Goal: Task Accomplishment & Management: Complete application form

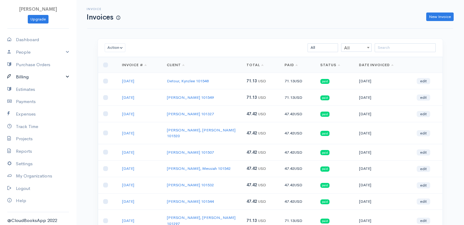
click at [27, 79] on link "Billing" at bounding box center [38, 77] width 76 height 13
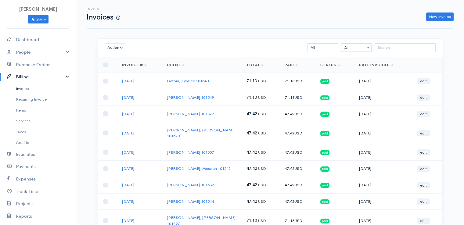
click at [29, 90] on link "Invoice" at bounding box center [38, 88] width 76 height 11
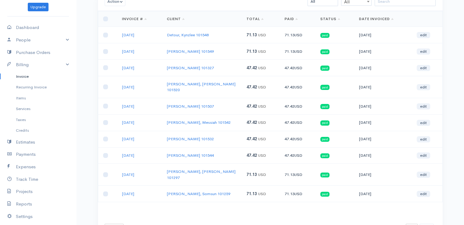
scroll to position [47, 0]
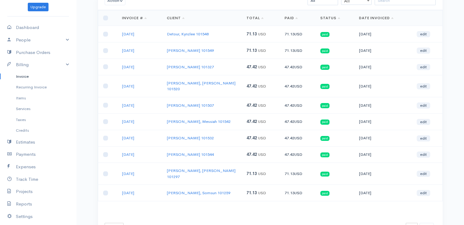
click at [113, 223] on select "10 rows 25 rows 50 rows" at bounding box center [114, 226] width 19 height 7
select select "50"
click at [105, 223] on select "10 rows 25 rows 50 rows" at bounding box center [114, 226] width 19 height 7
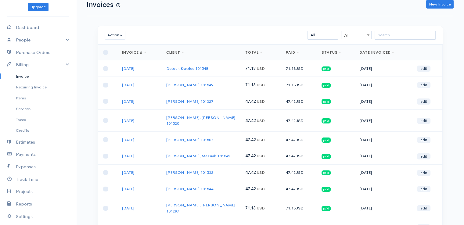
scroll to position [0, 0]
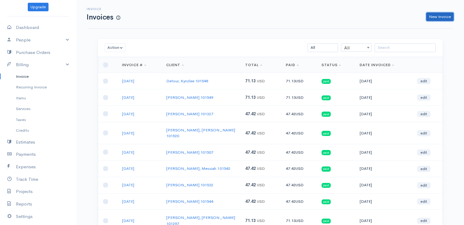
click at [436, 20] on link "New Invoice" at bounding box center [439, 17] width 27 height 9
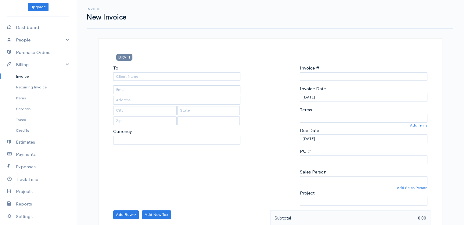
type input "0011212024"
select select "[GEOGRAPHIC_DATA]"
select select "USD"
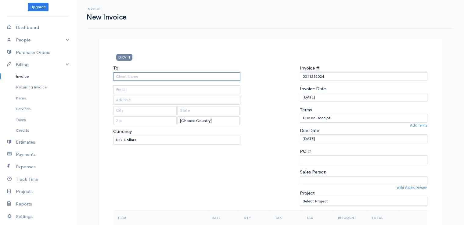
click at [133, 80] on input "To" at bounding box center [177, 76] width 128 height 9
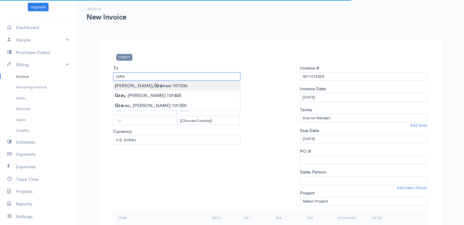
type input "[PERSON_NAME] 101536"
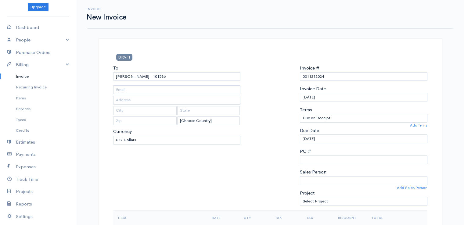
type input "95 Clark Road"
type input "Kenduskeag"
type input "[US_STATE]"
type input "04450"
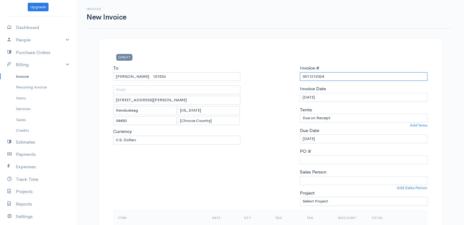
click at [313, 74] on input "0011212024" at bounding box center [364, 76] width 128 height 9
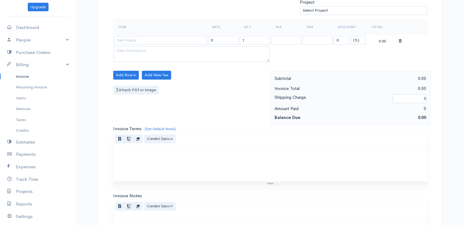
scroll to position [190, 0]
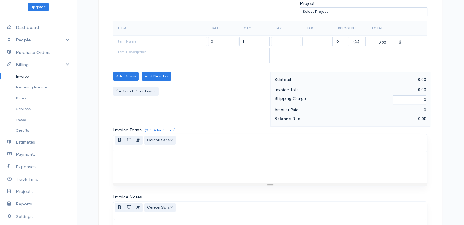
type input "9-9-25"
click at [356, 41] on select "(%) Flat" at bounding box center [358, 41] width 15 height 9
select select "2"
click at [351, 37] on select "(%) Flat" at bounding box center [358, 41] width 15 height 9
click at [252, 40] on input "1" at bounding box center [255, 41] width 30 height 9
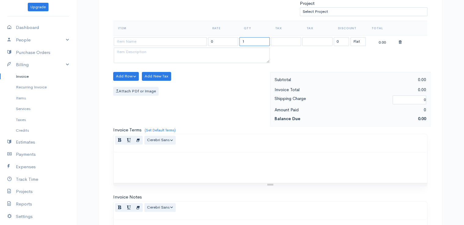
click at [252, 40] on input "1" at bounding box center [255, 41] width 30 height 9
drag, startPoint x: 252, startPoint y: 40, endPoint x: 157, endPoint y: 38, distance: 94.3
click at [157, 38] on tr "0 2 0 (%) Flat 0.00" at bounding box center [270, 41] width 314 height 12
type input "2"
click at [157, 42] on input at bounding box center [160, 41] width 93 height 9
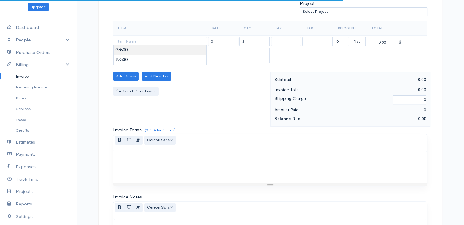
type input "97530"
type input "60.00"
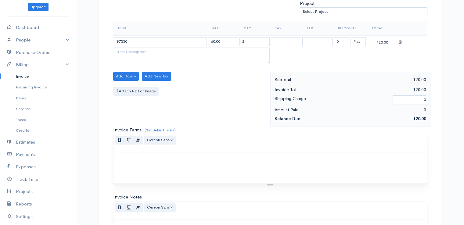
click at [157, 52] on body "beth woodbrey-johnson Upgrade Dashboard People Clients Vendors Staff Users Purc…" at bounding box center [232, 74] width 464 height 528
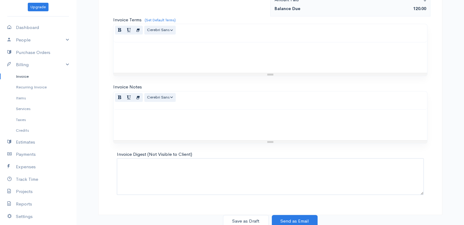
scroll to position [300, 0]
click at [247, 221] on button "Save as Draft" at bounding box center [246, 221] width 46 height 13
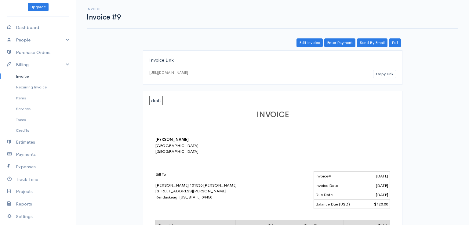
click at [25, 77] on link "Invoice" at bounding box center [38, 76] width 76 height 11
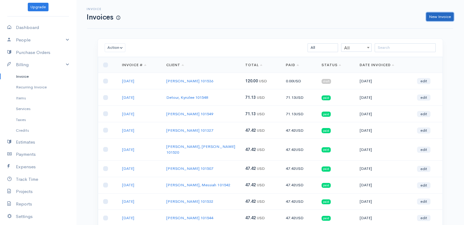
click at [435, 17] on link "New Invoice" at bounding box center [439, 17] width 27 height 9
select select "[GEOGRAPHIC_DATA]"
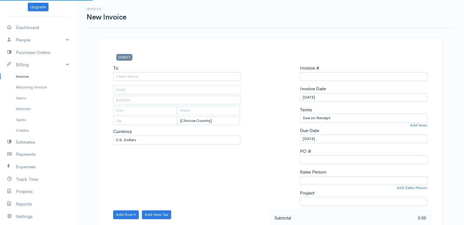
type input "0011212024"
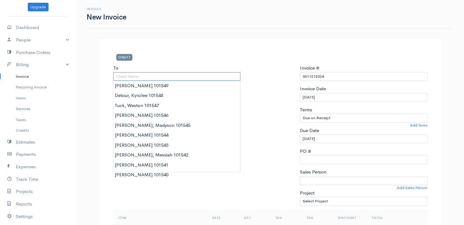
click at [128, 75] on input "To" at bounding box center [177, 76] width 128 height 9
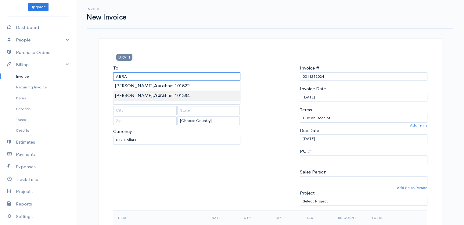
type input "[PERSON_NAME] 101384"
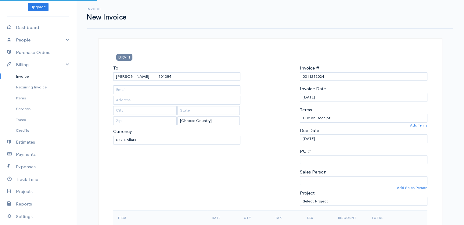
type input "241 Goshen Road"
type input "Winterport"
type input "[US_STATE]"
type input "04496"
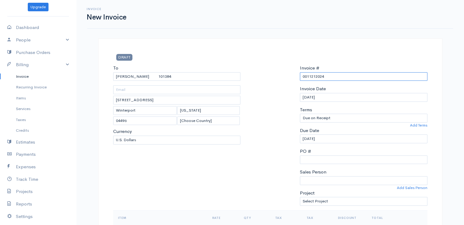
click at [317, 80] on input "0011212024" at bounding box center [364, 76] width 128 height 9
drag, startPoint x: 324, startPoint y: 75, endPoint x: 291, endPoint y: 78, distance: 32.7
click at [291, 78] on div "To Ruge, Abraham 101384 241 Goshen Road Winterport Maine 04496 [Choose Country]…" at bounding box center [270, 138] width 320 height 146
type input "9-9-25"
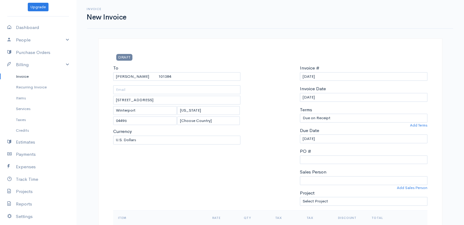
click at [270, 116] on div at bounding box center [270, 138] width 53 height 146
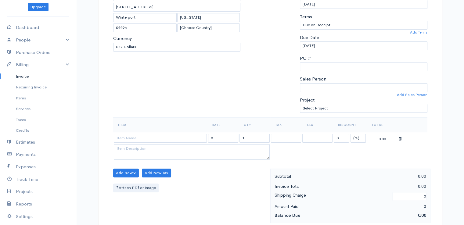
scroll to position [94, 0]
click at [358, 136] on select "(%) Flat" at bounding box center [358, 137] width 15 height 9
select select "2"
click at [351, 133] on select "(%) Flat" at bounding box center [358, 137] width 15 height 9
click at [250, 137] on input "1" at bounding box center [255, 137] width 30 height 9
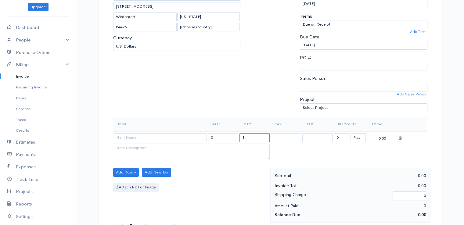
click at [250, 137] on input "1" at bounding box center [255, 137] width 30 height 9
type input "2"
click at [190, 138] on input at bounding box center [160, 137] width 93 height 9
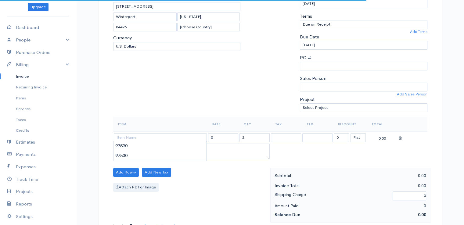
type input "97530"
type input "60.00"
click at [191, 145] on body "beth woodbrey-johnson Upgrade Dashboard People Clients Vendors Staff Users Purc…" at bounding box center [232, 170] width 464 height 528
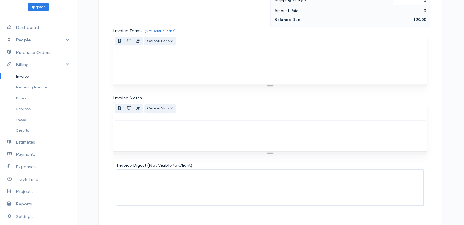
scroll to position [300, 0]
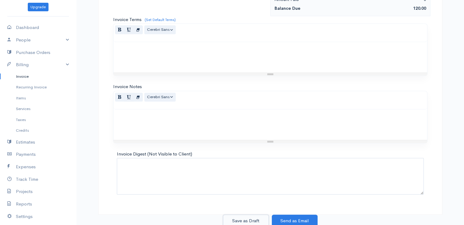
click at [252, 218] on button "Save as Draft" at bounding box center [246, 221] width 46 height 13
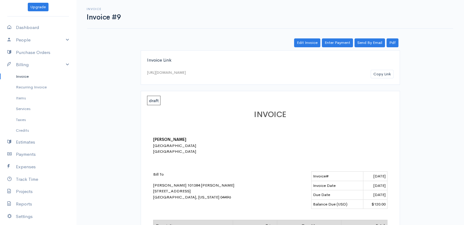
click at [24, 75] on link "Invoice" at bounding box center [38, 76] width 76 height 11
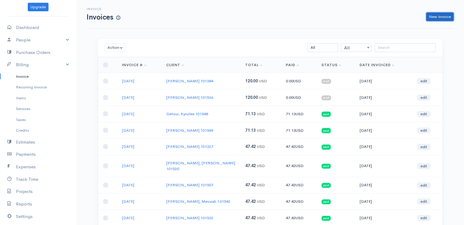
click at [435, 16] on link "New Invoice" at bounding box center [439, 17] width 27 height 9
select select "[GEOGRAPHIC_DATA]"
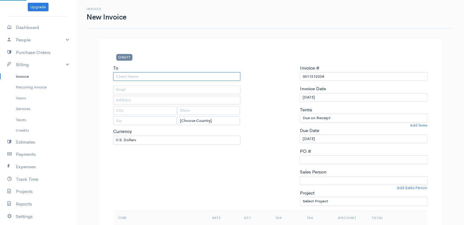
click at [198, 78] on input "To" at bounding box center [177, 76] width 128 height 9
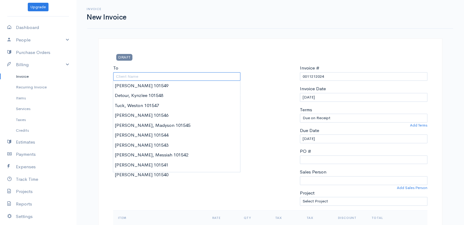
click at [198, 78] on input "To" at bounding box center [177, 76] width 128 height 9
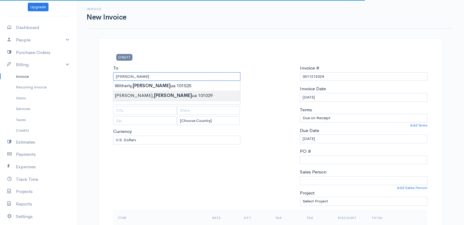
type input "[PERSON_NAME] 101029"
type input "38 Mt. Desert Drive"
type input "[GEOGRAPHIC_DATA]"
type input "[US_STATE]"
type input "04401"
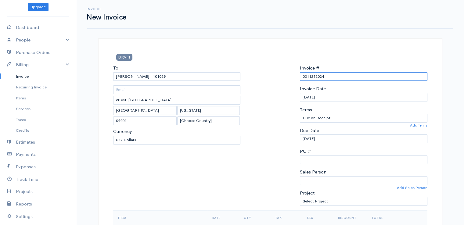
click at [312, 77] on input "0011212024" at bounding box center [364, 76] width 128 height 9
paste input "9-9-25"
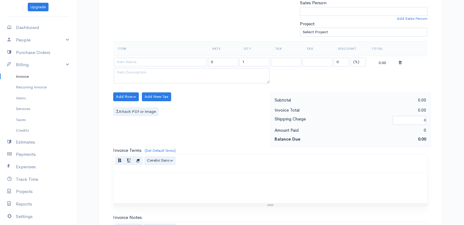
scroll to position [197, 0]
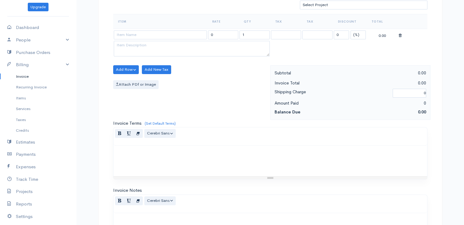
type input "9-9-25"
click at [354, 34] on select "(%) Flat" at bounding box center [358, 35] width 15 height 9
select select "2"
click at [351, 31] on select "(%) Flat" at bounding box center [358, 35] width 15 height 9
click at [256, 35] on input "1" at bounding box center [255, 35] width 30 height 9
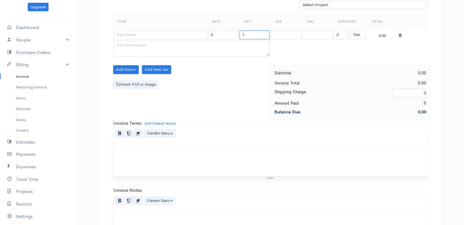
click at [256, 35] on input "1" at bounding box center [255, 35] width 30 height 9
type input "2"
click at [175, 34] on input at bounding box center [160, 35] width 93 height 9
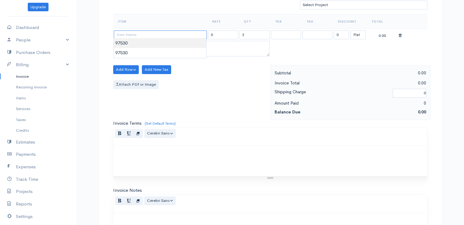
drag, startPoint x: 175, startPoint y: 34, endPoint x: 176, endPoint y: 46, distance: 12.3
click at [176, 46] on body "beth woodbrey-johnson Upgrade Dashboard People Clients Vendors Staff Users Purc…" at bounding box center [232, 67] width 464 height 528
type input "97530"
type input "60.00"
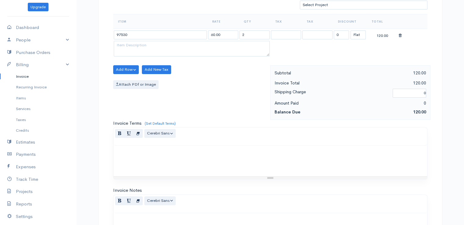
click at [176, 46] on body "beth woodbrey-johnson Upgrade Dashboard People Clients Vendors Staff Users Purc…" at bounding box center [232, 67] width 464 height 528
click at [253, 161] on div at bounding box center [271, 161] width 314 height 31
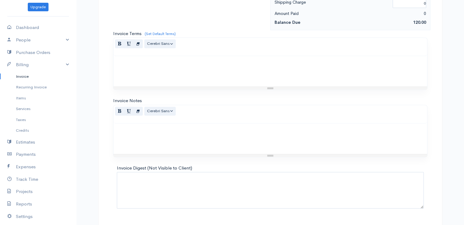
scroll to position [300, 0]
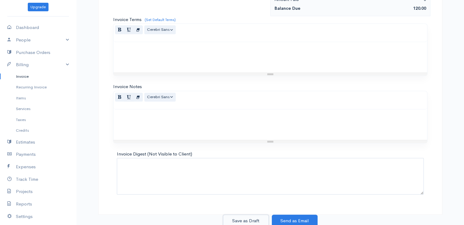
click at [243, 220] on button "Save as Draft" at bounding box center [246, 221] width 46 height 13
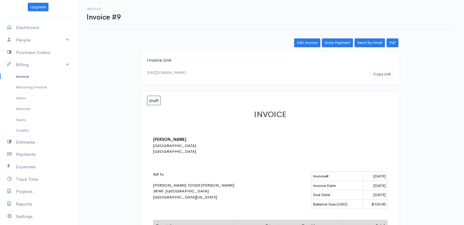
click at [21, 74] on link "Invoice" at bounding box center [38, 76] width 76 height 11
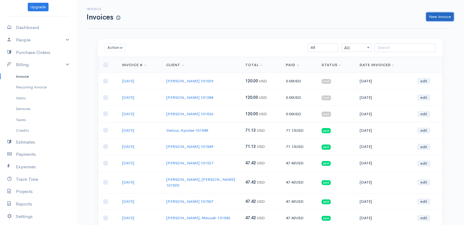
click at [436, 17] on link "New Invoice" at bounding box center [439, 17] width 27 height 9
select select "[GEOGRAPHIC_DATA]"
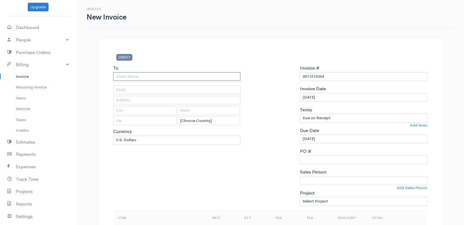
click at [171, 80] on input "To" at bounding box center [177, 76] width 128 height 9
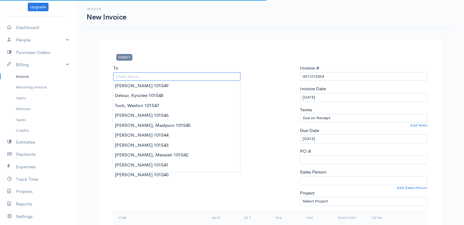
click at [171, 80] on input "To" at bounding box center [177, 76] width 128 height 9
click at [171, 80] on input "E" at bounding box center [177, 76] width 128 height 9
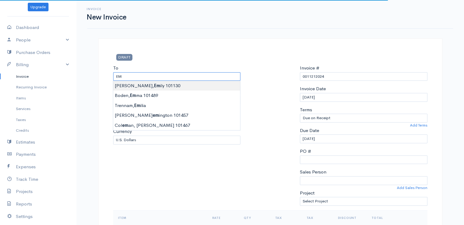
type input "[PERSON_NAME] 101130"
type input "38 Mt. Desert Drive"
type input "[GEOGRAPHIC_DATA]"
type input "[US_STATE]"
type input "04401"
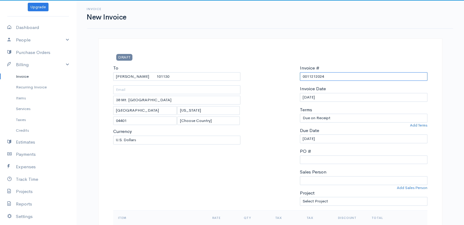
click at [314, 77] on input "0011212024" at bounding box center [364, 76] width 128 height 9
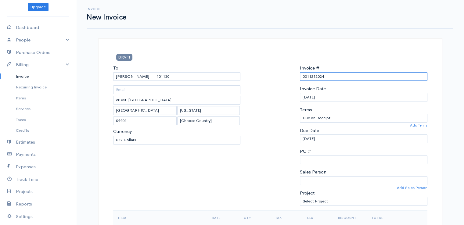
click at [314, 77] on input "0011212024" at bounding box center [364, 76] width 128 height 9
paste input "9-9-25"
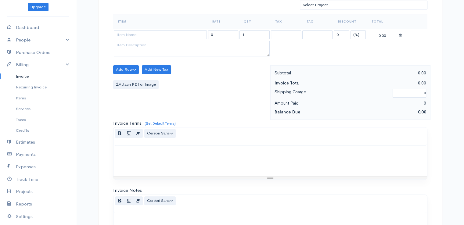
type input "9-9-25"
click at [358, 33] on select "(%) Flat" at bounding box center [358, 35] width 15 height 9
select select "2"
click at [351, 31] on select "(%) Flat" at bounding box center [358, 35] width 15 height 9
click at [262, 32] on input "1" at bounding box center [255, 35] width 30 height 9
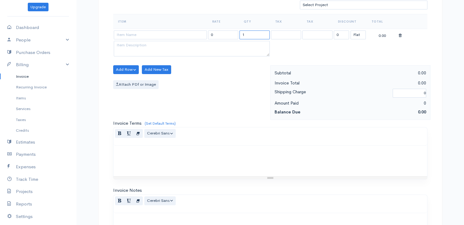
click at [262, 32] on input "1" at bounding box center [255, 35] width 30 height 9
type input "3"
click at [194, 35] on input at bounding box center [160, 35] width 93 height 9
type input "97530"
type input "60.00"
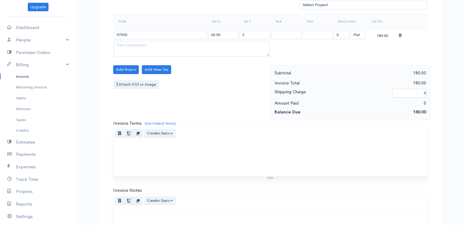
click at [194, 45] on body "beth woodbrey-johnson Upgrade Dashboard People Clients Vendors Staff Users Purc…" at bounding box center [232, 67] width 464 height 528
click at [236, 156] on div at bounding box center [271, 161] width 314 height 31
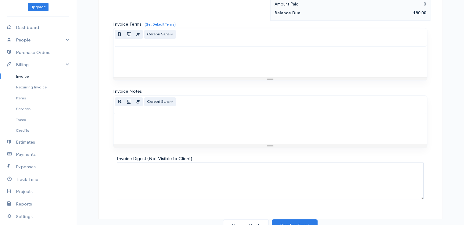
scroll to position [300, 0]
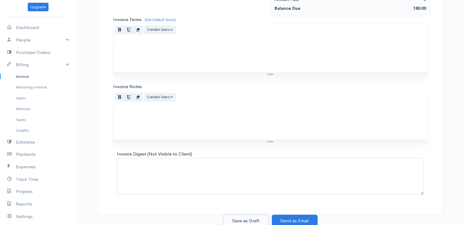
click at [243, 219] on button "Save as Draft" at bounding box center [246, 221] width 46 height 13
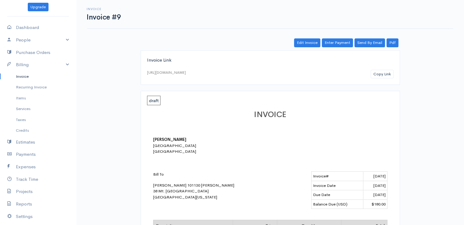
click at [24, 76] on link "Invoice" at bounding box center [38, 76] width 76 height 11
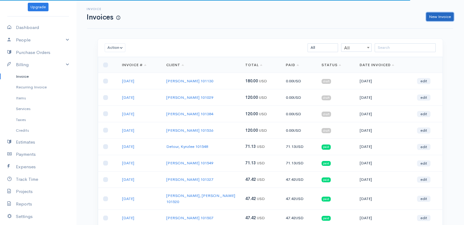
click at [448, 16] on link "New Invoice" at bounding box center [439, 17] width 27 height 9
select select "[GEOGRAPHIC_DATA]"
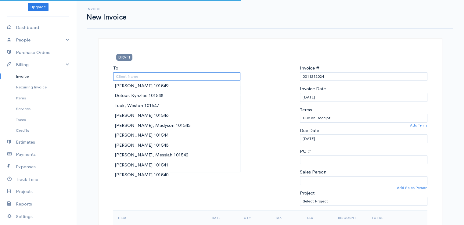
click at [158, 78] on input "To" at bounding box center [177, 76] width 128 height 9
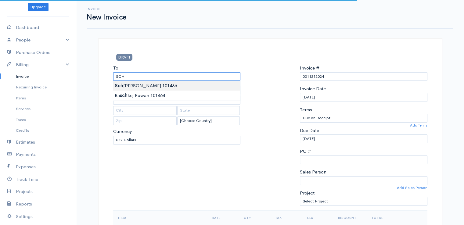
type input "[PERSON_NAME] 101486"
type input "82 Harlow Street"
type input "Brewer"
type input "[US_STATE]"
type input "04412"
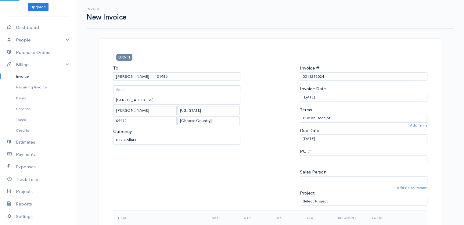
drag, startPoint x: 307, startPoint y: 77, endPoint x: 289, endPoint y: 77, distance: 18.6
click at [289, 77] on div "To Schoppe, Bennett 101486 82 Harlow Street Brewer Maine 04412 [Choose Country]…" at bounding box center [270, 138] width 320 height 146
click at [289, 77] on div at bounding box center [270, 138] width 53 height 146
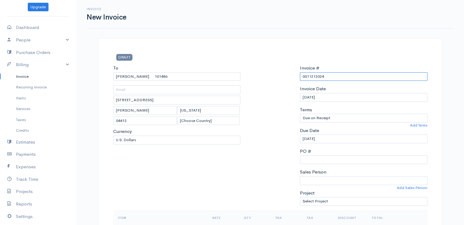
click at [316, 78] on input "0011212024" at bounding box center [364, 76] width 128 height 9
paste input "9-9-25"
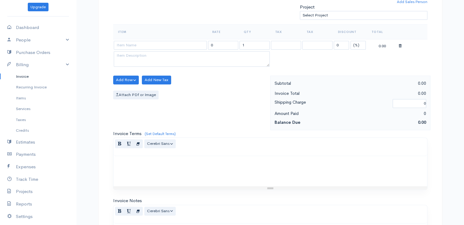
scroll to position [197, 0]
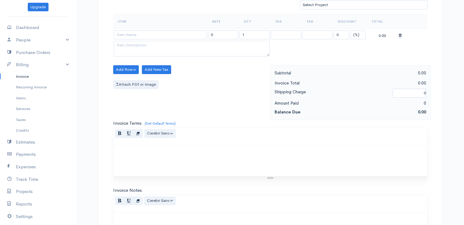
type input "9-9-25"
click at [358, 33] on select "(%) Flat" at bounding box center [358, 35] width 15 height 9
select select "2"
click at [351, 31] on select "(%) Flat" at bounding box center [358, 35] width 15 height 9
click at [255, 34] on input "1" at bounding box center [255, 35] width 30 height 9
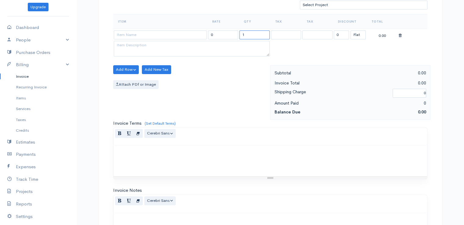
click at [255, 34] on input "1" at bounding box center [255, 35] width 30 height 9
type input "3"
click at [152, 33] on input at bounding box center [160, 35] width 93 height 9
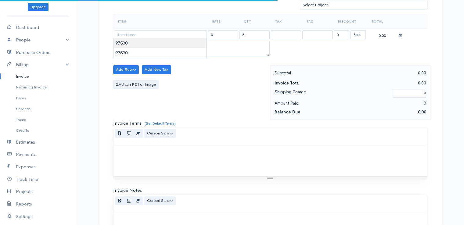
type input "97530"
type input "60.00"
click at [153, 44] on body "beth woodbrey-johnson Upgrade Dashboard People Clients Vendors Staff Users Purc…" at bounding box center [232, 67] width 464 height 528
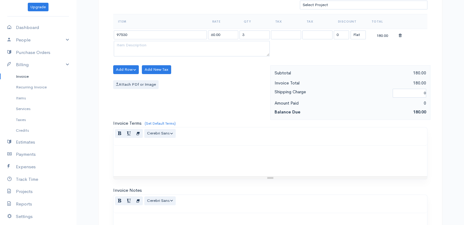
click at [237, 208] on div "Normal Blockquote Header 1 Header 2 Header 3 Header 4 Header 5 Header 6 Cerebri…" at bounding box center [271, 204] width 314 height 18
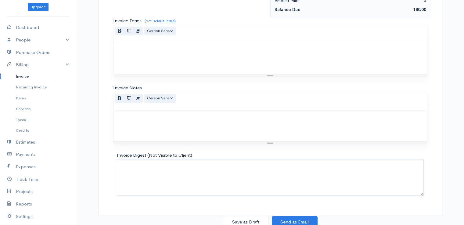
scroll to position [300, 0]
click at [241, 220] on button "Save as Draft" at bounding box center [246, 221] width 46 height 13
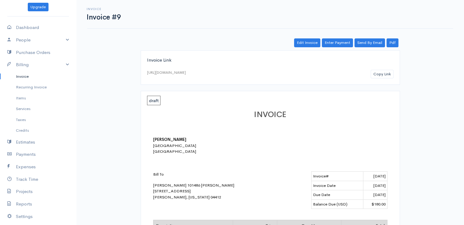
click at [24, 74] on link "Invoice" at bounding box center [38, 76] width 76 height 11
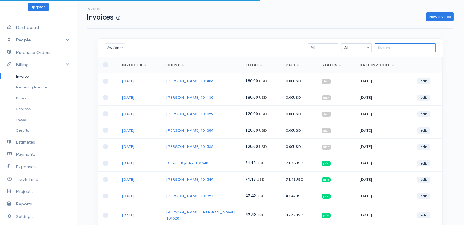
click at [397, 46] on input "search" at bounding box center [405, 47] width 61 height 9
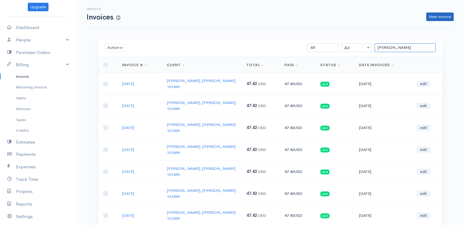
type input "ANNIS"
click at [443, 16] on link "New Invoice" at bounding box center [439, 17] width 27 height 9
select select "[GEOGRAPHIC_DATA]"
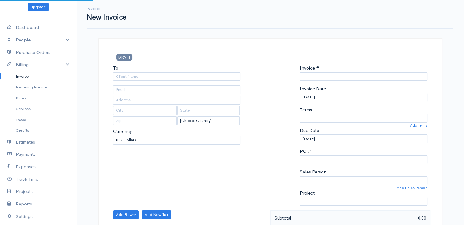
type input "0011212024"
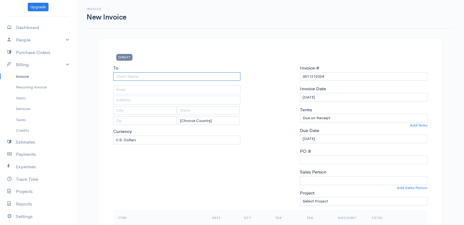
click at [170, 76] on input "To" at bounding box center [177, 76] width 128 height 9
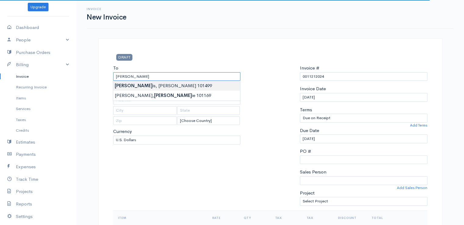
type input "[PERSON_NAME], [PERSON_NAME] 101499"
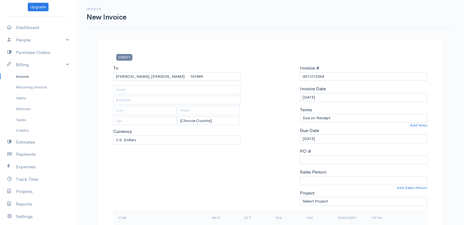
type input "618 Main Road North"
type input "Hampden"
type input "[US_STATE]"
type input "04444"
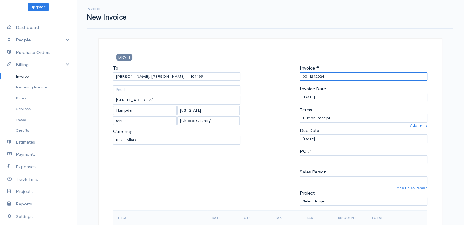
click at [316, 77] on input "0011212024" at bounding box center [364, 76] width 128 height 9
paste input "9-9-25"
click at [308, 76] on input "9-9-25" at bounding box center [364, 76] width 128 height 9
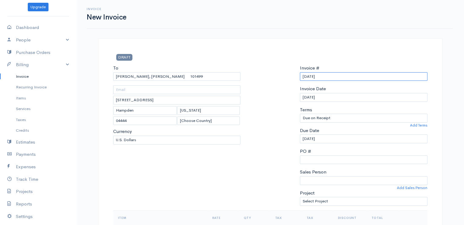
drag, startPoint x: 324, startPoint y: 77, endPoint x: 299, endPoint y: 81, distance: 25.0
click at [299, 81] on div "Invoice # 9-10-25 Invoice Date 09-23-2025 Terms Due on Receipt After 7 days Aft…" at bounding box center [364, 138] width 134 height 146
type input "[DATE]"
click at [279, 109] on div at bounding box center [270, 138] width 53 height 146
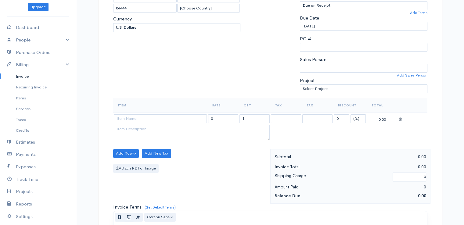
scroll to position [103, 0]
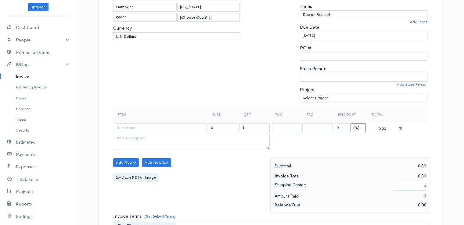
click at [358, 127] on select "(%) Flat" at bounding box center [358, 128] width 15 height 9
select select "2"
click at [351, 124] on select "(%) Flat" at bounding box center [358, 128] width 15 height 9
click at [251, 128] on input "1" at bounding box center [255, 128] width 30 height 9
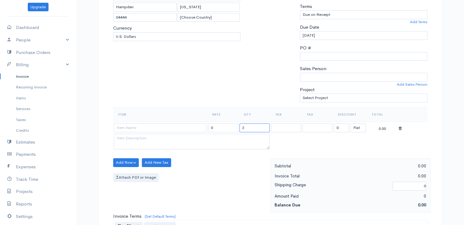
type input "2"
click at [183, 125] on input at bounding box center [160, 128] width 93 height 9
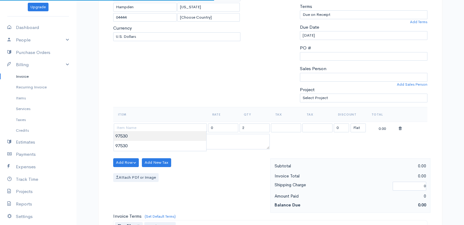
type input "97530"
type input "60.00"
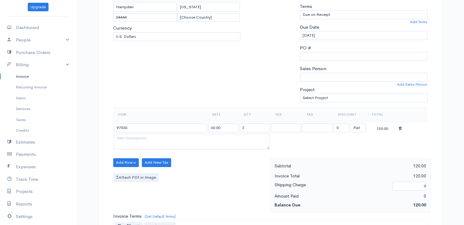
click at [181, 139] on body "beth woodbrey-johnson Upgrade Dashboard People Clients Vendors Staff Users Purc…" at bounding box center [232, 161] width 464 height 528
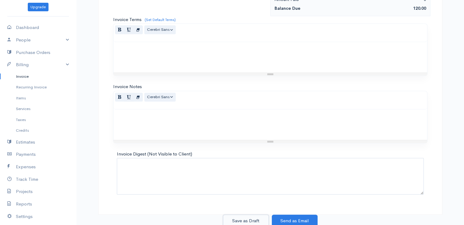
click at [245, 219] on button "Save as Draft" at bounding box center [246, 221] width 46 height 13
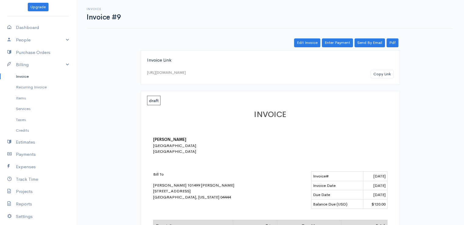
click at [24, 74] on link "Invoice" at bounding box center [38, 76] width 76 height 11
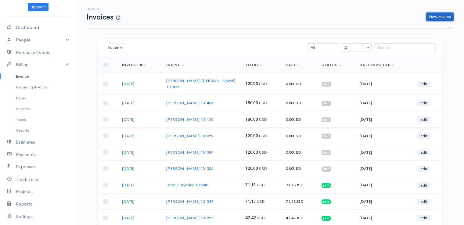
click at [449, 15] on link "New Invoice" at bounding box center [439, 17] width 27 height 9
select select "[GEOGRAPHIC_DATA]"
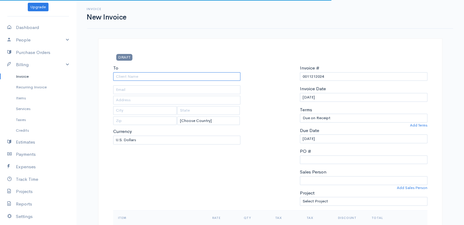
click at [209, 76] on input "To" at bounding box center [177, 76] width 128 height 9
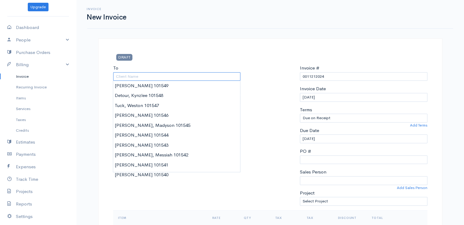
click at [209, 76] on input "To" at bounding box center [177, 76] width 128 height 9
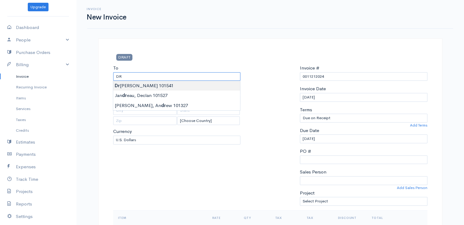
type input "[PERSON_NAME] 101541"
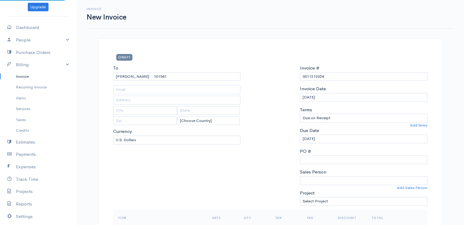
type input "382 Howard Street"
type input "[GEOGRAPHIC_DATA]"
type input "[US_STATE]"
type input "04401"
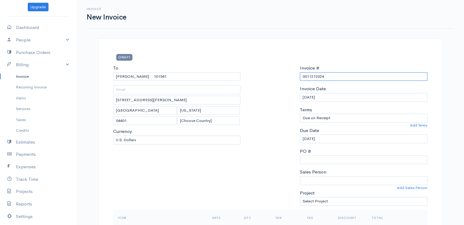
click at [318, 75] on input "0011212024" at bounding box center [364, 76] width 128 height 9
paste input "[DATE]"
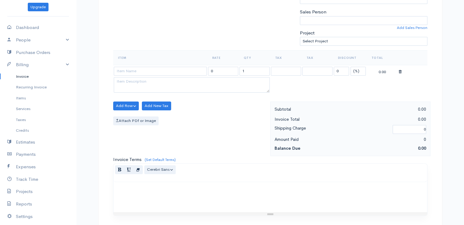
scroll to position [197, 0]
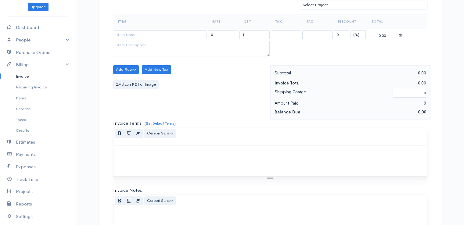
type input "[DATE]"
click at [359, 33] on select "(%) Flat" at bounding box center [358, 35] width 15 height 9
select select "2"
click at [351, 31] on select "(%) Flat" at bounding box center [358, 35] width 15 height 9
click at [254, 35] on input "1" at bounding box center [255, 35] width 30 height 9
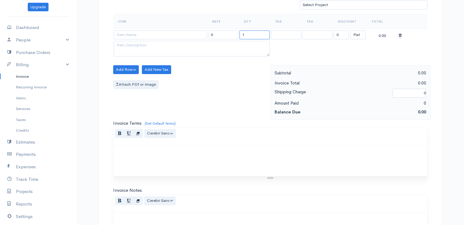
click at [254, 35] on input "1" at bounding box center [255, 35] width 30 height 9
type input "2"
click at [169, 33] on input at bounding box center [160, 35] width 93 height 9
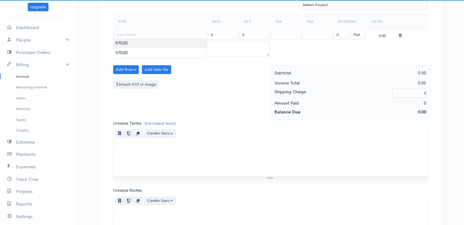
type input "97530"
type input "60.00"
click at [172, 44] on body "beth woodbrey-johnson Upgrade Dashboard People Clients Vendors Staff Users Purc…" at bounding box center [232, 67] width 464 height 528
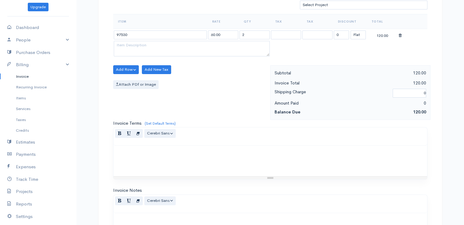
click at [205, 120] on div "Invoice Terms (Set Default Terms) Normal Blockquote Header 1 Header 2 Header 3 …" at bounding box center [270, 150] width 314 height 60
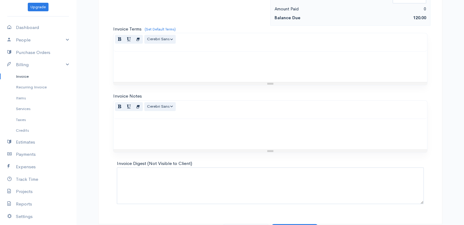
scroll to position [300, 0]
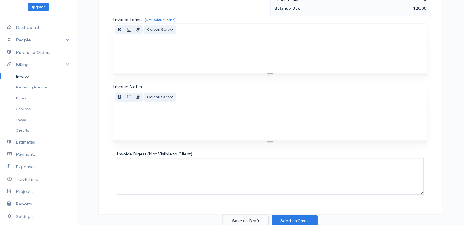
click at [245, 217] on button "Save as Draft" at bounding box center [246, 221] width 46 height 13
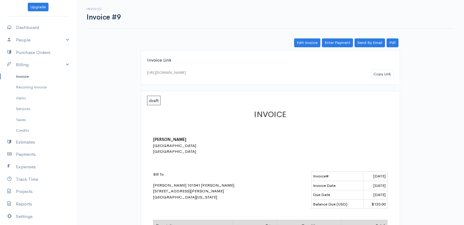
click at [24, 75] on link "Invoice" at bounding box center [38, 76] width 76 height 11
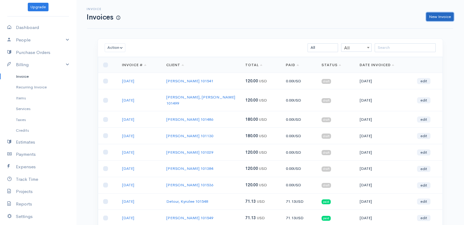
click at [436, 17] on link "New Invoice" at bounding box center [439, 17] width 27 height 9
select select "[GEOGRAPHIC_DATA]"
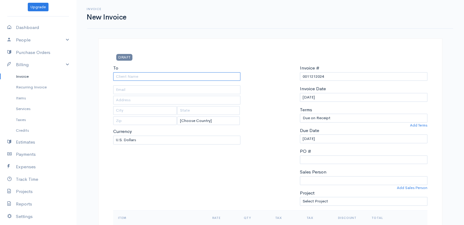
click at [205, 77] on input "To" at bounding box center [177, 76] width 128 height 9
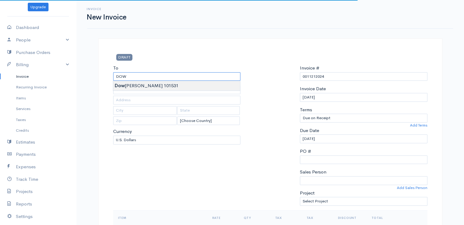
type input "[PERSON_NAME] 101531"
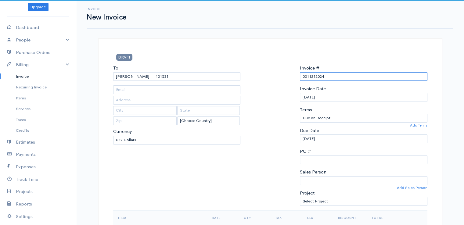
click at [310, 78] on input "0011212024" at bounding box center [364, 76] width 128 height 9
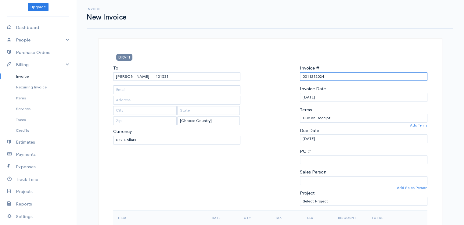
click at [310, 78] on input "0011212024" at bounding box center [364, 76] width 128 height 9
paste input "[DATE]"
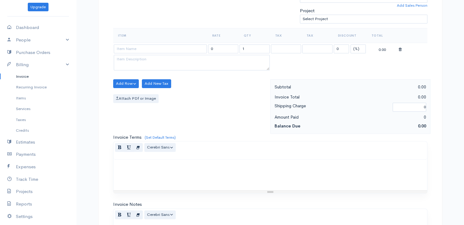
scroll to position [197, 0]
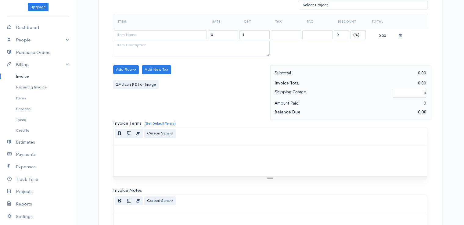
type input "[DATE]"
drag, startPoint x: 321, startPoint y: 116, endPoint x: 356, endPoint y: 34, distance: 88.6
click at [345, 42] on div "DRAFT To Downey, Conor 101531 [Choose Country] United States Canada United King…" at bounding box center [270, 80] width 344 height 477
click at [358, 34] on select "(%) Flat" at bounding box center [358, 35] width 15 height 9
click at [356, 34] on select "(%) Flat" at bounding box center [358, 35] width 15 height 9
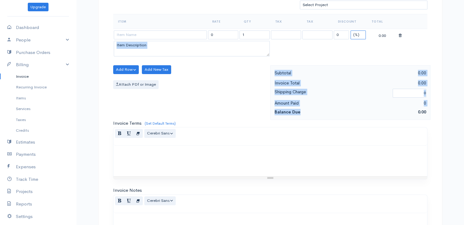
click at [356, 34] on select "(%) Flat" at bounding box center [358, 35] width 15 height 9
select select "2"
click at [351, 31] on select "(%) Flat" at bounding box center [358, 35] width 15 height 9
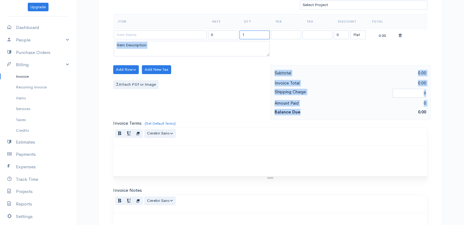
click at [256, 32] on input "1" at bounding box center [255, 35] width 30 height 9
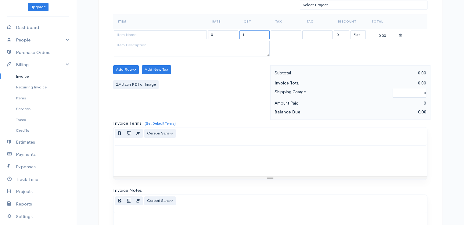
click at [256, 32] on input "1" at bounding box center [255, 35] width 30 height 9
type input "2"
click at [182, 34] on input at bounding box center [160, 35] width 93 height 9
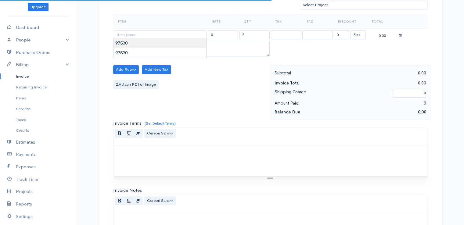
type input "97530"
type input "60.00"
click at [182, 45] on body "beth woodbrey-johnson Upgrade Dashboard People Clients Vendors Staff Users Purc…" at bounding box center [232, 67] width 464 height 528
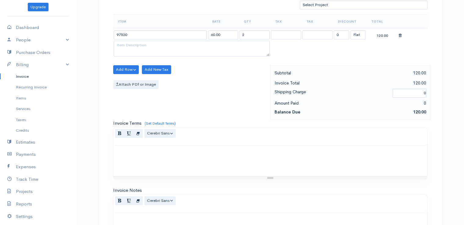
click at [230, 200] on div "Normal Blockquote Header 1 Header 2 Header 3 Header 4 Header 5 Header 6 Cerebri…" at bounding box center [271, 204] width 314 height 18
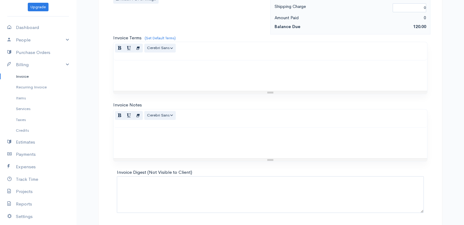
scroll to position [300, 0]
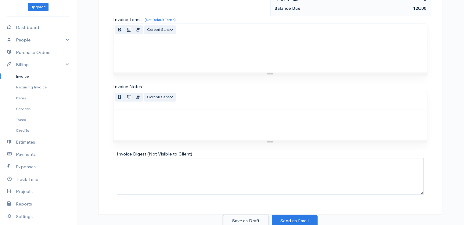
click at [242, 220] on button "Save as Draft" at bounding box center [246, 221] width 46 height 13
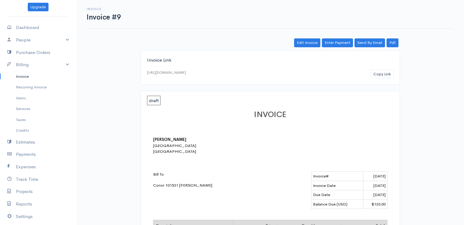
click at [24, 75] on link "Invoice" at bounding box center [38, 76] width 76 height 11
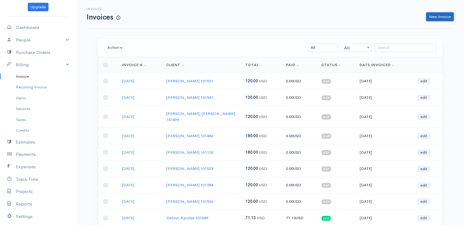
click at [440, 16] on link "New Invoice" at bounding box center [439, 17] width 27 height 9
select select "[GEOGRAPHIC_DATA]"
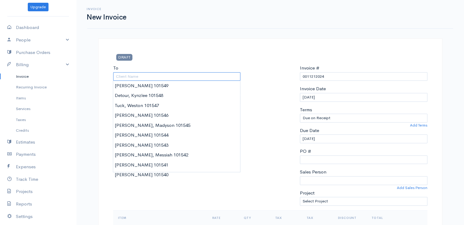
click at [185, 78] on input "To" at bounding box center [177, 76] width 128 height 9
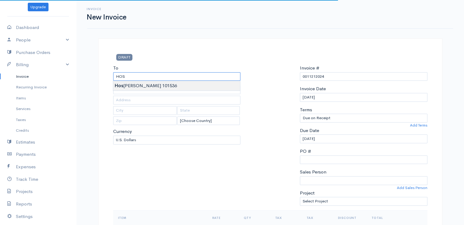
type input "[PERSON_NAME] 101536"
type input "95 Clark Road"
type input "Kenduskeag"
type input "[US_STATE]"
type input "04450"
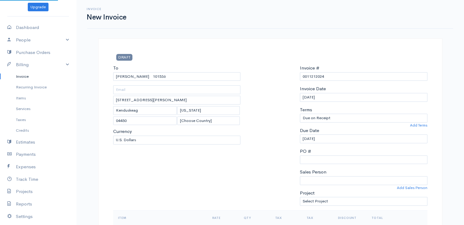
click at [313, 78] on input "0011212024" at bounding box center [364, 76] width 128 height 9
paste input "[DATE]"
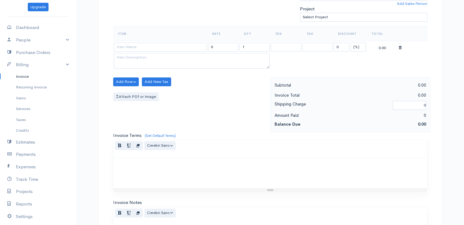
scroll to position [197, 0]
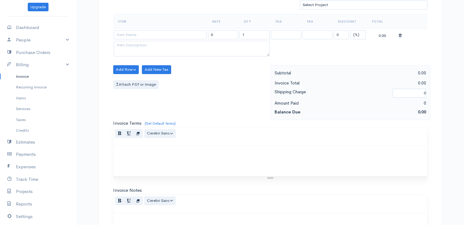
type input "[DATE]"
click at [359, 32] on select "(%) Flat" at bounding box center [358, 35] width 15 height 9
select select "2"
click at [351, 31] on select "(%) Flat" at bounding box center [358, 35] width 15 height 9
click at [243, 32] on input "1" at bounding box center [255, 35] width 30 height 9
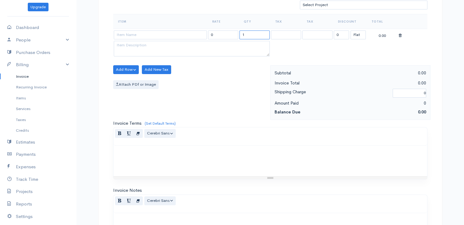
click at [243, 32] on input "1" at bounding box center [255, 35] width 30 height 9
type input "2"
click at [184, 33] on input at bounding box center [160, 35] width 93 height 9
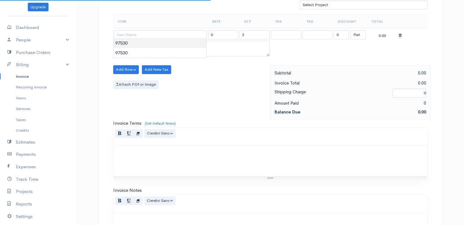
type input "97530"
type input "60.00"
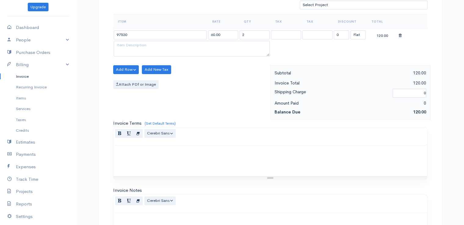
click at [185, 43] on body "beth woodbrey-johnson Upgrade Dashboard People Clients Vendors Staff Users Purc…" at bounding box center [232, 67] width 464 height 528
click at [283, 187] on div "Invoice Notes Normal Blockquote Header 1 Header 2 Header 3 Header 4 Header 5 He…" at bounding box center [270, 217] width 314 height 60
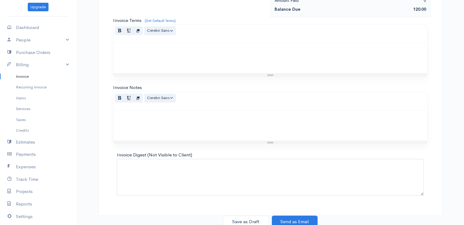
scroll to position [300, 0]
click at [250, 219] on button "Save as Draft" at bounding box center [246, 221] width 46 height 13
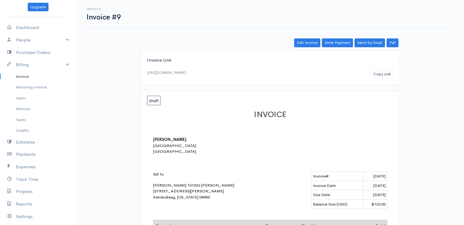
click at [23, 75] on link "Invoice" at bounding box center [38, 76] width 76 height 11
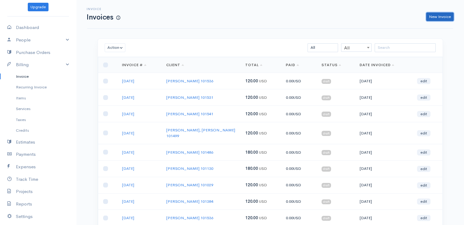
click at [439, 17] on link "New Invoice" at bounding box center [439, 17] width 27 height 9
select select "[GEOGRAPHIC_DATA]"
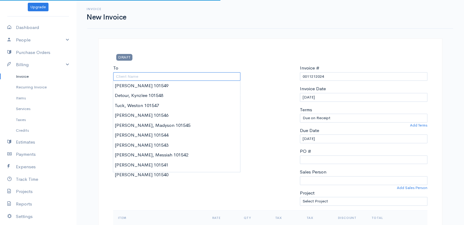
click at [142, 76] on input "To" at bounding box center [177, 76] width 128 height 9
click at [142, 76] on input "JO" at bounding box center [177, 76] width 128 height 9
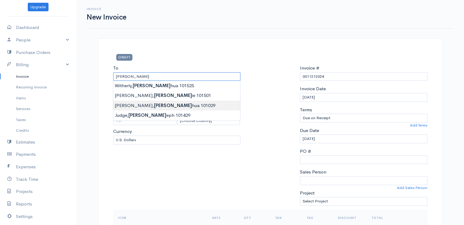
type input "[PERSON_NAME] 101029"
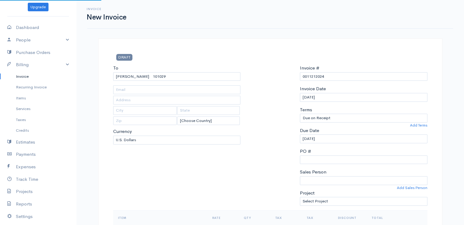
type input "38 Mt. Desert Drive"
type input "[GEOGRAPHIC_DATA]"
type input "[US_STATE]"
type input "04401"
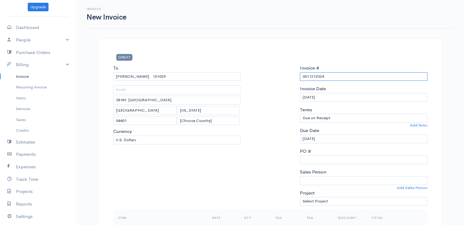
click at [312, 76] on input "0011212024" at bounding box center [364, 76] width 128 height 9
paste input "[DATE]"
type input "[DATE]"
click at [286, 121] on div at bounding box center [270, 138] width 53 height 146
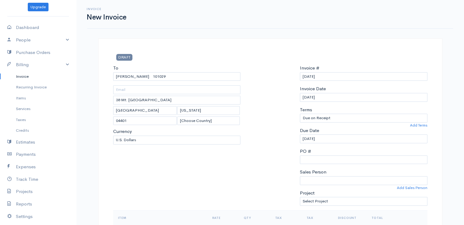
scroll to position [197, 0]
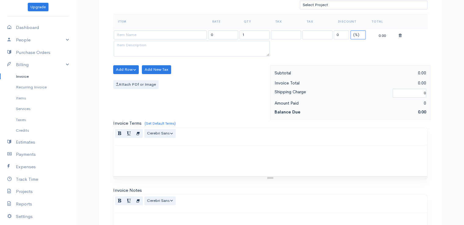
click at [354, 36] on select "(%) Flat" at bounding box center [358, 35] width 15 height 9
select select "2"
click at [351, 31] on select "(%) Flat" at bounding box center [358, 35] width 15 height 9
click at [255, 31] on input "1" at bounding box center [255, 35] width 30 height 9
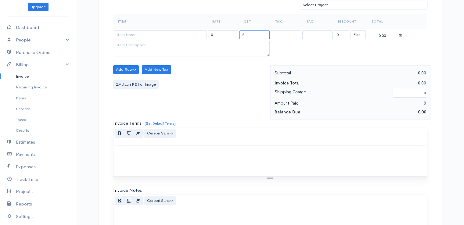
type input "2"
click at [178, 34] on input at bounding box center [160, 35] width 93 height 9
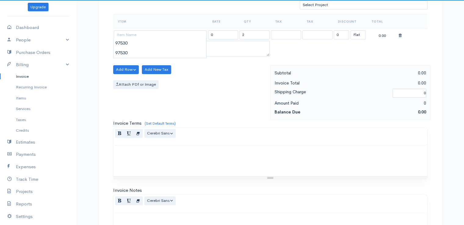
type input "97530"
type input "60.00"
click at [179, 45] on body "beth woodbrey-johnson Upgrade Dashboard People Clients Vendors Staff Users Purc…" at bounding box center [232, 67] width 464 height 528
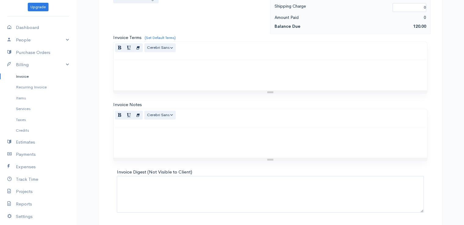
scroll to position [300, 0]
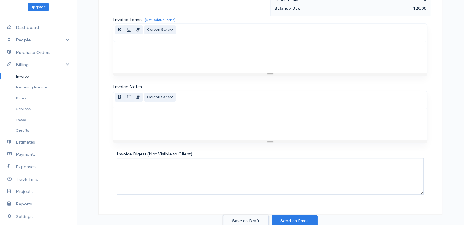
click at [243, 218] on button "Save as Draft" at bounding box center [246, 221] width 46 height 13
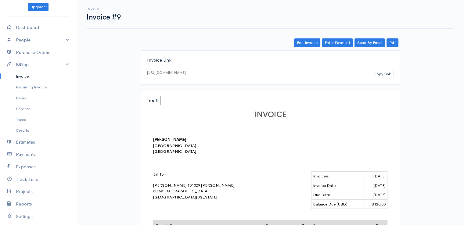
click at [23, 76] on link "Invoice" at bounding box center [38, 76] width 76 height 11
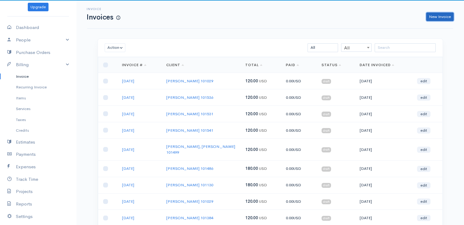
click at [446, 14] on link "New Invoice" at bounding box center [439, 17] width 27 height 9
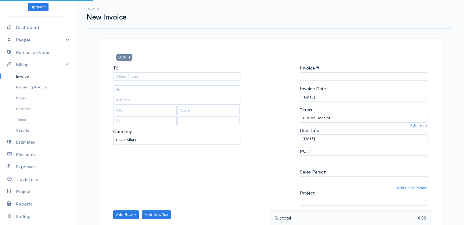
type input "0011212024"
select select "[GEOGRAPHIC_DATA]"
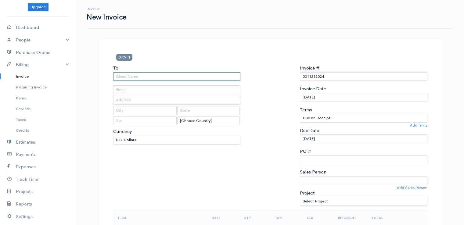
click at [161, 77] on input "To" at bounding box center [177, 76] width 128 height 9
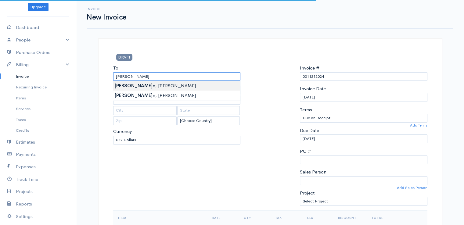
type input "[PERSON_NAME]"
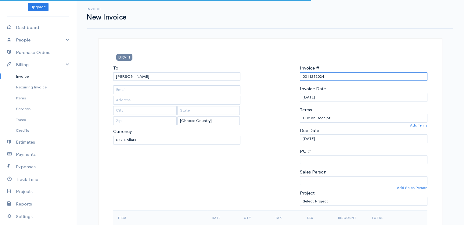
click at [307, 77] on input "0011212024" at bounding box center [364, 76] width 128 height 9
paste input "[DATE]"
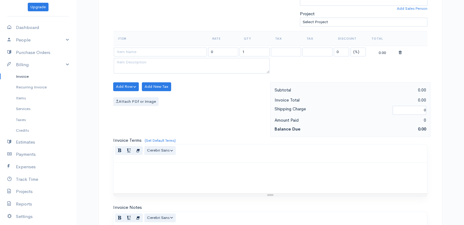
scroll to position [197, 0]
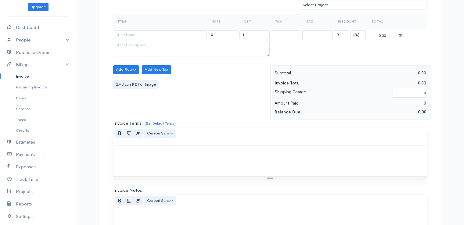
type input "[DATE]"
click at [359, 33] on select "(%) Flat" at bounding box center [358, 35] width 15 height 9
select select "2"
click at [351, 31] on select "(%) Flat" at bounding box center [358, 35] width 15 height 9
click at [340, 33] on input "0" at bounding box center [341, 35] width 15 height 9
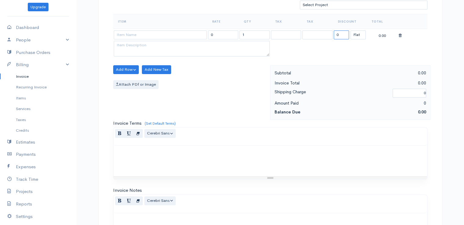
click at [340, 33] on input "0" at bounding box center [341, 35] width 15 height 9
type input "80"
click at [248, 32] on input "1" at bounding box center [255, 35] width 30 height 9
type input "2"
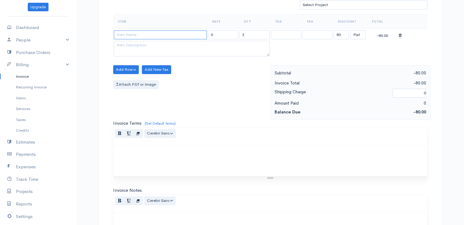
click at [138, 31] on input at bounding box center [160, 35] width 93 height 9
type input "97530"
type input "60.00"
click at [141, 45] on body "beth woodbrey-johnson Upgrade Dashboard People Clients Vendors Staff Users Purc…" at bounding box center [232, 67] width 464 height 528
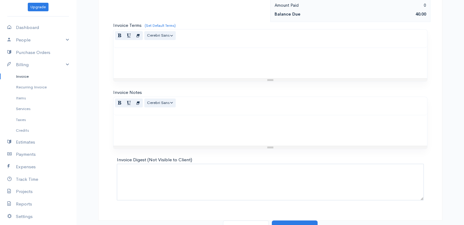
scroll to position [300, 0]
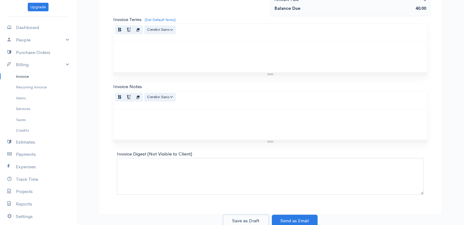
click at [240, 219] on button "Save as Draft" at bounding box center [246, 221] width 46 height 13
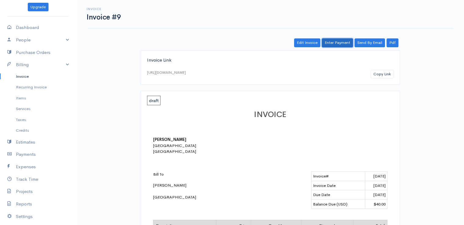
click at [346, 42] on link "Enter Payment" at bounding box center [337, 42] width 31 height 9
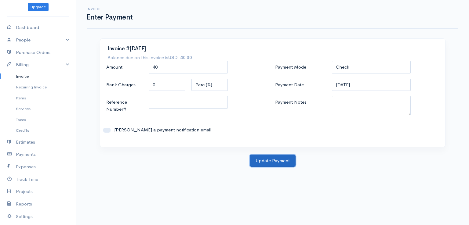
click at [264, 160] on button "Update Payment" at bounding box center [273, 161] width 46 height 13
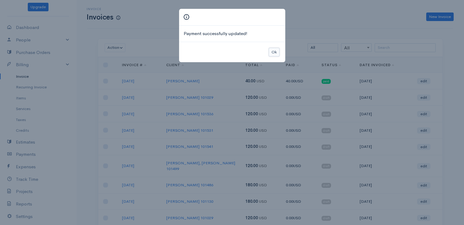
click at [273, 51] on button "Ok" at bounding box center [274, 52] width 11 height 9
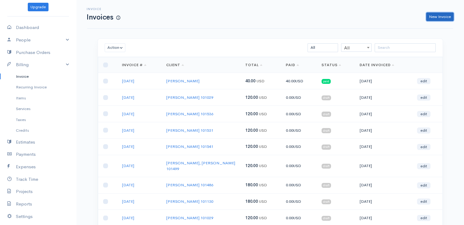
click at [432, 13] on link "New Invoice" at bounding box center [439, 17] width 27 height 9
select select "[GEOGRAPHIC_DATA]"
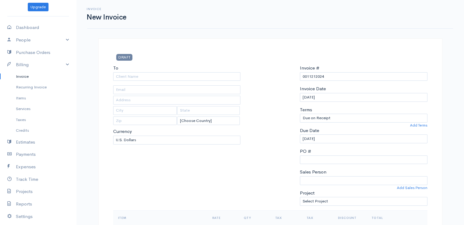
click at [23, 77] on link "Invoice" at bounding box center [38, 76] width 76 height 11
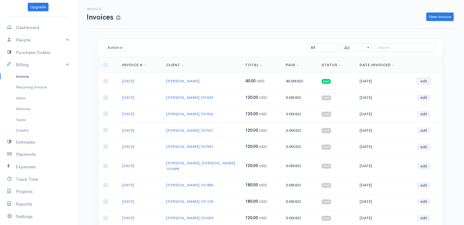
click at [425, 80] on link "edit" at bounding box center [423, 81] width 13 height 6
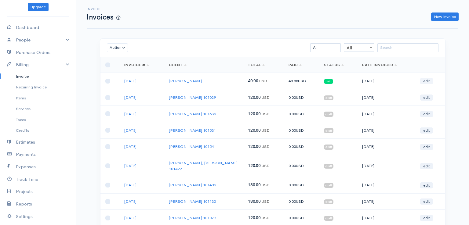
select select "2"
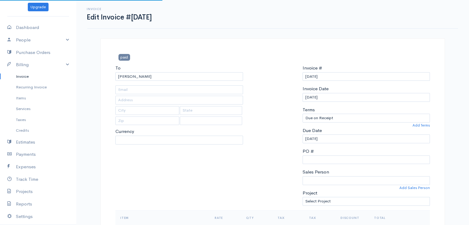
select select "[GEOGRAPHIC_DATA]"
select select "USD"
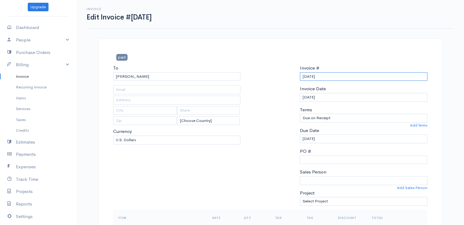
click at [309, 76] on input "[DATE]" at bounding box center [364, 76] width 128 height 9
type input "[DATE]"
click at [274, 165] on div at bounding box center [270, 138] width 53 height 146
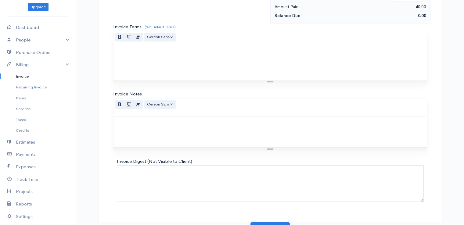
scroll to position [300, 0]
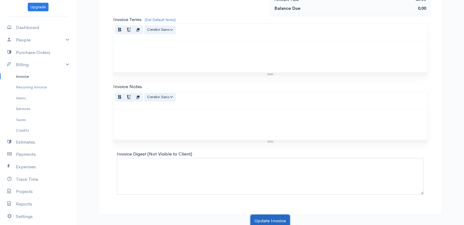
click at [266, 220] on button "Update Invoice" at bounding box center [270, 221] width 39 height 13
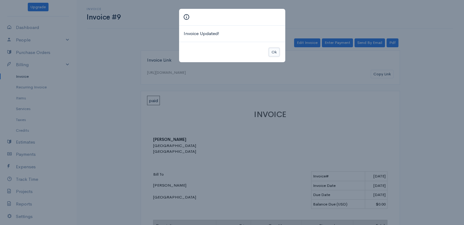
click at [273, 51] on button "Ok" at bounding box center [274, 52] width 11 height 9
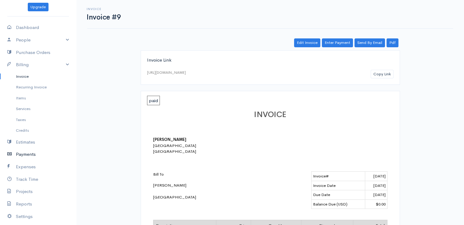
click at [24, 156] on link "Payments" at bounding box center [38, 154] width 76 height 13
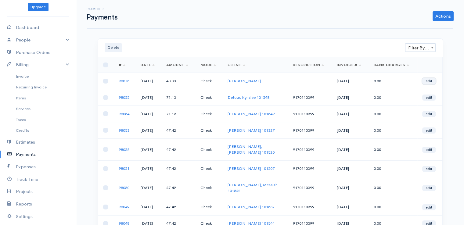
click at [430, 80] on link "edit" at bounding box center [428, 81] width 13 height 6
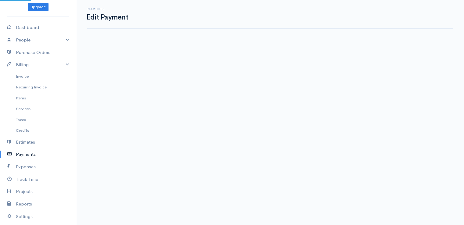
select select "2"
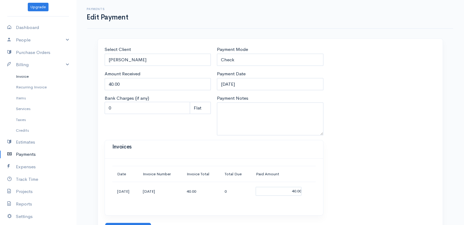
click at [25, 77] on link "Invoice" at bounding box center [38, 76] width 76 height 11
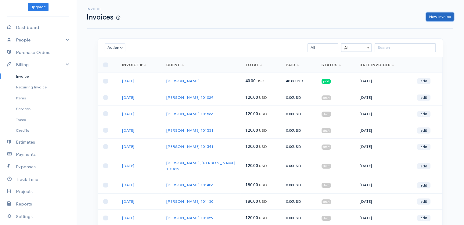
click at [439, 17] on link "New Invoice" at bounding box center [439, 17] width 27 height 9
select select "[GEOGRAPHIC_DATA]"
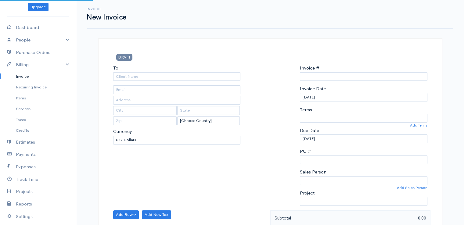
type input "0011212024"
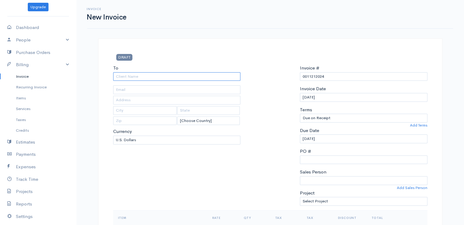
click at [159, 79] on input "To" at bounding box center [177, 76] width 128 height 9
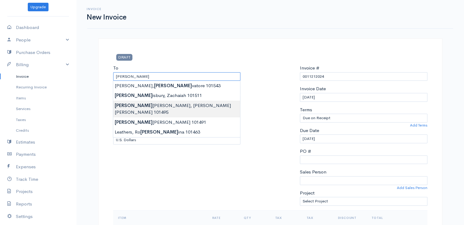
type input "[PERSON_NAME] [PERSON_NAME] 101495"
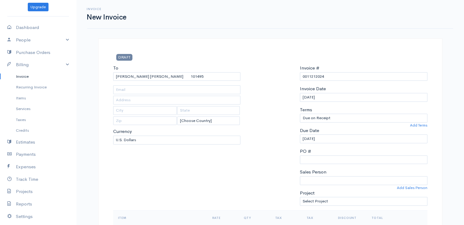
type input "22 Silver Ridge"
type input "Veazie"
type input "[US_STATE]"
type input "04401"
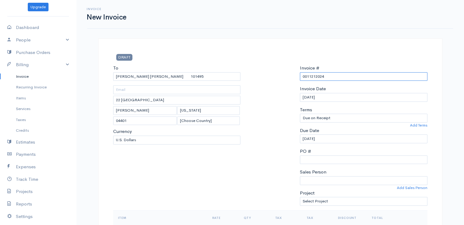
click at [315, 78] on input "0011212024" at bounding box center [364, 76] width 128 height 9
paste input "[DATE]"
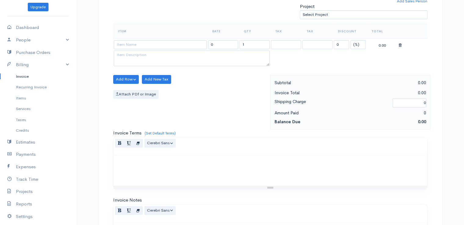
scroll to position [197, 0]
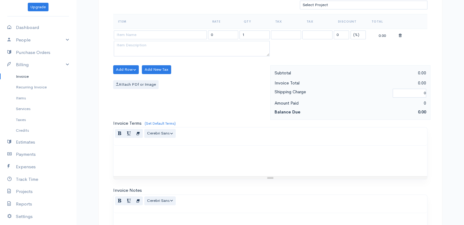
type input "[DATE]"
click at [356, 33] on select "(%) Flat" at bounding box center [358, 35] width 15 height 9
select select "2"
click at [351, 31] on select "(%) Flat" at bounding box center [358, 35] width 15 height 9
click at [252, 32] on input "1" at bounding box center [255, 35] width 30 height 9
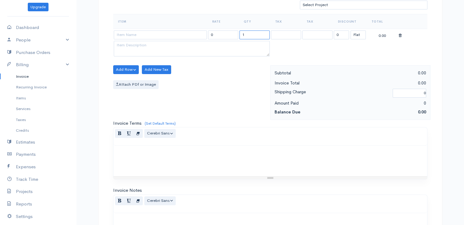
click at [252, 32] on input "1" at bounding box center [255, 35] width 30 height 9
type input "2"
click at [177, 37] on input at bounding box center [160, 35] width 93 height 9
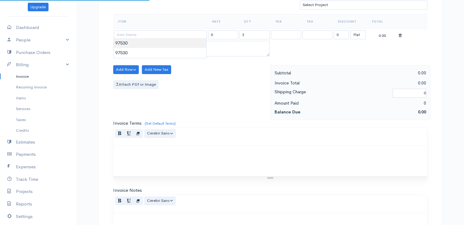
type input "97530"
type input "60.00"
click at [177, 41] on body "beth woodbrey-johnson Upgrade Dashboard People Clients Vendors Staff Users Purc…" at bounding box center [232, 67] width 464 height 528
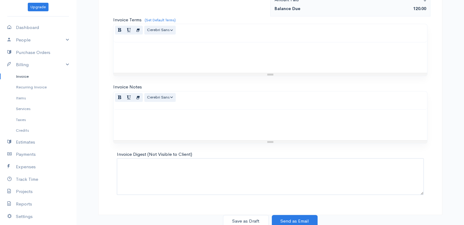
scroll to position [300, 0]
click at [247, 217] on button "Save as Draft" at bounding box center [246, 221] width 46 height 13
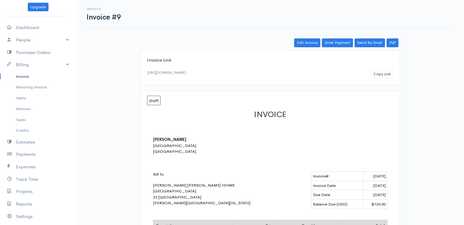
click at [19, 77] on link "Invoice" at bounding box center [38, 76] width 76 height 11
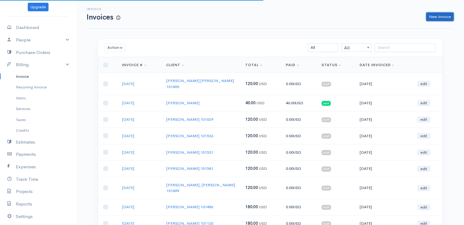
click at [435, 18] on link "New Invoice" at bounding box center [439, 17] width 27 height 9
select select "[GEOGRAPHIC_DATA]"
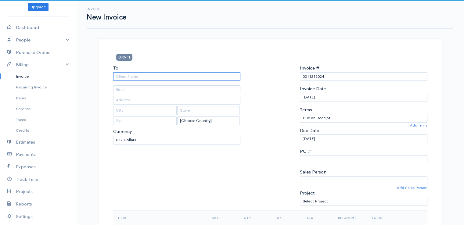
click at [192, 76] on input "To" at bounding box center [177, 76] width 128 height 9
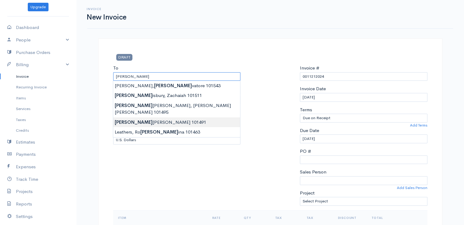
type input "[GEOGRAPHIC_DATA][PERSON_NAME] 101491"
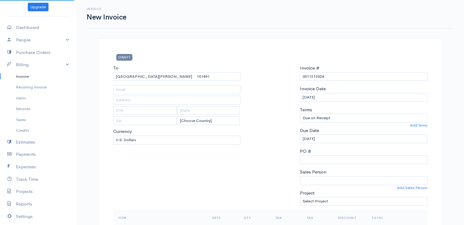
type input "22 Silver Ridge"
type input "Veazie"
type input "[US_STATE]"
type input "04401"
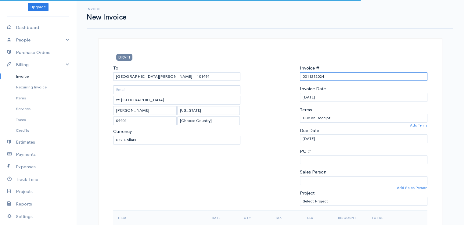
click at [311, 74] on input "0011212024" at bounding box center [364, 76] width 128 height 9
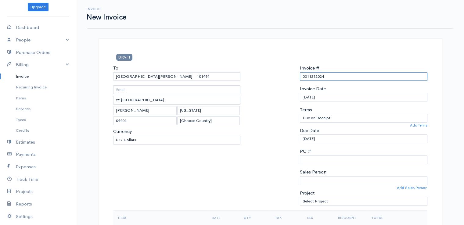
paste input "[DATE]"
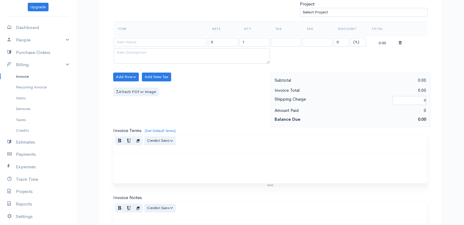
scroll to position [197, 0]
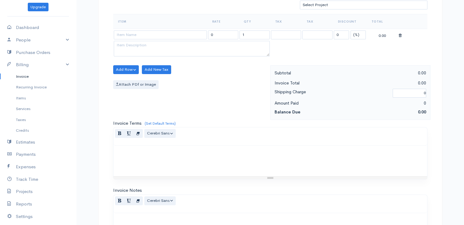
type input "[DATE]"
click at [357, 35] on select "(%) Flat" at bounding box center [358, 35] width 15 height 9
select select "2"
click at [351, 31] on select "(%) Flat" at bounding box center [358, 35] width 15 height 9
click at [256, 37] on input "1" at bounding box center [255, 35] width 30 height 9
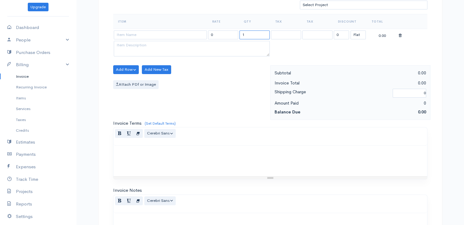
click at [256, 37] on input "1" at bounding box center [255, 35] width 30 height 9
type input "2"
click at [152, 35] on input at bounding box center [160, 35] width 93 height 9
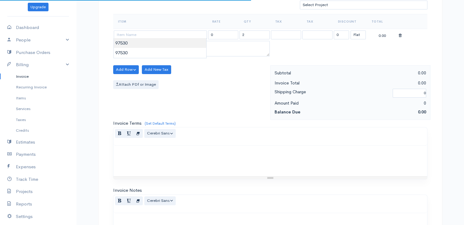
type input "97530"
type input "60.00"
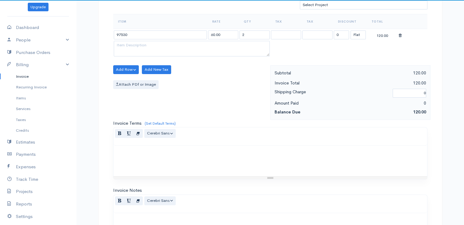
click at [153, 44] on body "beth woodbrey-johnson Upgrade Dashboard People Clients Vendors Staff Users Purc…" at bounding box center [232, 67] width 464 height 528
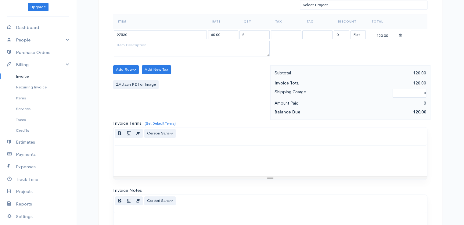
click at [219, 168] on div at bounding box center [271, 161] width 314 height 31
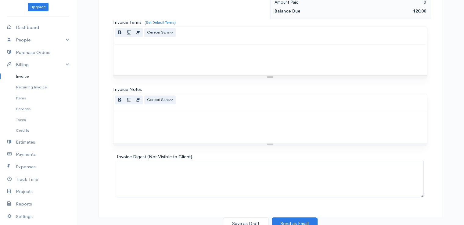
scroll to position [300, 0]
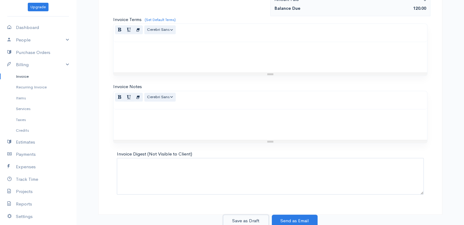
click at [239, 217] on button "Save as Draft" at bounding box center [246, 221] width 46 height 13
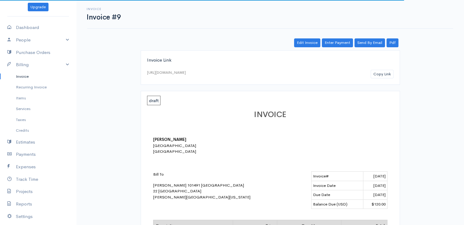
click at [20, 77] on link "Invoice" at bounding box center [38, 76] width 76 height 11
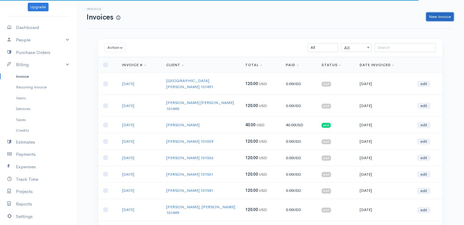
click at [438, 14] on link "New Invoice" at bounding box center [439, 17] width 27 height 9
select select "[GEOGRAPHIC_DATA]"
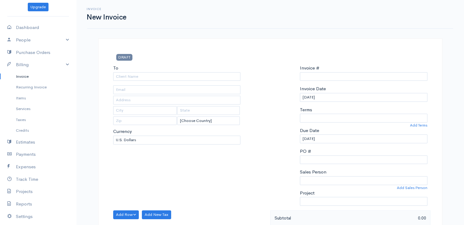
type input "0011212024"
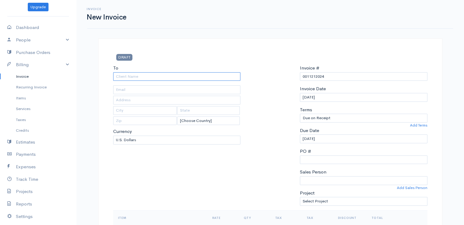
click at [179, 77] on input "To" at bounding box center [177, 76] width 128 height 9
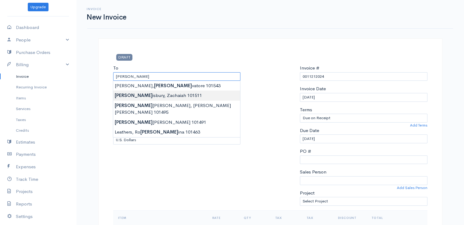
type input "[GEOGRAPHIC_DATA], Zachaiah 101511"
type input "22 Silver Ridge"
type input "Veazie"
type input "[US_STATE]"
type input "04401"
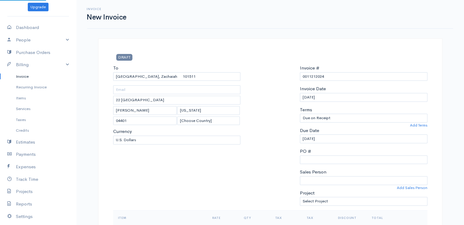
click at [309, 77] on input "0011212024" at bounding box center [364, 76] width 128 height 9
paste input "[DATE]"
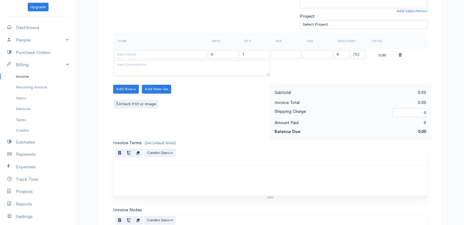
scroll to position [197, 0]
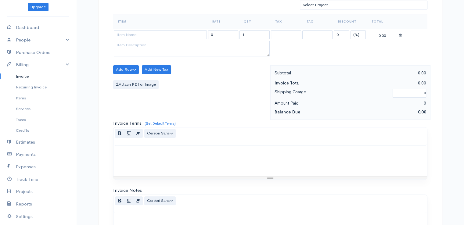
type input "[DATE]"
click at [358, 33] on select "(%) Flat" at bounding box center [358, 35] width 15 height 9
select select "2"
click at [351, 31] on select "(%) Flat" at bounding box center [358, 35] width 15 height 9
click at [253, 33] on input "1" at bounding box center [255, 35] width 30 height 9
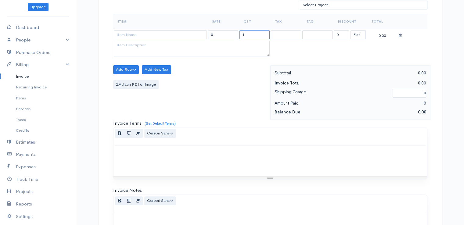
click at [253, 33] on input "1" at bounding box center [255, 35] width 30 height 9
type input "2"
click at [143, 34] on input at bounding box center [160, 35] width 93 height 9
type input "97530"
type input "60.00"
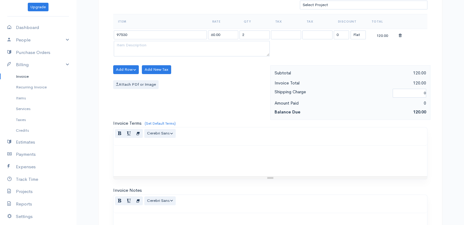
click at [143, 41] on body "beth woodbrey-johnson Upgrade Dashboard People Clients Vendors Staff Users Purc…" at bounding box center [232, 67] width 464 height 528
click at [231, 168] on div at bounding box center [271, 161] width 314 height 31
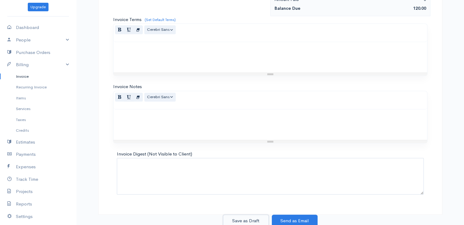
click at [250, 219] on button "Save as Draft" at bounding box center [246, 221] width 46 height 13
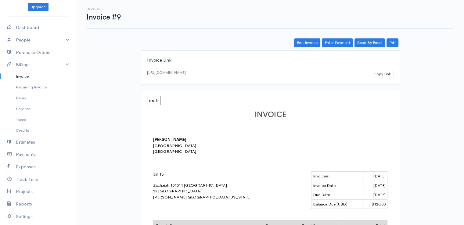
click at [23, 75] on link "Invoice" at bounding box center [38, 76] width 76 height 11
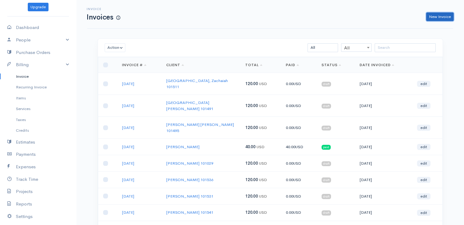
click at [436, 16] on link "New Invoice" at bounding box center [439, 17] width 27 height 9
select select "[GEOGRAPHIC_DATA]"
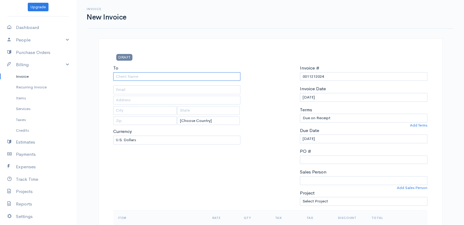
click at [147, 78] on input "To" at bounding box center [177, 76] width 128 height 9
type input "[PERSON_NAME] 101464"
type input "21 Adams Way"
type input "Hampden"
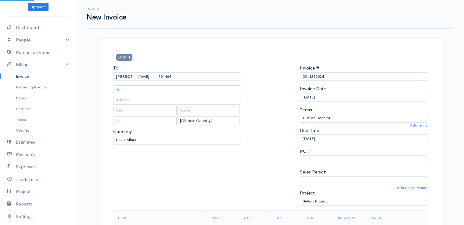
type input "[US_STATE]"
type input "04444"
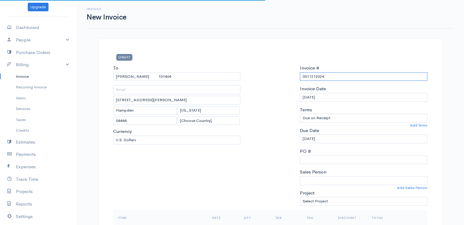
click at [321, 75] on input "0011212024" at bounding box center [364, 76] width 128 height 9
paste input "[DATE]"
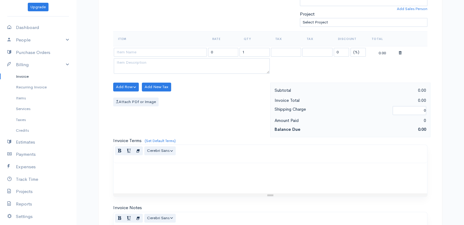
scroll to position [197, 0]
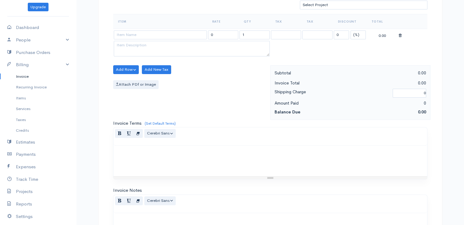
type input "[DATE]"
click at [360, 32] on select "(%) Flat" at bounding box center [358, 35] width 15 height 9
select select "2"
click at [351, 31] on select "(%) Flat" at bounding box center [358, 35] width 15 height 9
click at [259, 33] on input "1" at bounding box center [255, 35] width 30 height 9
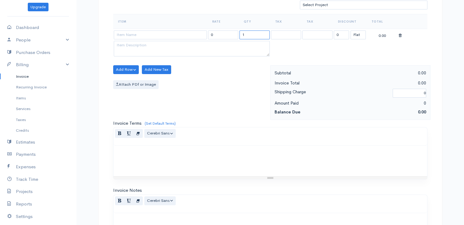
click at [259, 33] on input "1" at bounding box center [255, 35] width 30 height 9
type input "3"
click at [136, 37] on input at bounding box center [160, 35] width 93 height 9
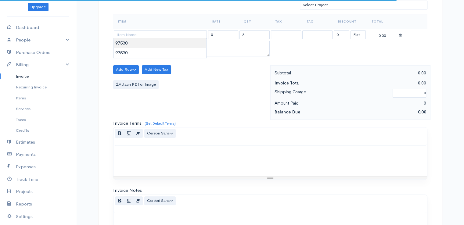
type input "97530"
type input "60.00"
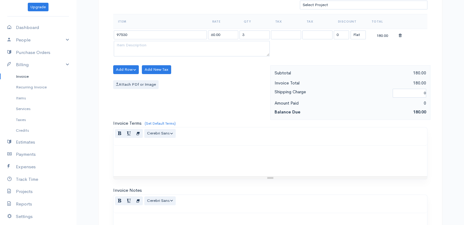
click at [137, 47] on body "beth woodbrey-johnson Upgrade Dashboard People Clients Vendors Staff Users Purc…" at bounding box center [232, 67] width 464 height 528
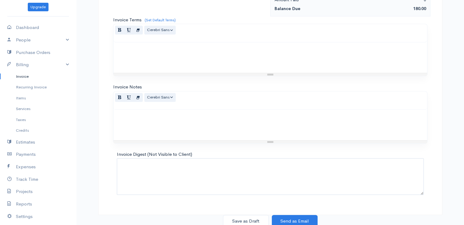
scroll to position [300, 0]
click at [244, 215] on button "Save as Draft" at bounding box center [246, 221] width 46 height 13
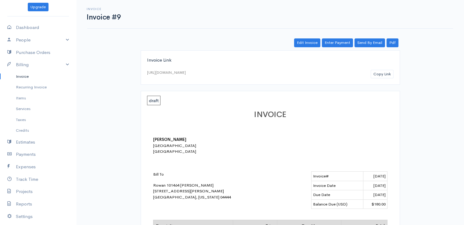
click at [20, 77] on link "Invoice" at bounding box center [38, 76] width 76 height 11
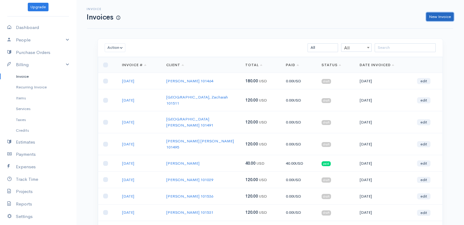
click at [432, 19] on link "New Invoice" at bounding box center [439, 17] width 27 height 9
select select "[GEOGRAPHIC_DATA]"
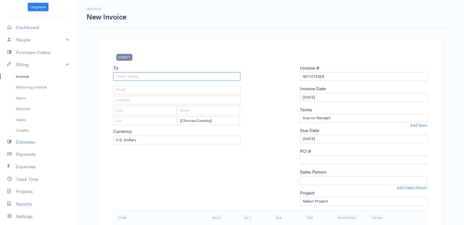
click at [165, 78] on input "To" at bounding box center [177, 76] width 128 height 9
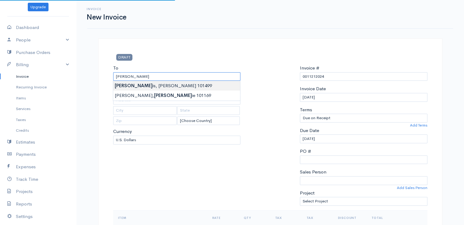
type input "[PERSON_NAME], [PERSON_NAME] 101499"
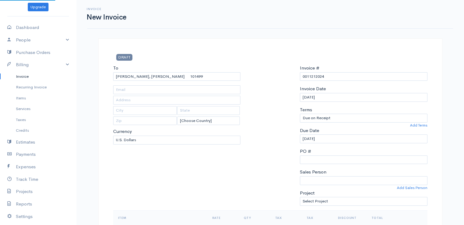
type input "618 Main Road North"
type input "Hampden"
type input "[US_STATE]"
type input "04444"
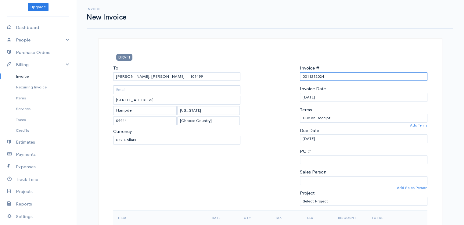
click at [315, 74] on input "0011212024" at bounding box center [364, 76] width 128 height 9
click at [315, 77] on input "0011212024" at bounding box center [364, 76] width 128 height 9
paste input "[DATE]"
click at [309, 77] on input "[DATE]" at bounding box center [364, 76] width 128 height 9
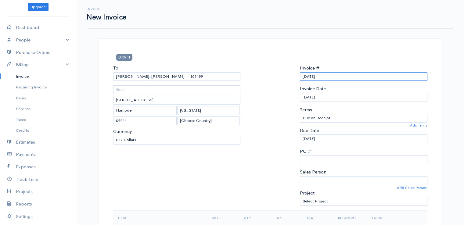
click at [309, 77] on input "[DATE]" at bounding box center [364, 76] width 128 height 9
drag, startPoint x: 329, startPoint y: 76, endPoint x: 291, endPoint y: 80, distance: 37.7
click at [291, 80] on div "To Annis, Presley 101499 618 Main Road North Hampden Maine 04444 [Choose Countr…" at bounding box center [270, 138] width 320 height 146
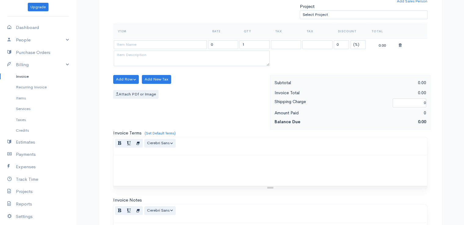
scroll to position [197, 0]
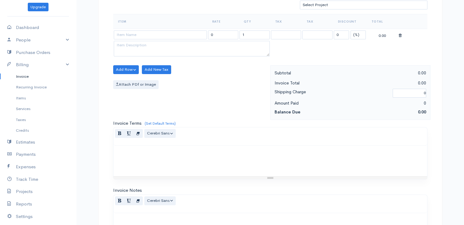
type input "[DATE]"
click at [353, 33] on select "(%) Flat" at bounding box center [358, 35] width 15 height 9
select select "2"
click at [351, 31] on select "(%) Flat" at bounding box center [358, 35] width 15 height 9
click at [244, 33] on input "1" at bounding box center [255, 35] width 30 height 9
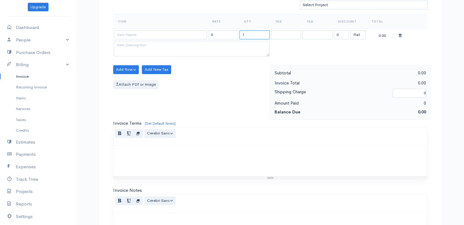
click at [244, 33] on input "1" at bounding box center [255, 35] width 30 height 9
type input "2"
click at [167, 31] on input at bounding box center [160, 35] width 93 height 9
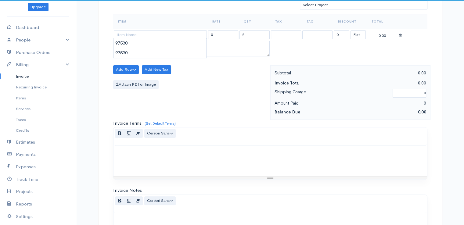
type input "97530"
type input "60.00"
click at [167, 45] on body "beth woodbrey-johnson Upgrade Dashboard People Clients Vendors Staff Users Purc…" at bounding box center [232, 67] width 464 height 528
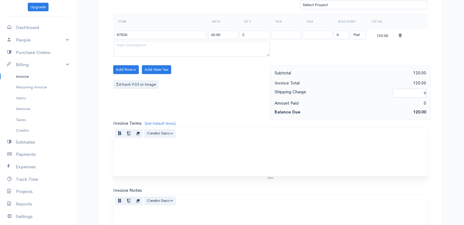
scroll to position [300, 0]
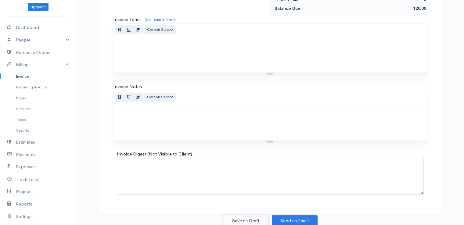
click at [238, 219] on button "Save as Draft" at bounding box center [246, 221] width 46 height 13
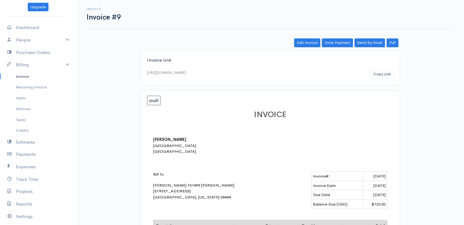
click at [20, 78] on link "Invoice" at bounding box center [38, 76] width 76 height 11
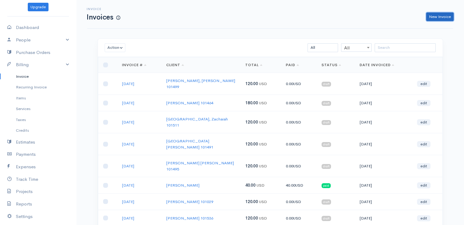
click at [440, 17] on link "New Invoice" at bounding box center [439, 17] width 27 height 9
select select "[GEOGRAPHIC_DATA]"
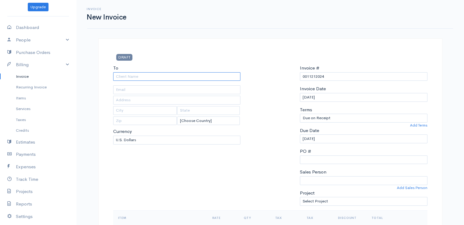
click at [218, 74] on input "To" at bounding box center [177, 76] width 128 height 9
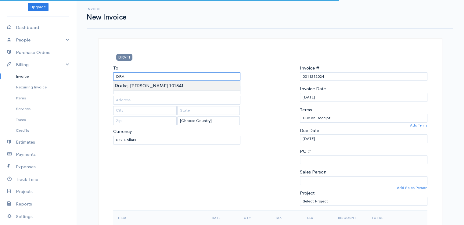
type input "[PERSON_NAME] 101541"
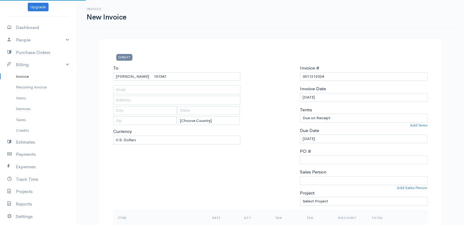
type input "382 Howard Street"
type input "[GEOGRAPHIC_DATA]"
type input "[US_STATE]"
type input "04401"
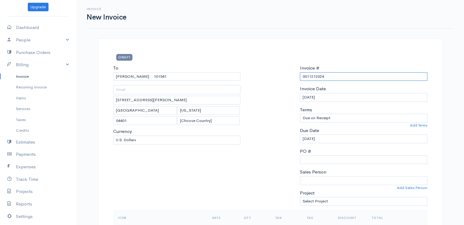
click at [312, 77] on input "0011212024" at bounding box center [364, 76] width 128 height 9
paste input "[DATE]"
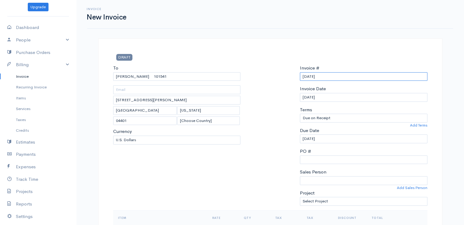
scroll to position [197, 0]
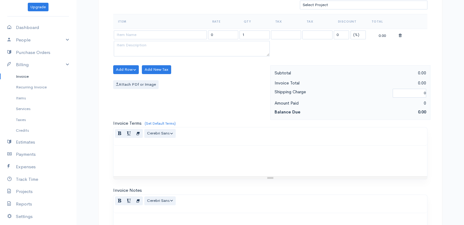
type input "[DATE]"
click at [355, 34] on select "(%) Flat" at bounding box center [358, 35] width 15 height 9
select select "2"
click at [351, 31] on select "(%) Flat" at bounding box center [358, 35] width 15 height 9
click at [260, 31] on input "1" at bounding box center [255, 35] width 30 height 9
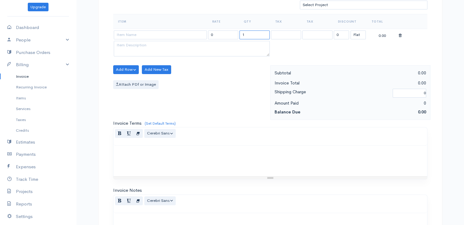
click at [260, 31] on input "1" at bounding box center [255, 35] width 30 height 9
type input "2"
click at [158, 33] on input at bounding box center [160, 35] width 93 height 9
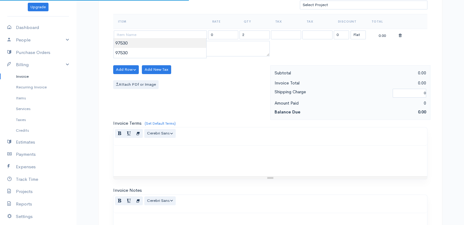
type input "97530"
type input "60.00"
click at [159, 45] on body "beth woodbrey-johnson Upgrade Dashboard People Clients Vendors Staff Users Purc…" at bounding box center [232, 67] width 464 height 528
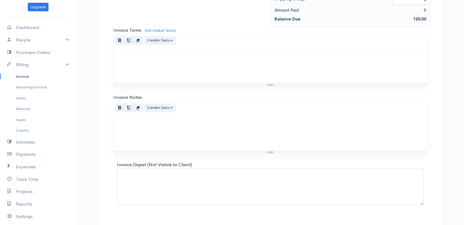
scroll to position [300, 0]
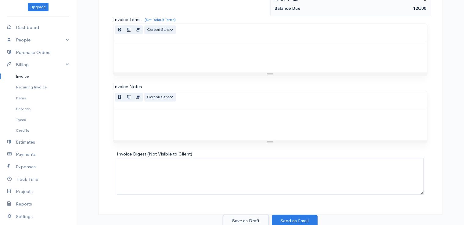
click at [245, 220] on button "Save as Draft" at bounding box center [246, 221] width 46 height 13
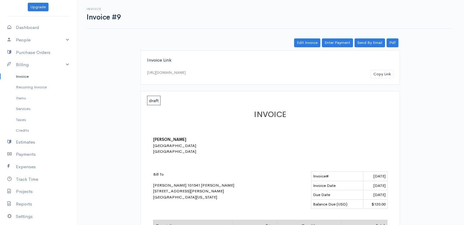
click at [23, 73] on link "Invoice" at bounding box center [38, 76] width 76 height 11
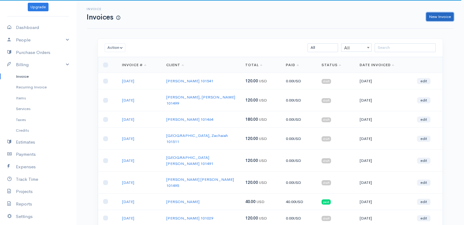
click at [438, 17] on link "New Invoice" at bounding box center [439, 17] width 27 height 9
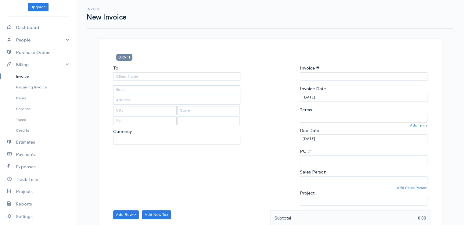
type input "0011212024"
select select "[GEOGRAPHIC_DATA]"
select select "USD"
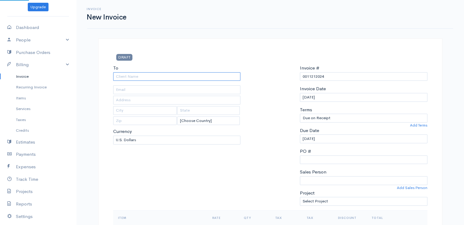
click at [145, 78] on input "To" at bounding box center [177, 76] width 128 height 9
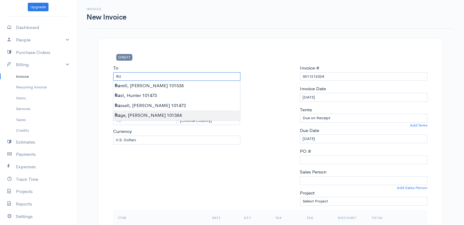
type input "[PERSON_NAME] 101384"
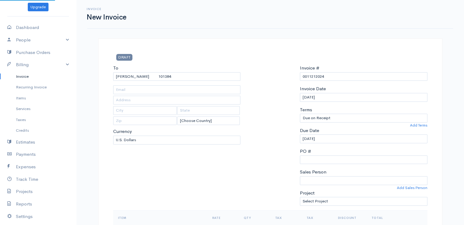
type input "241 Goshen Road"
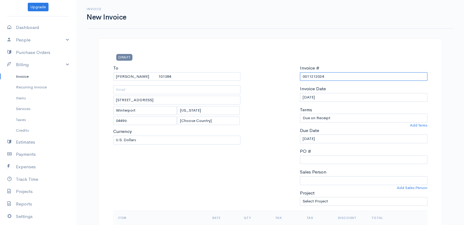
click at [311, 76] on input "0011212024" at bounding box center [364, 76] width 128 height 9
paste input "[DATE]"
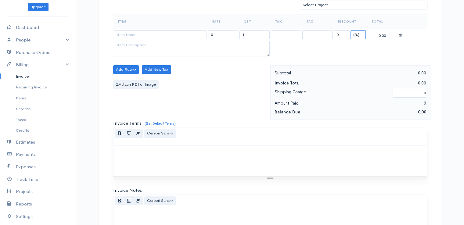
click at [356, 34] on select "(%) Flat" at bounding box center [358, 35] width 15 height 9
click at [351, 31] on select "(%) Flat" at bounding box center [358, 35] width 15 height 9
click at [252, 33] on input "1" at bounding box center [255, 35] width 30 height 9
click at [143, 32] on input at bounding box center [160, 35] width 93 height 9
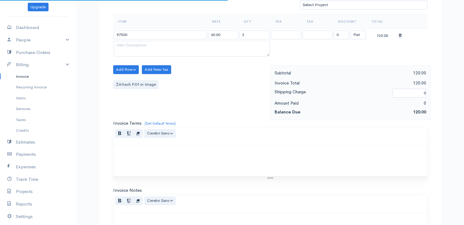
click at [144, 43] on body "beth woodbrey-johnson Upgrade Dashboard People Clients Vendors Staff Users Purc…" at bounding box center [232, 67] width 464 height 528
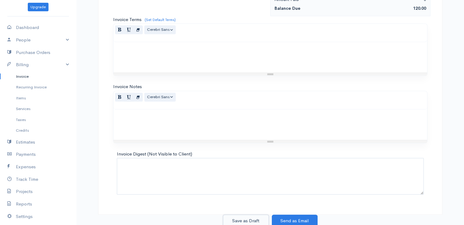
click at [242, 219] on button "Save as Draft" at bounding box center [246, 221] width 46 height 13
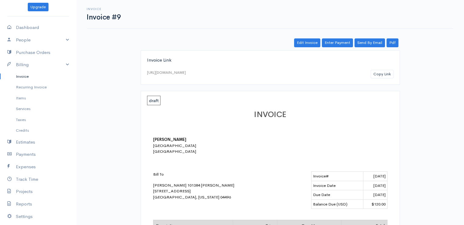
click at [21, 75] on link "Invoice" at bounding box center [38, 76] width 76 height 11
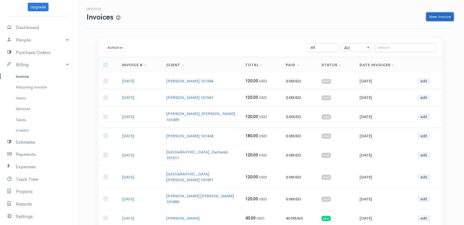
click at [440, 18] on link "New Invoice" at bounding box center [439, 17] width 27 height 9
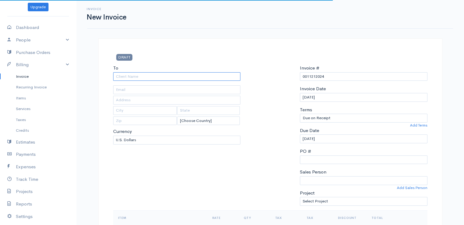
click at [148, 77] on input "To" at bounding box center [177, 76] width 128 height 9
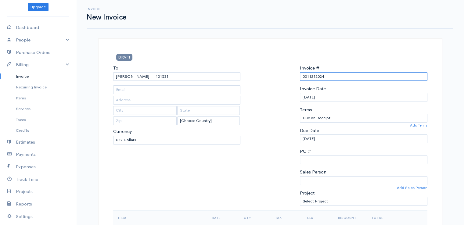
click at [309, 77] on input "0011212024" at bounding box center [364, 76] width 128 height 9
paste input "[DATE]"
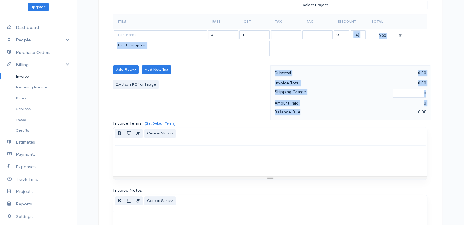
drag, startPoint x: 324, startPoint y: 116, endPoint x: 355, endPoint y: 31, distance: 90.6
click at [355, 31] on div "DRAFT To Downey, Conor 101531 [Choose Country] United States Canada United King…" at bounding box center [270, 80] width 344 height 477
click at [354, 48] on table "Item Rate Qty Tax Tax Discount Total 0 1 0 (%) Flat 0.00" at bounding box center [270, 36] width 314 height 44
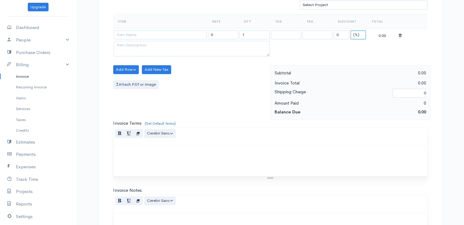
click at [358, 33] on select "(%) Flat" at bounding box center [358, 35] width 15 height 9
click at [351, 31] on select "(%) Flat" at bounding box center [358, 35] width 15 height 9
click at [253, 34] on input "1" at bounding box center [255, 35] width 30 height 9
click at [154, 34] on input at bounding box center [160, 35] width 93 height 9
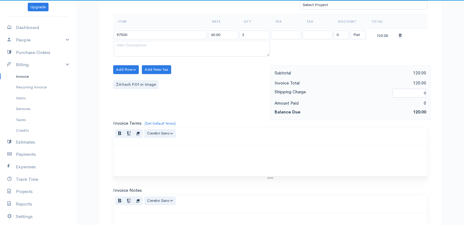
click at [154, 46] on body "beth woodbrey-johnson Upgrade Dashboard People Clients Vendors Staff Users Purc…" at bounding box center [232, 67] width 464 height 528
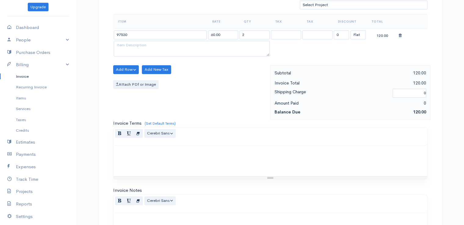
click at [231, 173] on div at bounding box center [271, 161] width 314 height 31
click at [248, 137] on div "Normal Blockquote Header 1 Header 2 Header 3 Header 4 Header 5 Header 6 Cerebri…" at bounding box center [271, 137] width 314 height 18
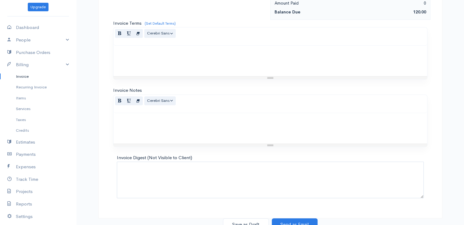
scroll to position [300, 0]
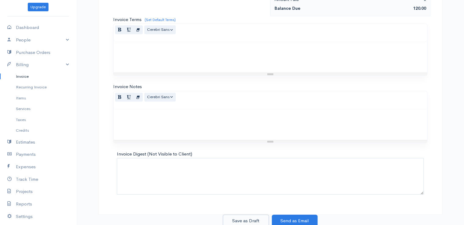
click at [251, 219] on button "Save as Draft" at bounding box center [246, 221] width 46 height 13
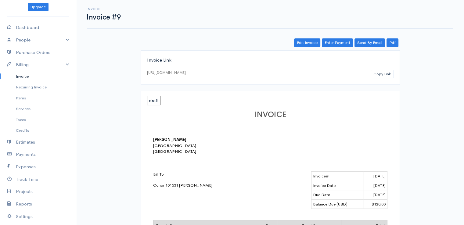
click at [24, 78] on link "Invoice" at bounding box center [38, 76] width 76 height 11
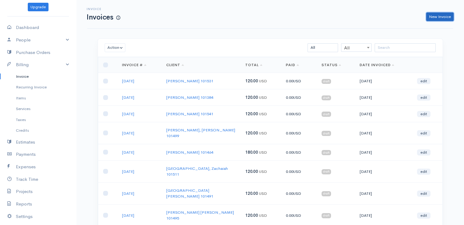
click at [441, 17] on link "New Invoice" at bounding box center [439, 17] width 27 height 9
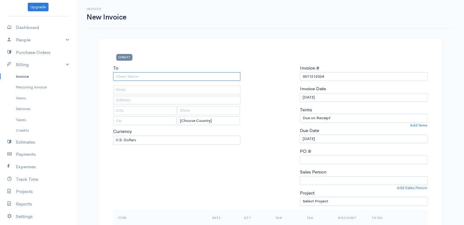
click at [181, 75] on input "To" at bounding box center [177, 76] width 128 height 9
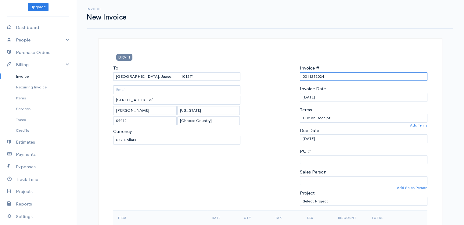
click at [315, 77] on input "0011212024" at bounding box center [364, 76] width 128 height 9
paste input "[DATE]"
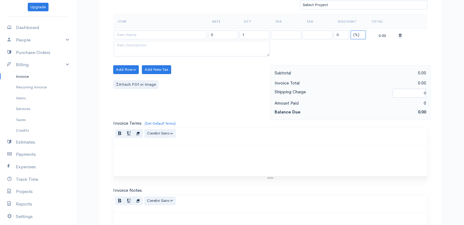
click at [358, 35] on select "(%) Flat" at bounding box center [358, 35] width 15 height 9
click at [351, 31] on select "(%) Flat" at bounding box center [358, 35] width 15 height 9
click at [248, 33] on input "1" at bounding box center [255, 35] width 30 height 9
click at [144, 37] on input at bounding box center [160, 35] width 93 height 9
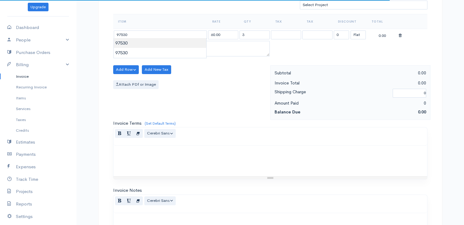
click at [144, 47] on body "beth woodbrey-johnson Upgrade Dashboard People Clients Vendors Staff Users Purc…" at bounding box center [232, 67] width 464 height 528
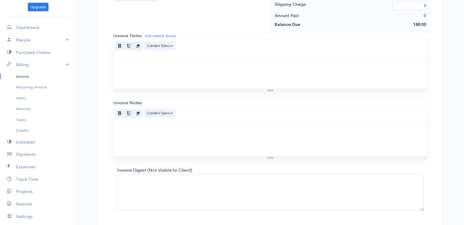
scroll to position [300, 0]
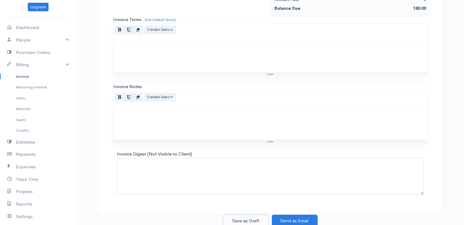
click at [246, 218] on button "Save as Draft" at bounding box center [246, 221] width 46 height 13
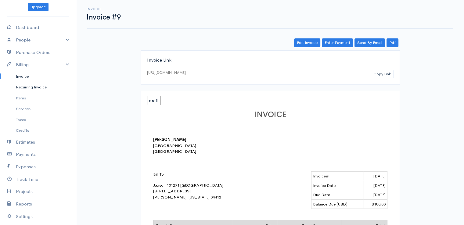
click at [28, 82] on link "Recurring Invoice" at bounding box center [38, 87] width 76 height 11
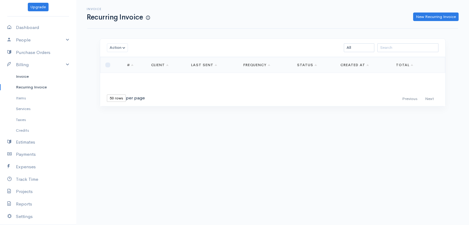
click at [26, 77] on link "Invoice" at bounding box center [38, 76] width 76 height 11
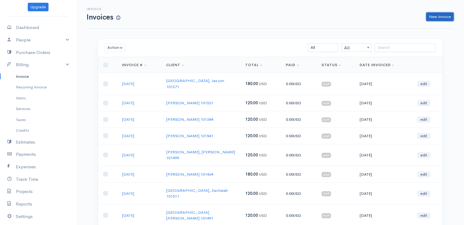
click at [441, 19] on link "New Invoice" at bounding box center [439, 17] width 27 height 9
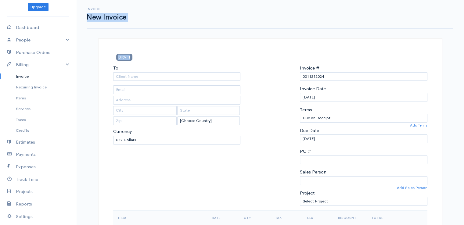
drag, startPoint x: 441, startPoint y: 19, endPoint x: 254, endPoint y: 48, distance: 189.4
click at [155, 78] on input "To" at bounding box center [177, 76] width 128 height 9
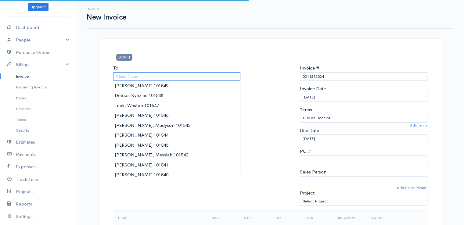
click at [155, 78] on input "To" at bounding box center [177, 76] width 128 height 9
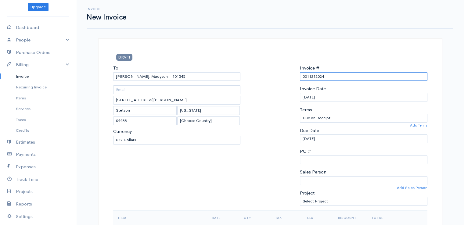
click at [304, 80] on input "0011212024" at bounding box center [364, 76] width 128 height 9
paste input "[DATE]"
click at [308, 77] on input "[DATE]" at bounding box center [364, 76] width 128 height 9
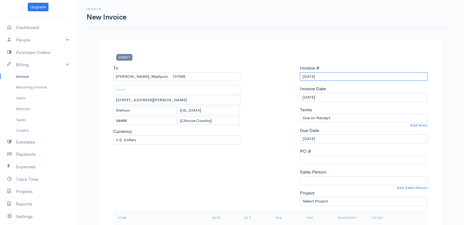
drag, startPoint x: 332, startPoint y: 77, endPoint x: 288, endPoint y: 81, distance: 44.2
click at [288, 81] on div "To Bashaw, Madyson 101545 623 Lakins Road Stetson Maine 04488 [Choose Country] …" at bounding box center [270, 138] width 320 height 146
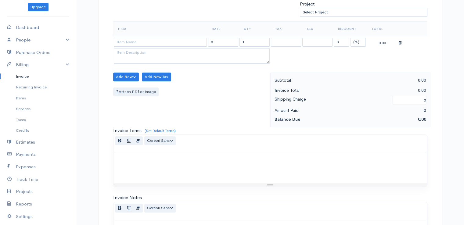
scroll to position [197, 0]
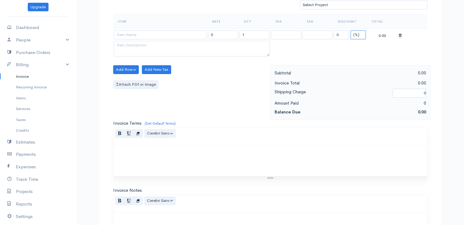
click at [364, 34] on select "(%) Flat" at bounding box center [358, 35] width 15 height 9
click at [351, 31] on select "(%) Flat" at bounding box center [358, 35] width 15 height 9
click at [255, 31] on input "1" at bounding box center [255, 35] width 30 height 9
click at [164, 31] on input at bounding box center [160, 35] width 93 height 9
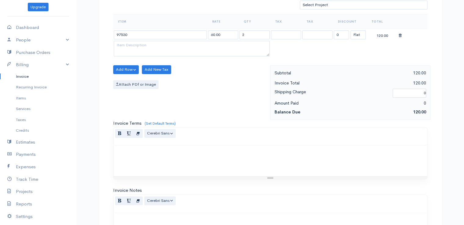
click at [165, 43] on body "beth woodbrey-johnson Upgrade Dashboard People Clients Vendors Staff Users Purc…" at bounding box center [232, 67] width 464 height 528
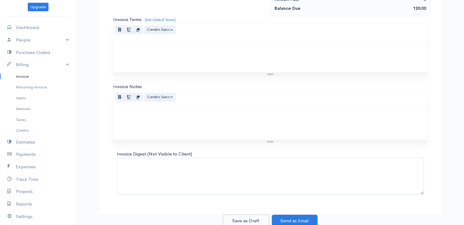
click at [250, 219] on button "Save as Draft" at bounding box center [246, 221] width 46 height 13
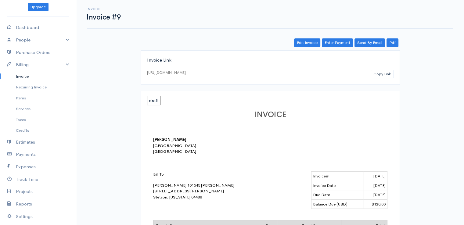
click at [17, 77] on link "Invoice" at bounding box center [38, 76] width 76 height 11
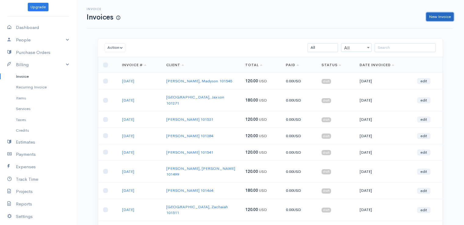
click at [441, 17] on link "New Invoice" at bounding box center [439, 17] width 27 height 9
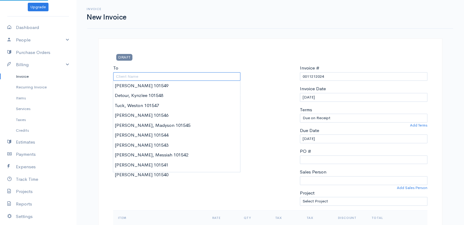
click at [160, 79] on input "To" at bounding box center [177, 76] width 128 height 9
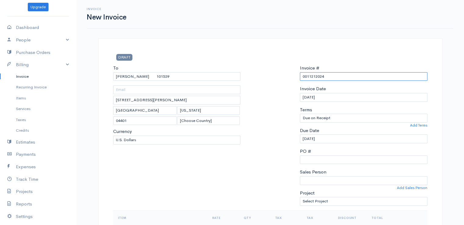
click at [309, 77] on input "0011212024" at bounding box center [364, 76] width 128 height 9
paste input "[DATE]"
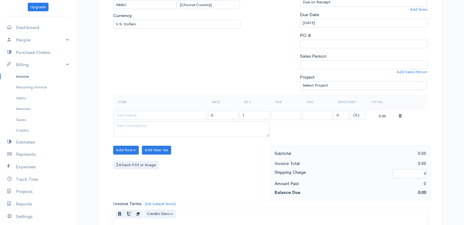
scroll to position [153, 0]
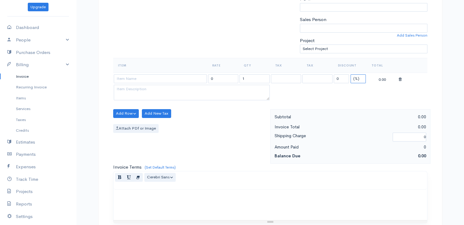
click at [355, 77] on select "(%) Flat" at bounding box center [358, 78] width 15 height 9
click at [351, 74] on select "(%) Flat" at bounding box center [358, 78] width 15 height 9
click at [259, 82] on input "1" at bounding box center [255, 78] width 30 height 9
click at [258, 82] on td "1" at bounding box center [254, 79] width 31 height 12
click at [255, 79] on input "1" at bounding box center [255, 78] width 30 height 9
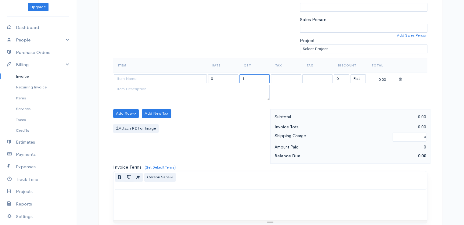
click at [255, 79] on input "1" at bounding box center [255, 78] width 30 height 9
click at [168, 80] on input at bounding box center [160, 78] width 93 height 9
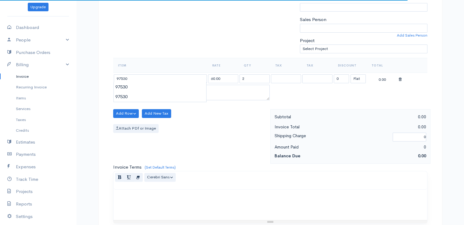
click at [165, 87] on body "beth woodbrey-johnson Upgrade Dashboard People Clients Vendors Staff Users Purc…" at bounding box center [232, 111] width 464 height 528
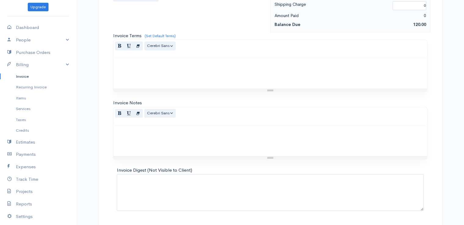
scroll to position [300, 0]
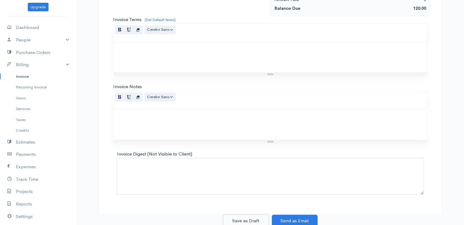
click at [250, 219] on button "Save as Draft" at bounding box center [246, 221] width 46 height 13
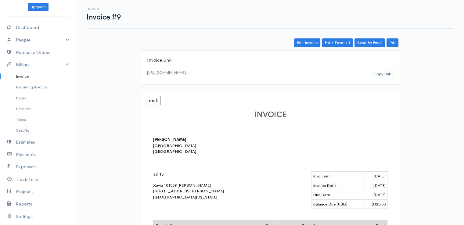
click at [20, 76] on link "Invoice" at bounding box center [38, 76] width 76 height 11
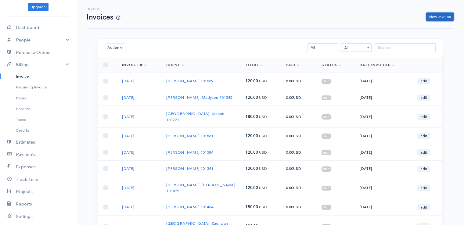
click at [445, 18] on link "New Invoice" at bounding box center [439, 17] width 27 height 9
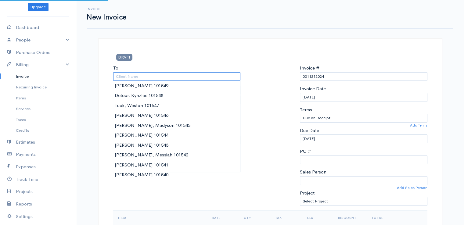
click at [120, 75] on input "To" at bounding box center [177, 76] width 128 height 9
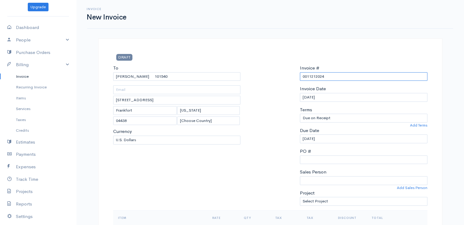
click at [310, 77] on input "0011212024" at bounding box center [364, 76] width 128 height 9
paste input "[DATE]"
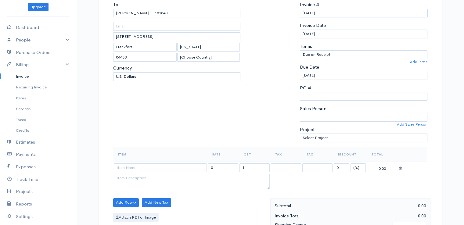
scroll to position [122, 0]
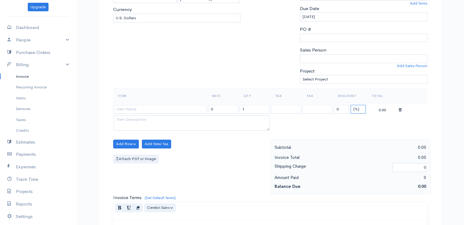
click at [358, 109] on select "(%) Flat" at bounding box center [358, 109] width 15 height 9
click at [351, 105] on select "(%) Flat" at bounding box center [358, 109] width 15 height 9
click at [249, 110] on input "1" at bounding box center [255, 109] width 30 height 9
click at [137, 110] on input at bounding box center [160, 109] width 93 height 9
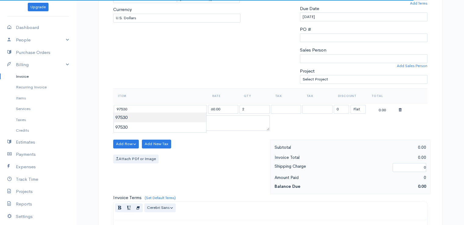
click at [137, 116] on body "beth woodbrey-johnson Upgrade Dashboard People Clients Vendors Staff Users Purc…" at bounding box center [232, 142] width 464 height 528
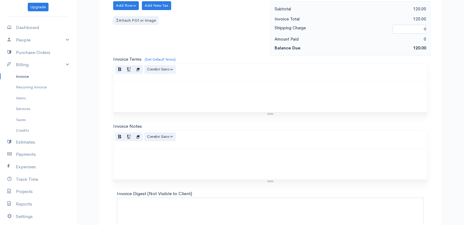
scroll to position [300, 0]
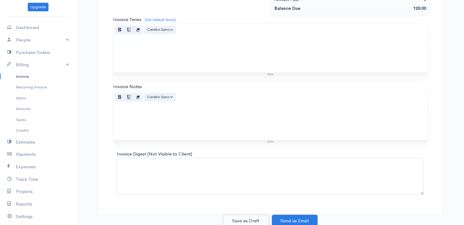
click at [238, 216] on button "Save as Draft" at bounding box center [246, 221] width 46 height 13
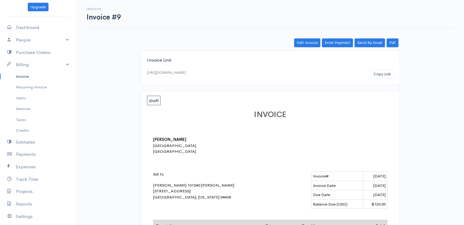
click at [22, 74] on link "Invoice" at bounding box center [38, 76] width 76 height 11
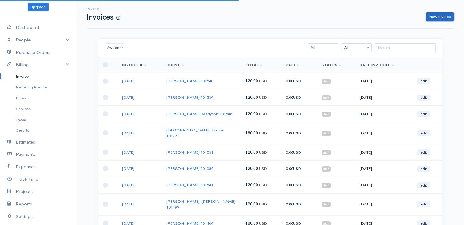
click at [436, 16] on link "New Invoice" at bounding box center [439, 17] width 27 height 9
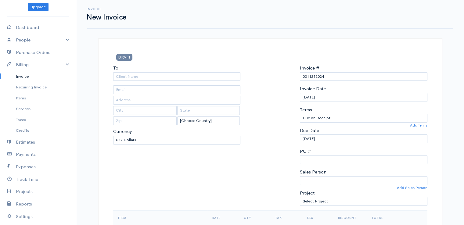
click at [123, 71] on div "To" at bounding box center [177, 73] width 128 height 16
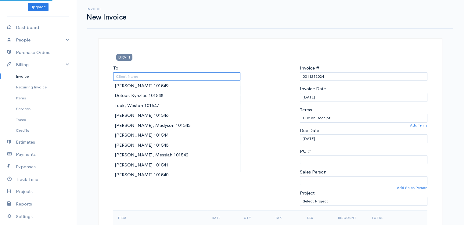
click at [122, 74] on input "To" at bounding box center [177, 76] width 128 height 9
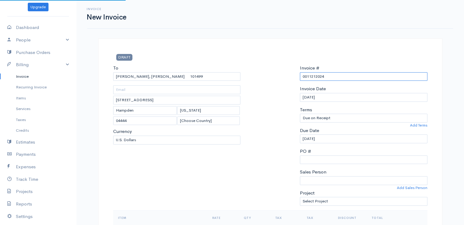
click at [307, 76] on input "0011212024" at bounding box center [364, 76] width 128 height 9
paste input "[DATE]"
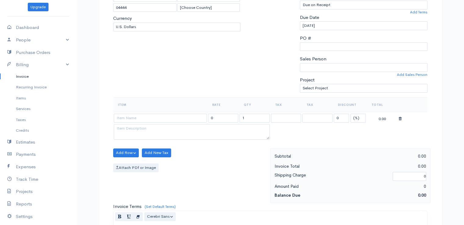
scroll to position [122, 0]
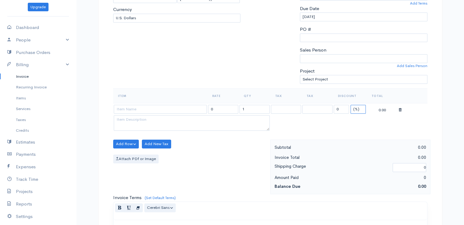
click at [355, 110] on select "(%) Flat" at bounding box center [358, 109] width 15 height 9
click at [351, 105] on select "(%) Flat" at bounding box center [358, 109] width 15 height 9
click at [253, 109] on input "1" at bounding box center [255, 109] width 30 height 9
click at [151, 106] on input at bounding box center [160, 109] width 93 height 9
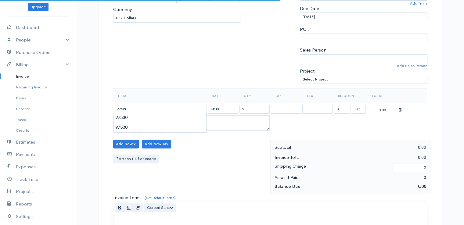
click at [149, 121] on body "beth woodbrey-johnson Upgrade Dashboard People Clients Vendors Staff Users Purc…" at bounding box center [232, 142] width 464 height 528
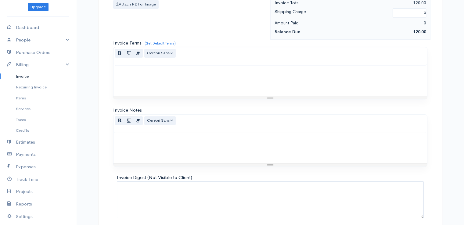
scroll to position [300, 0]
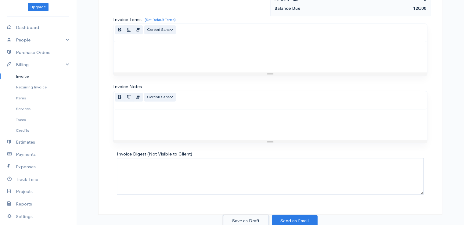
click at [243, 221] on button "Save as Draft" at bounding box center [246, 221] width 46 height 13
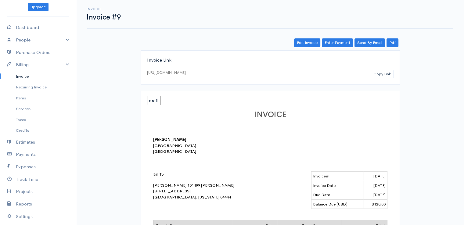
click at [25, 78] on link "Invoice" at bounding box center [38, 76] width 76 height 11
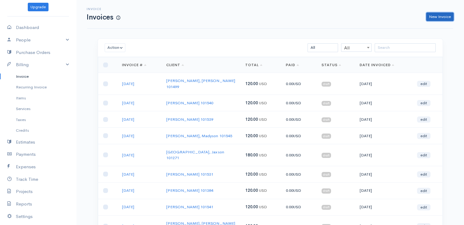
click at [441, 17] on link "New Invoice" at bounding box center [439, 17] width 27 height 9
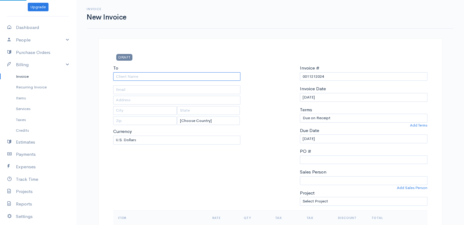
click at [125, 74] on input "To" at bounding box center [177, 76] width 128 height 9
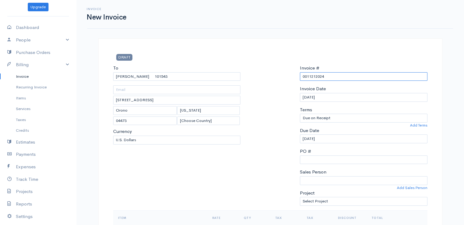
click at [302, 77] on input "0011212024" at bounding box center [364, 76] width 128 height 9
paste input "[DATE]"
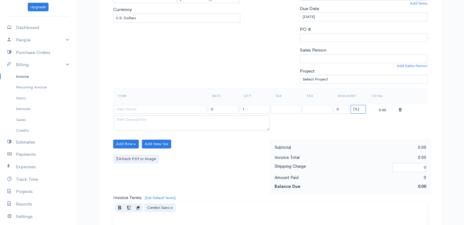
click at [356, 108] on select "(%) Flat" at bounding box center [358, 109] width 15 height 9
click at [351, 105] on select "(%) Flat" at bounding box center [358, 109] width 15 height 9
click at [249, 107] on input "1" at bounding box center [255, 109] width 30 height 9
click at [178, 110] on input at bounding box center [160, 109] width 93 height 9
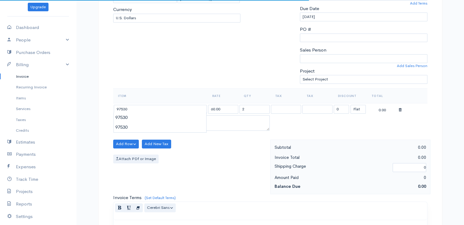
click at [176, 119] on body "beth woodbrey-johnson Upgrade Dashboard People Clients Vendors Staff Users Purc…" at bounding box center [232, 142] width 464 height 528
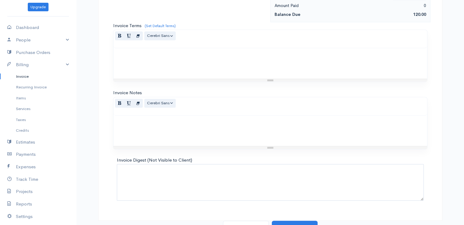
scroll to position [300, 0]
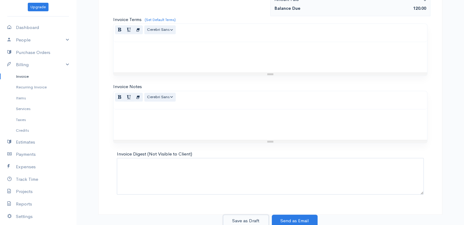
click at [238, 220] on button "Save as Draft" at bounding box center [246, 221] width 46 height 13
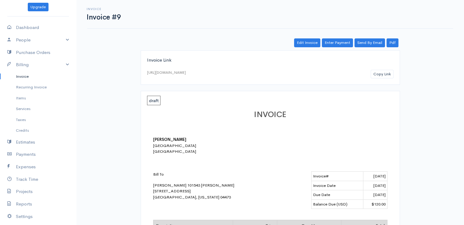
click at [21, 75] on link "Invoice" at bounding box center [38, 76] width 76 height 11
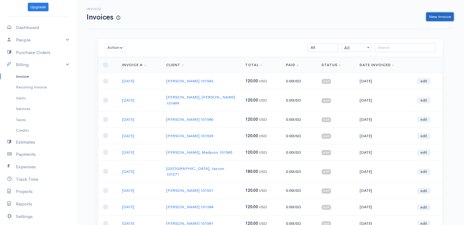
click at [439, 19] on link "New Invoice" at bounding box center [439, 17] width 27 height 9
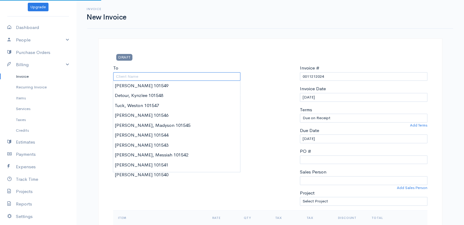
click at [129, 75] on input "To" at bounding box center [177, 76] width 128 height 9
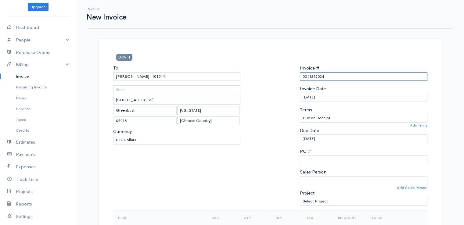
click at [316, 76] on input "0011212024" at bounding box center [364, 76] width 128 height 9
paste input "[DATE]"
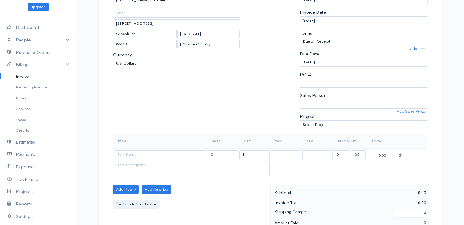
scroll to position [153, 0]
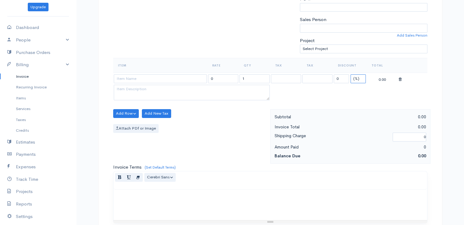
click at [356, 78] on select "(%) Flat" at bounding box center [358, 78] width 15 height 9
click at [351, 74] on select "(%) Flat" at bounding box center [358, 78] width 15 height 9
click at [250, 79] on input "1" at bounding box center [255, 78] width 30 height 9
click at [176, 77] on input at bounding box center [160, 78] width 93 height 9
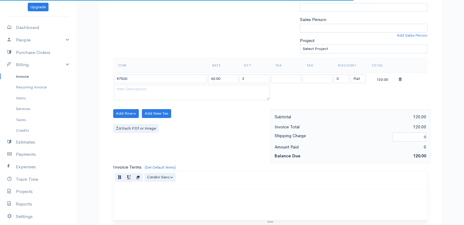
click at [174, 87] on body "beth woodbrey-johnson Upgrade Dashboard People Clients Vendors Staff Users Purc…" at bounding box center [232, 111] width 464 height 528
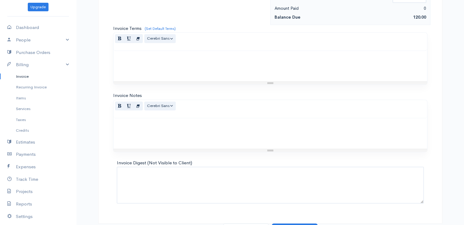
scroll to position [300, 0]
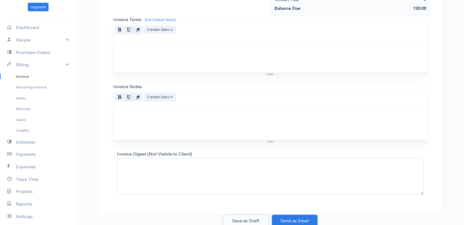
click at [236, 220] on button "Save as Draft" at bounding box center [246, 221] width 46 height 13
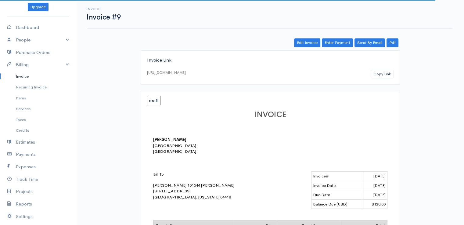
click at [24, 76] on link "Invoice" at bounding box center [38, 76] width 76 height 11
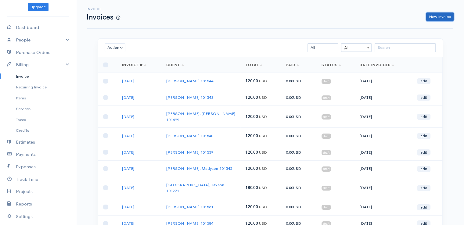
click at [439, 17] on link "New Invoice" at bounding box center [439, 17] width 27 height 9
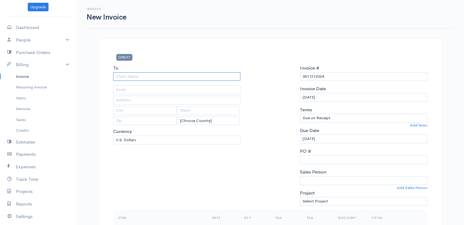
click at [147, 75] on input "To" at bounding box center [177, 76] width 128 height 9
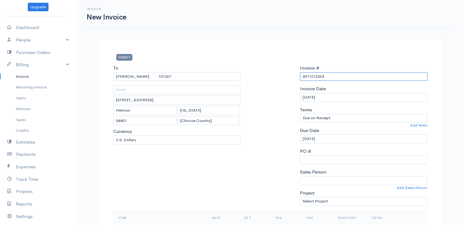
click at [316, 76] on input "0011212024" at bounding box center [364, 76] width 128 height 9
paste input "[DATE]"
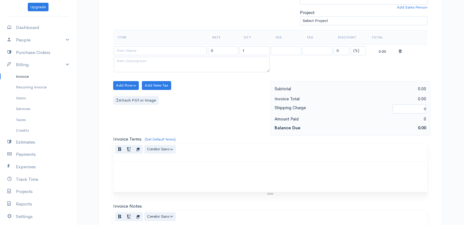
scroll to position [183, 0]
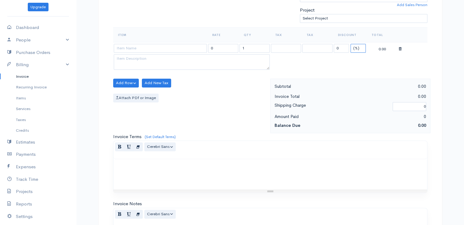
click at [359, 49] on select "(%) Flat" at bounding box center [358, 48] width 15 height 9
click at [351, 44] on select "(%) Flat" at bounding box center [358, 48] width 15 height 9
click at [245, 47] on input "1" at bounding box center [255, 48] width 30 height 9
drag, startPoint x: 132, startPoint y: 45, endPoint x: 130, endPoint y: 48, distance: 3.3
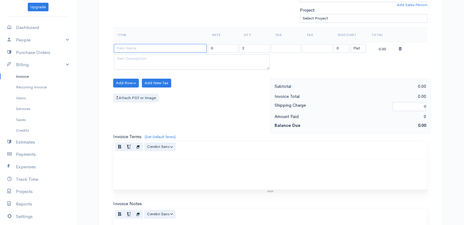
click at [131, 46] on input at bounding box center [160, 48] width 93 height 9
click at [132, 61] on body "beth woodbrey-johnson Upgrade Dashboard People Clients Vendors Staff Users Purc…" at bounding box center [232, 81] width 464 height 528
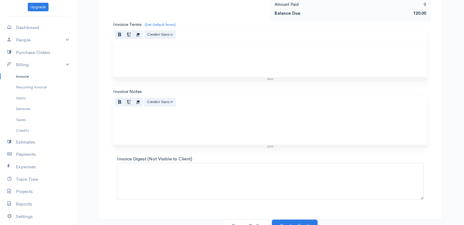
scroll to position [300, 0]
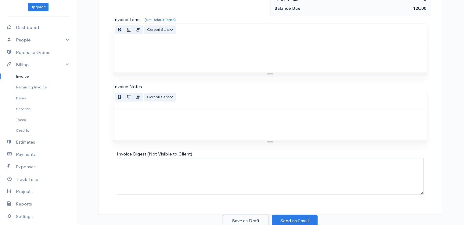
click at [245, 217] on button "Save as Draft" at bounding box center [246, 221] width 46 height 13
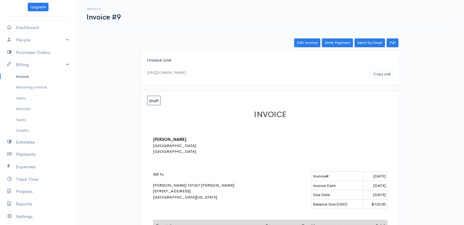
click at [21, 75] on link "Invoice" at bounding box center [38, 76] width 76 height 11
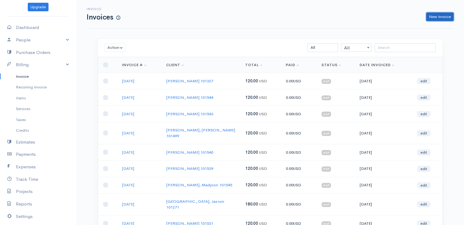
click at [444, 17] on link "New Invoice" at bounding box center [439, 17] width 27 height 9
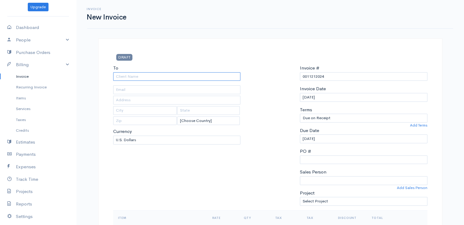
click at [133, 77] on input "To" at bounding box center [177, 76] width 128 height 9
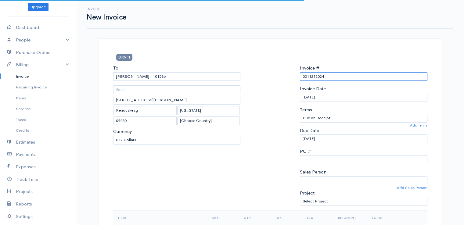
click at [309, 76] on input "0011212024" at bounding box center [364, 76] width 128 height 9
paste input "[DATE]"
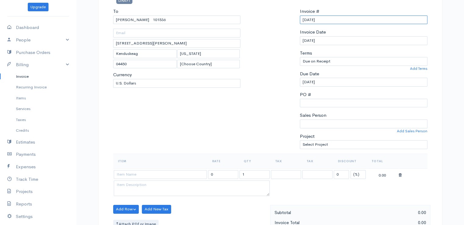
scroll to position [153, 0]
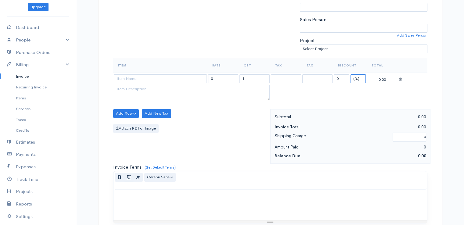
click at [356, 77] on select "(%) Flat" at bounding box center [358, 78] width 15 height 9
click at [351, 74] on select "(%) Flat" at bounding box center [358, 78] width 15 height 9
click at [251, 76] on input "1" at bounding box center [255, 78] width 30 height 9
click at [153, 77] on input at bounding box center [160, 78] width 93 height 9
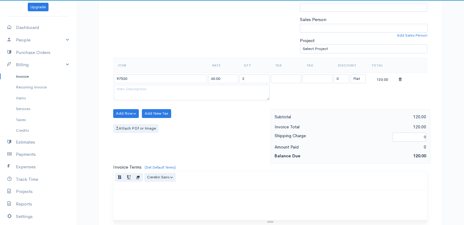
click at [152, 87] on body "beth woodbrey-johnson Upgrade Dashboard People Clients Vendors Staff Users Purc…" at bounding box center [232, 111] width 464 height 528
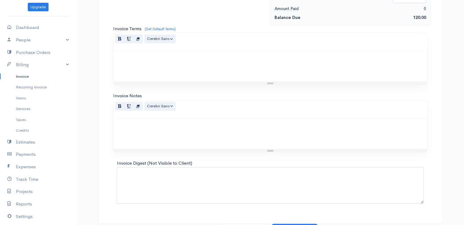
scroll to position [300, 0]
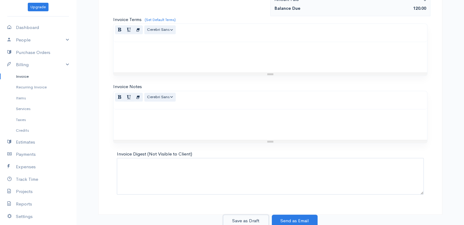
click at [239, 218] on button "Save as Draft" at bounding box center [246, 221] width 46 height 13
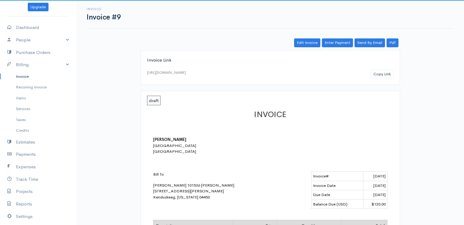
click at [27, 76] on link "Invoice" at bounding box center [38, 76] width 76 height 11
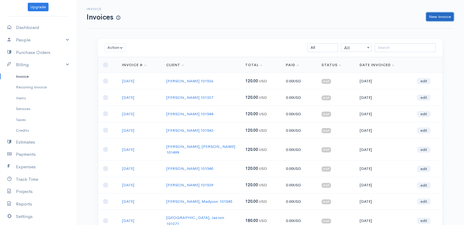
click at [438, 16] on link "New Invoice" at bounding box center [439, 17] width 27 height 9
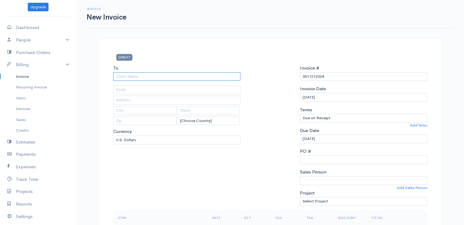
click at [173, 75] on input "To" at bounding box center [177, 76] width 128 height 9
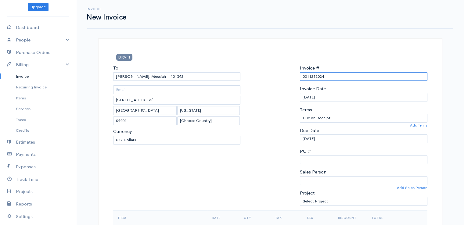
click at [315, 72] on input "0011212024" at bounding box center [364, 76] width 128 height 9
paste input "[DATE]"
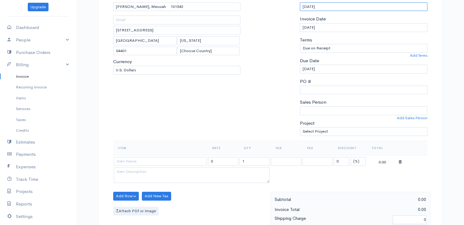
scroll to position [153, 0]
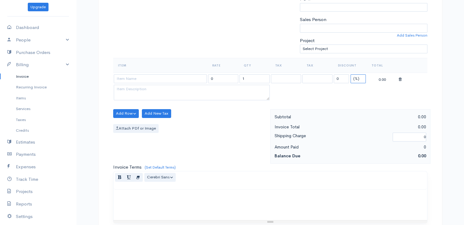
click at [353, 79] on select "(%) Flat" at bounding box center [358, 78] width 15 height 9
click at [351, 74] on select "(%) Flat" at bounding box center [358, 78] width 15 height 9
click at [256, 79] on input "1" at bounding box center [255, 78] width 30 height 9
click at [175, 80] on input at bounding box center [160, 78] width 93 height 9
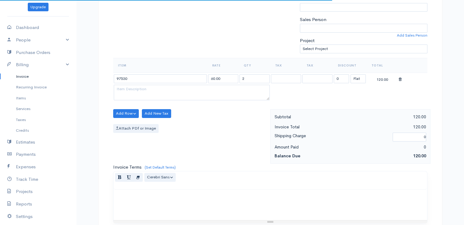
click at [175, 86] on body "beth woodbrey-johnson Upgrade Dashboard People Clients Vendors Staff Users Purc…" at bounding box center [232, 111] width 464 height 528
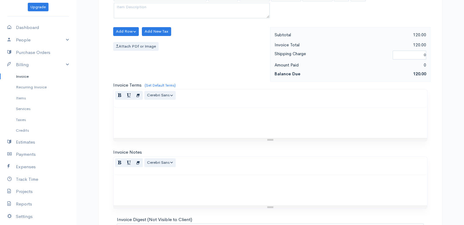
scroll to position [300, 0]
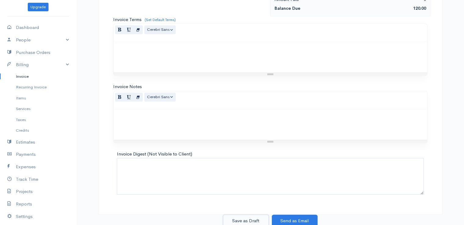
click at [242, 217] on button "Save as Draft" at bounding box center [246, 221] width 46 height 13
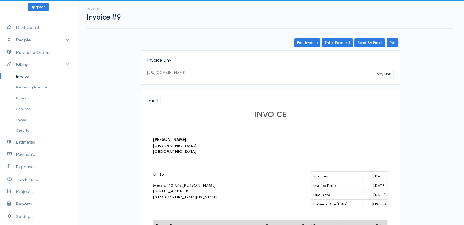
click at [17, 76] on link "Invoice" at bounding box center [38, 76] width 76 height 11
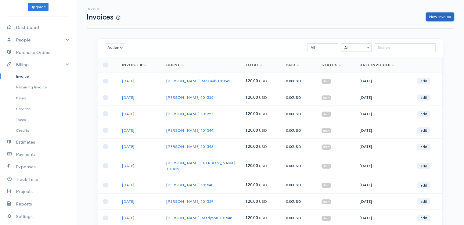
click at [441, 17] on link "New Invoice" at bounding box center [439, 17] width 27 height 9
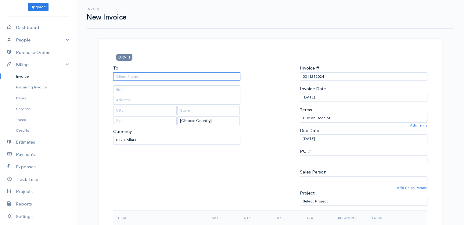
click at [138, 78] on input "To" at bounding box center [177, 76] width 128 height 9
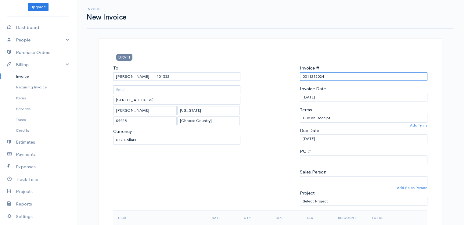
click at [311, 75] on input "0011212024" at bounding box center [364, 76] width 128 height 9
paste input "[DATE]"
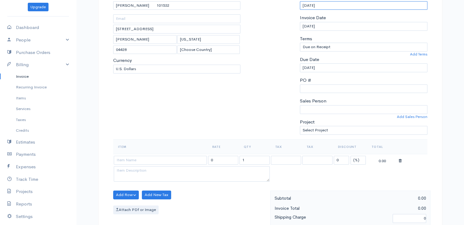
scroll to position [153, 0]
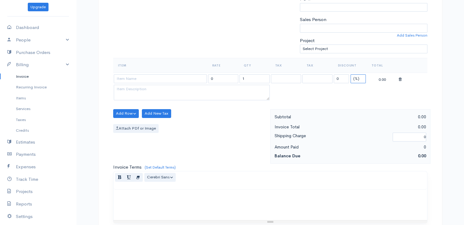
click at [357, 78] on select "(%) Flat" at bounding box center [358, 78] width 15 height 9
click at [351, 74] on select "(%) Flat" at bounding box center [358, 78] width 15 height 9
click at [188, 79] on input at bounding box center [160, 78] width 93 height 9
click at [188, 88] on body "beth woodbrey-johnson Upgrade Dashboard People Clients Vendors Staff Users Purc…" at bounding box center [232, 111] width 464 height 528
click at [253, 78] on input "1" at bounding box center [255, 78] width 30 height 9
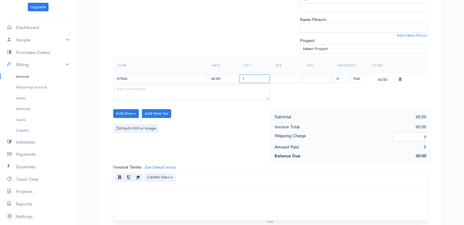
click at [253, 78] on input "1" at bounding box center [255, 78] width 30 height 9
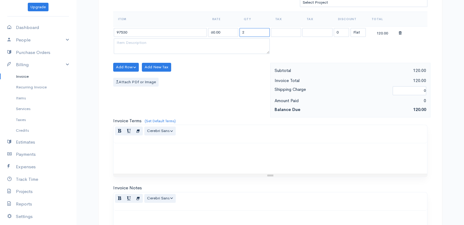
scroll to position [183, 0]
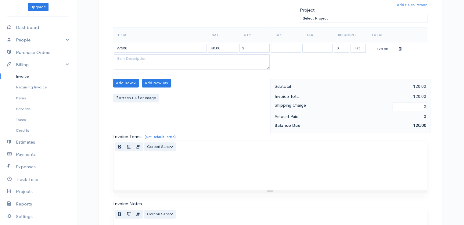
click at [243, 79] on div "Add Row Add Item Row Add Time Row Add New Tax Attach PDf or Image" at bounding box center [190, 106] width 160 height 55
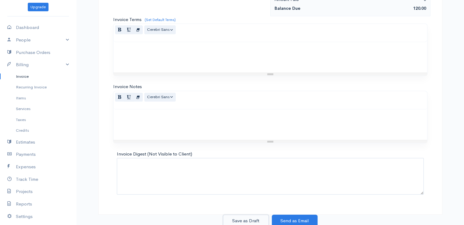
click at [237, 217] on button "Save as Draft" at bounding box center [246, 221] width 46 height 13
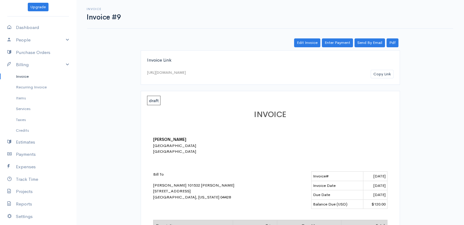
click at [26, 77] on link "Invoice" at bounding box center [38, 76] width 76 height 11
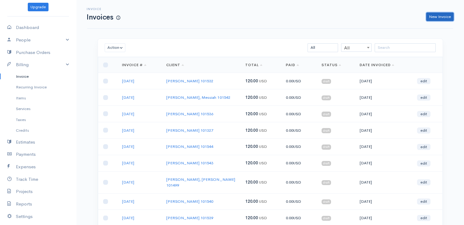
click at [433, 16] on link "New Invoice" at bounding box center [439, 17] width 27 height 9
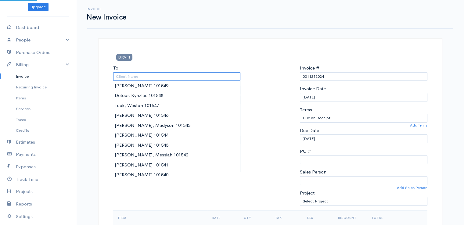
click at [134, 77] on input "To" at bounding box center [177, 76] width 128 height 9
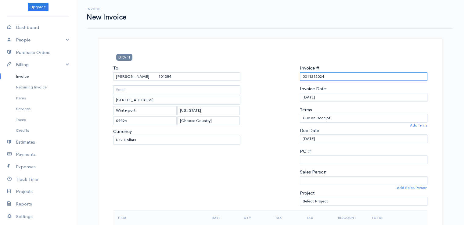
click at [320, 76] on input "0011212024" at bounding box center [364, 76] width 128 height 9
paste input "[DATE]"
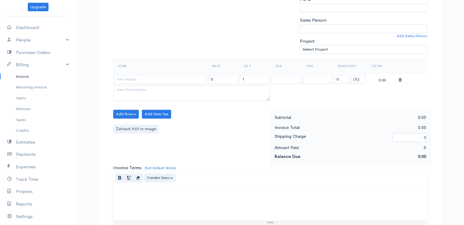
scroll to position [153, 0]
drag, startPoint x: 359, startPoint y: 76, endPoint x: 359, endPoint y: 80, distance: 4.3
click at [359, 76] on select "(%) Flat" at bounding box center [358, 78] width 15 height 9
click at [351, 74] on select "(%) Flat" at bounding box center [358, 78] width 15 height 9
click at [161, 75] on input at bounding box center [160, 78] width 93 height 9
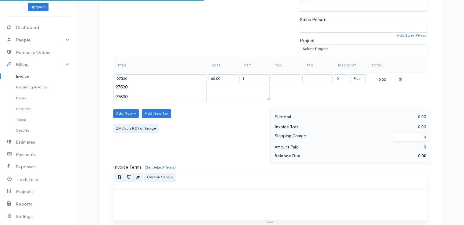
click at [162, 86] on body "beth woodbrey-johnson Upgrade Dashboard People Clients Vendors Staff Users Purc…" at bounding box center [232, 111] width 464 height 528
click at [250, 80] on input "1" at bounding box center [255, 78] width 30 height 9
click at [231, 100] on td at bounding box center [191, 93] width 157 height 17
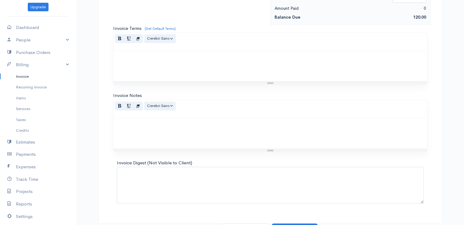
scroll to position [300, 0]
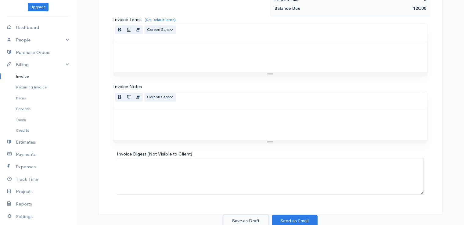
click at [245, 216] on button "Save as Draft" at bounding box center [246, 221] width 46 height 13
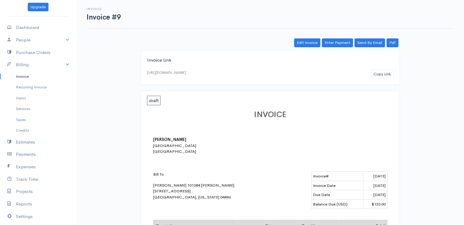
click at [21, 75] on link "Invoice" at bounding box center [38, 76] width 76 height 11
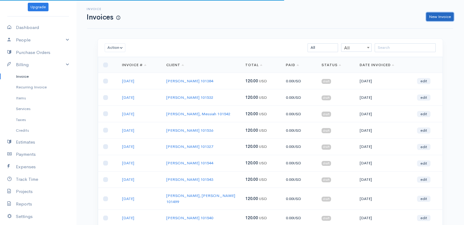
drag, startPoint x: 443, startPoint y: 16, endPoint x: 448, endPoint y: 50, distance: 34.5
click at [443, 16] on link "New Invoice" at bounding box center [439, 17] width 27 height 9
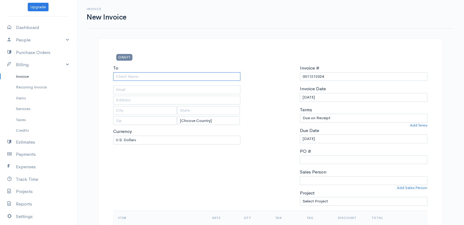
click at [128, 78] on input "To" at bounding box center [177, 76] width 128 height 9
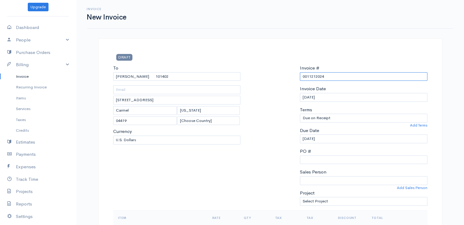
click at [310, 75] on input "0011212024" at bounding box center [364, 76] width 128 height 9
paste input "[DATE]"
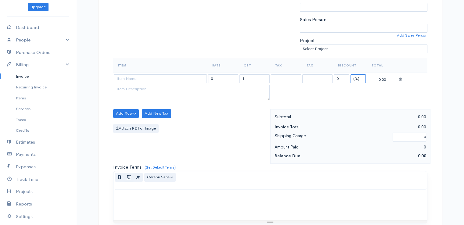
click at [361, 78] on select "(%) Flat" at bounding box center [358, 78] width 15 height 9
click at [351, 74] on select "(%) Flat" at bounding box center [358, 78] width 15 height 9
click at [177, 82] on td at bounding box center [160, 79] width 94 height 12
click at [176, 76] on input at bounding box center [160, 78] width 93 height 9
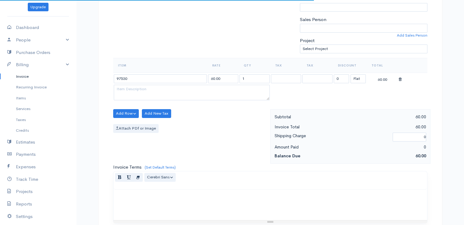
click at [176, 88] on body "beth woodbrey-johnson Upgrade Dashboard People Clients Vendors Staff Users Purc…" at bounding box center [232, 111] width 464 height 528
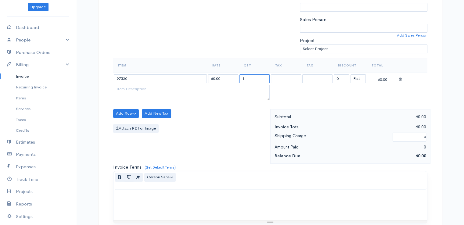
click at [243, 79] on input "1" at bounding box center [255, 78] width 30 height 9
click at [218, 125] on div "Attach PDf or Image" at bounding box center [190, 128] width 154 height 9
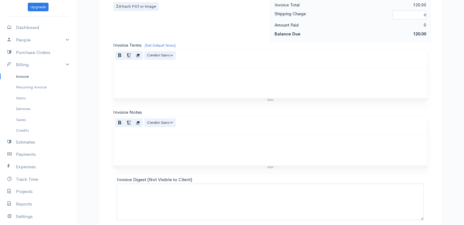
scroll to position [300, 0]
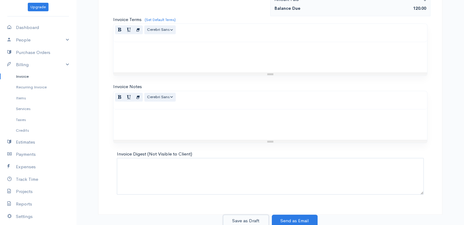
click at [249, 222] on button "Save as Draft" at bounding box center [246, 221] width 46 height 13
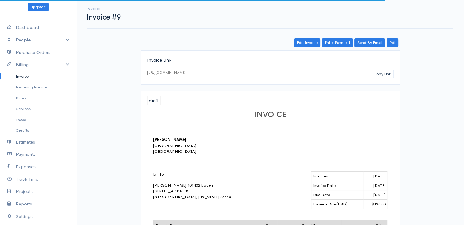
click at [23, 75] on link "Invoice" at bounding box center [38, 76] width 76 height 11
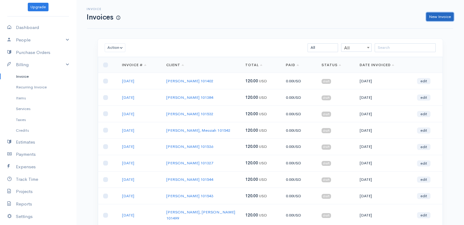
click at [442, 16] on link "New Invoice" at bounding box center [439, 17] width 27 height 9
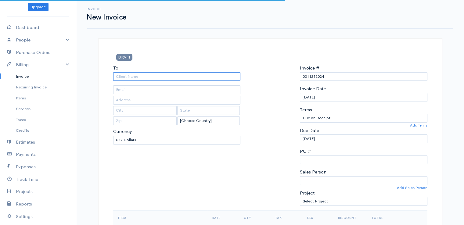
click at [128, 76] on input "To" at bounding box center [177, 76] width 128 height 9
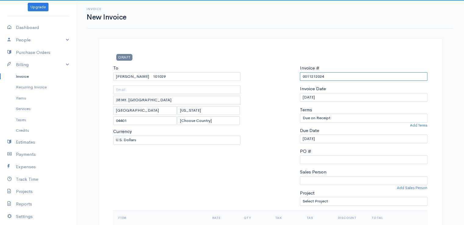
click at [309, 74] on input "0011212024" at bounding box center [364, 76] width 128 height 9
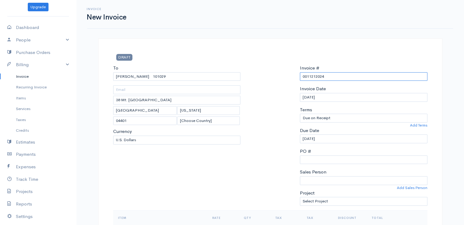
click at [309, 76] on input "0011212024" at bounding box center [364, 76] width 128 height 9
paste input "[DATE]"
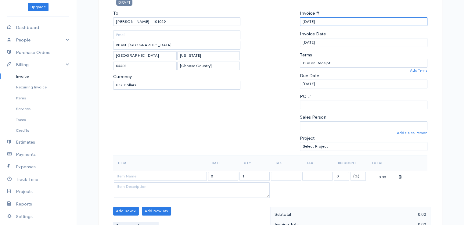
scroll to position [153, 0]
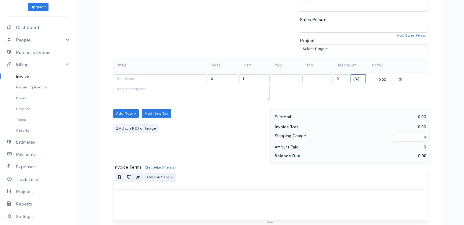
click at [358, 78] on select "(%) Flat" at bounding box center [358, 78] width 15 height 9
click at [351, 74] on select "(%) Flat" at bounding box center [358, 78] width 15 height 9
click at [176, 78] on input at bounding box center [160, 78] width 93 height 9
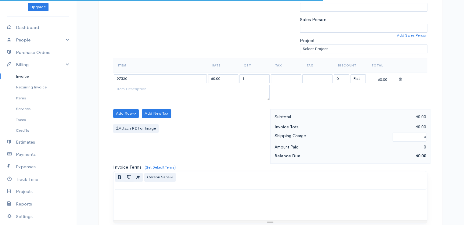
click at [176, 90] on body "beth woodbrey-johnson Upgrade Dashboard People Clients Vendors Staff Users Purc…" at bounding box center [232, 111] width 464 height 528
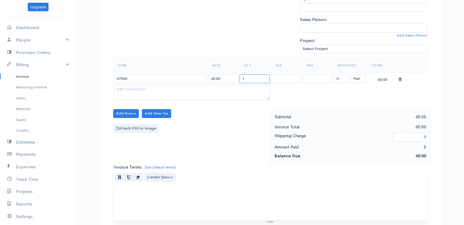
click at [250, 78] on input "1" at bounding box center [255, 78] width 30 height 9
click at [210, 127] on div "Attach PDf or Image" at bounding box center [190, 128] width 154 height 9
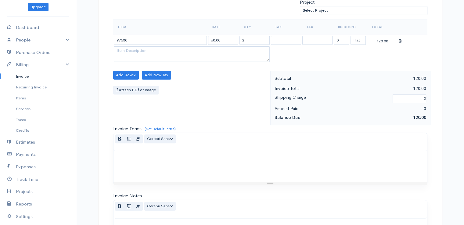
scroll to position [300, 0]
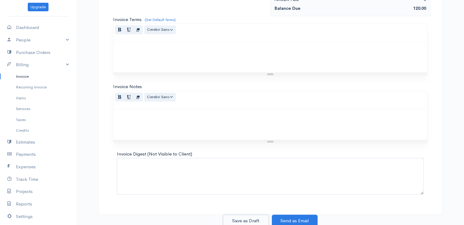
click at [243, 219] on button "Save as Draft" at bounding box center [246, 221] width 46 height 13
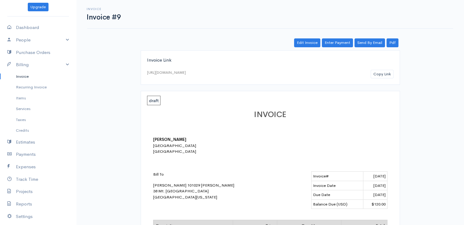
click at [22, 77] on link "Invoice" at bounding box center [38, 76] width 76 height 11
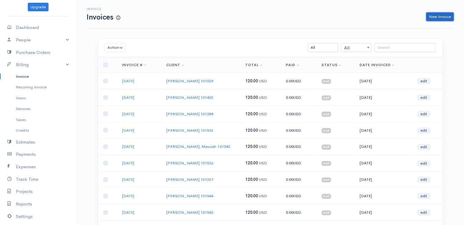
click at [449, 16] on link "New Invoice" at bounding box center [439, 17] width 27 height 9
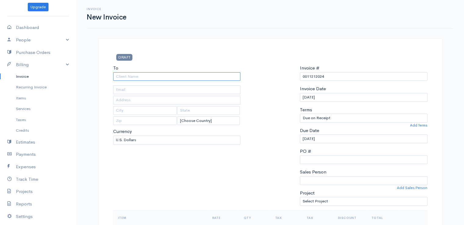
click at [139, 76] on input "To" at bounding box center [177, 76] width 128 height 9
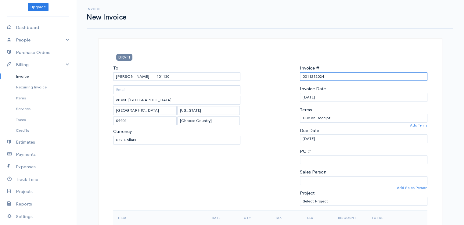
click at [308, 74] on input "0011212024" at bounding box center [364, 76] width 128 height 9
paste input "[DATE]"
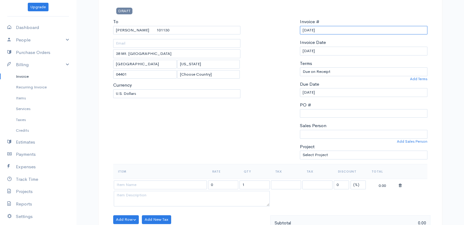
scroll to position [153, 0]
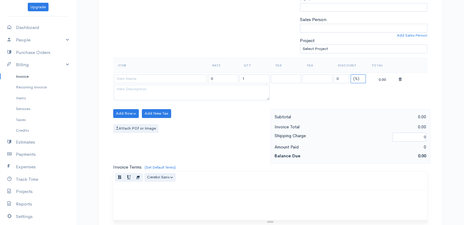
click at [357, 76] on select "(%) Flat" at bounding box center [358, 78] width 15 height 9
click at [351, 74] on select "(%) Flat" at bounding box center [358, 78] width 15 height 9
click at [158, 76] on input at bounding box center [160, 78] width 93 height 9
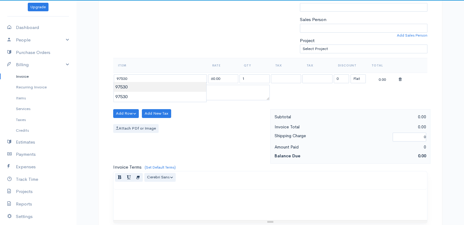
click at [159, 88] on body "beth woodbrey-johnson Upgrade Dashboard People Clients Vendors Staff Users Purc…" at bounding box center [232, 111] width 464 height 528
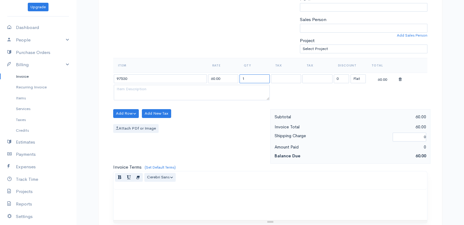
click at [248, 80] on input "1" at bounding box center [255, 78] width 30 height 9
click at [245, 168] on div "Invoice Terms (Set Default Terms) Normal Blockquote Header 1 Header 2 Header 3 …" at bounding box center [270, 194] width 314 height 60
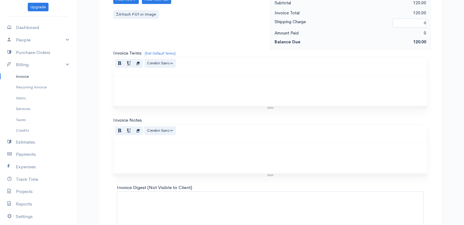
scroll to position [300, 0]
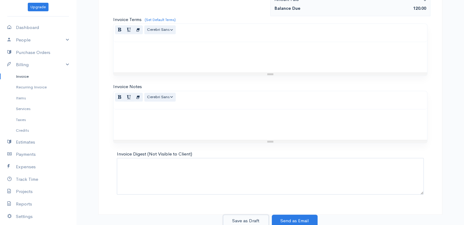
click at [241, 219] on button "Save as Draft" at bounding box center [246, 221] width 46 height 13
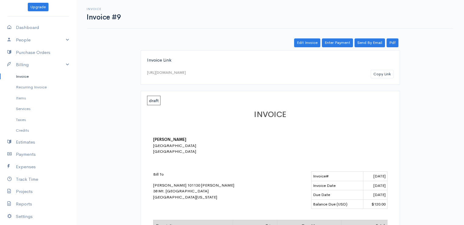
click at [17, 73] on link "Invoice" at bounding box center [38, 76] width 76 height 11
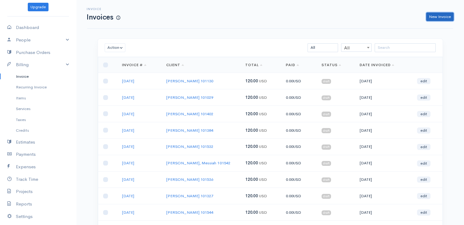
click at [436, 16] on link "New Invoice" at bounding box center [439, 17] width 27 height 9
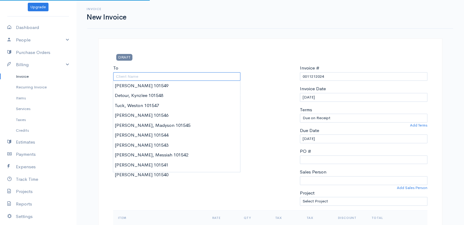
click at [129, 75] on input "To" at bounding box center [177, 76] width 128 height 9
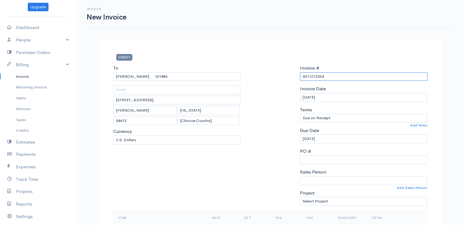
click at [317, 78] on input "0011212024" at bounding box center [364, 76] width 128 height 9
paste input "[DATE]"
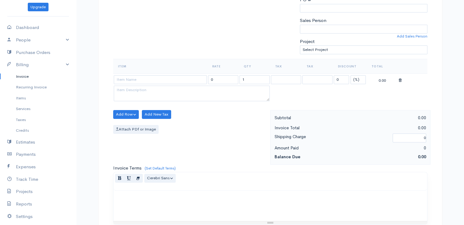
scroll to position [153, 0]
drag, startPoint x: 355, startPoint y: 77, endPoint x: 354, endPoint y: 81, distance: 3.5
click at [355, 77] on select "(%) Flat" at bounding box center [358, 78] width 15 height 9
click at [351, 74] on select "(%) Flat" at bounding box center [358, 78] width 15 height 9
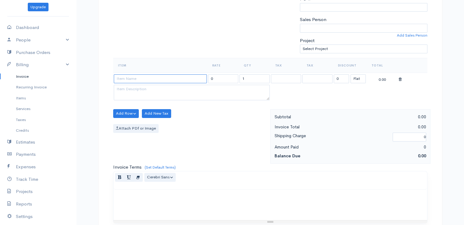
click at [159, 76] on input at bounding box center [160, 78] width 93 height 9
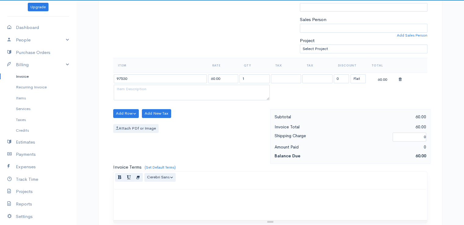
click at [161, 89] on body "beth woodbrey-johnson Upgrade Dashboard People Clients Vendors Staff Users Purc…" at bounding box center [232, 111] width 464 height 528
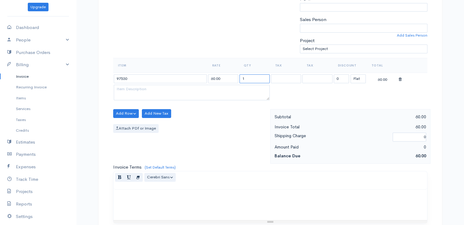
click at [240, 77] on input "1" at bounding box center [255, 78] width 30 height 9
click at [238, 121] on div "Add Row Add Item Row Add Time Row Add New Tax Attach PDf or Image" at bounding box center [190, 136] width 160 height 55
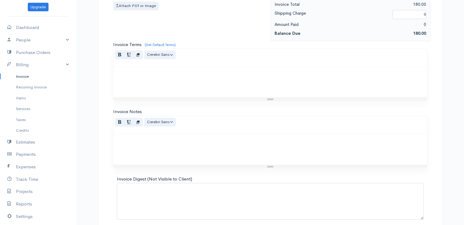
scroll to position [300, 0]
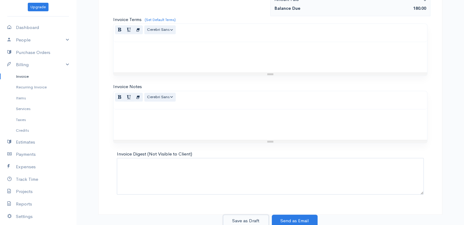
click at [251, 218] on button "Save as Draft" at bounding box center [246, 221] width 46 height 13
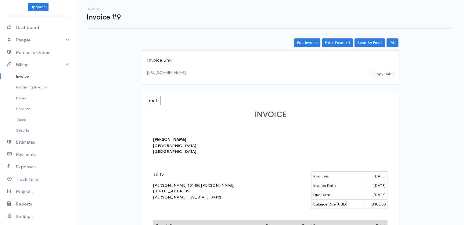
click at [21, 75] on link "Invoice" at bounding box center [38, 76] width 76 height 11
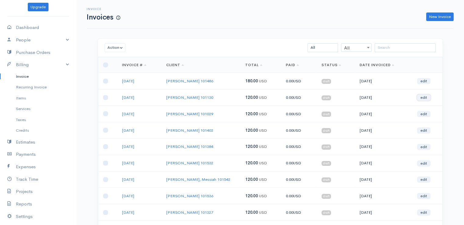
click at [425, 97] on link "edit" at bounding box center [423, 98] width 13 height 6
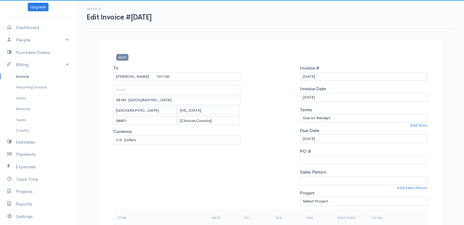
scroll to position [122, 0]
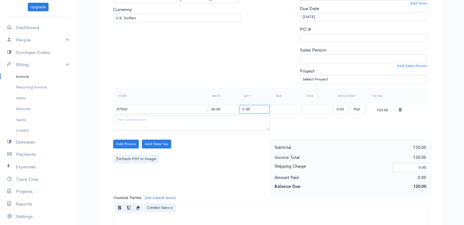
click at [244, 109] on input "2.00" at bounding box center [255, 109] width 30 height 9
click at [239, 161] on div "Attach PDf or Image" at bounding box center [190, 159] width 154 height 9
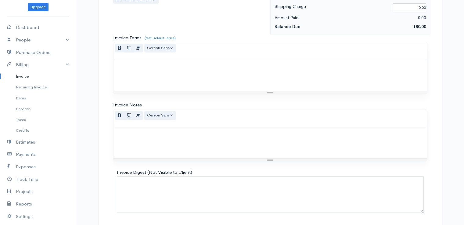
scroll to position [300, 0]
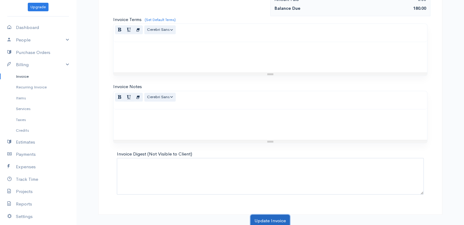
click at [266, 220] on button "Update Invoice" at bounding box center [270, 221] width 39 height 13
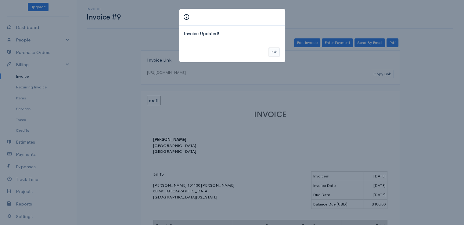
click at [274, 50] on button "Ok" at bounding box center [274, 52] width 11 height 9
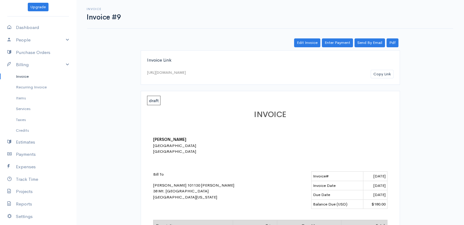
click at [16, 76] on link "Invoice" at bounding box center [38, 76] width 76 height 11
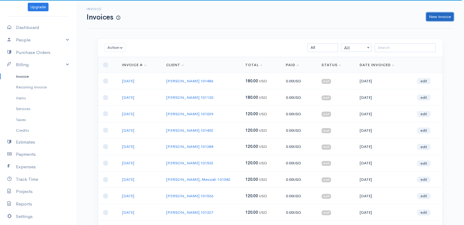
click at [436, 17] on link "New Invoice" at bounding box center [439, 17] width 27 height 9
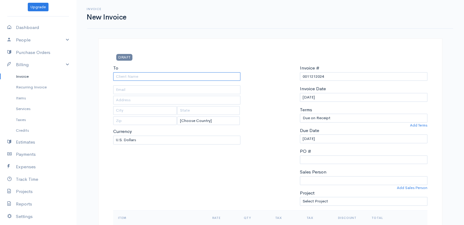
click at [123, 77] on input "To" at bounding box center [177, 76] width 128 height 9
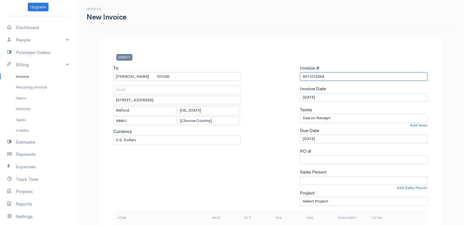
click at [309, 76] on input "0011212024" at bounding box center [364, 76] width 128 height 9
paste input "[DATE]"
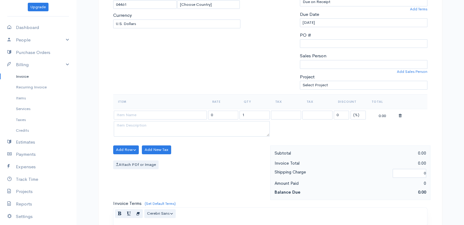
scroll to position [122, 0]
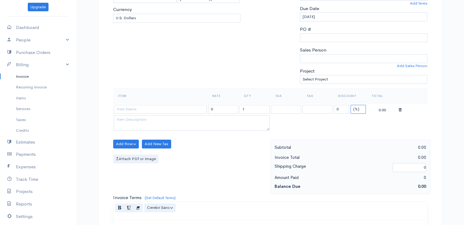
click at [358, 108] on select "(%) Flat" at bounding box center [358, 109] width 15 height 9
click at [351, 105] on select "(%) Flat" at bounding box center [358, 109] width 15 height 9
click at [248, 108] on input "1" at bounding box center [255, 109] width 30 height 9
click at [186, 111] on input at bounding box center [160, 109] width 93 height 9
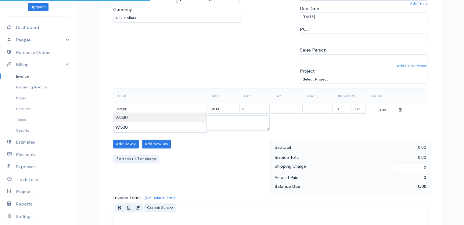
click at [186, 114] on body "beth woodbrey-johnson Upgrade Dashboard People Clients Vendors Staff Users Purc…" at bounding box center [232, 142] width 464 height 528
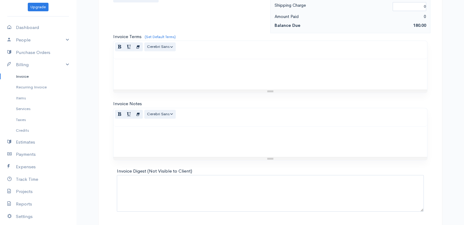
scroll to position [300, 0]
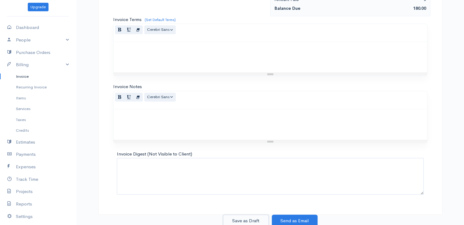
click at [239, 218] on button "Save as Draft" at bounding box center [246, 221] width 46 height 13
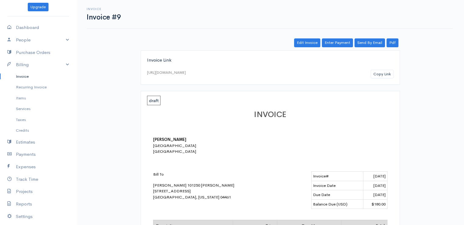
click at [21, 78] on link "Invoice" at bounding box center [38, 76] width 76 height 11
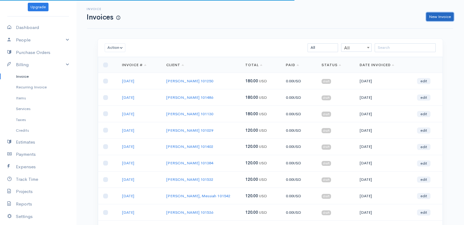
click at [433, 20] on link "New Invoice" at bounding box center [439, 17] width 27 height 9
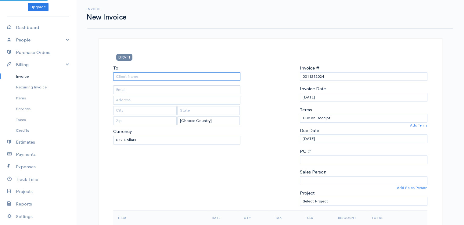
click at [147, 78] on input "To" at bounding box center [177, 76] width 128 height 9
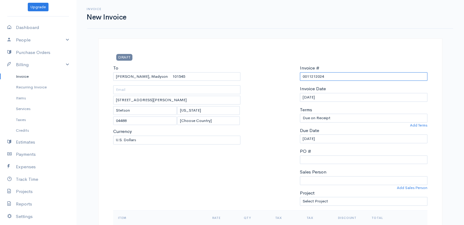
click at [314, 77] on input "0011212024" at bounding box center [364, 76] width 128 height 9
paste input "[DATE]"
click at [309, 76] on input "[DATE]" at bounding box center [364, 76] width 128 height 9
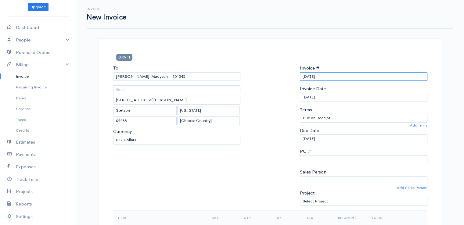
drag, startPoint x: 323, startPoint y: 76, endPoint x: 292, endPoint y: 78, distance: 30.9
click at [292, 78] on div "To Bashaw, Madyson 101545 623 Lakins Road Stetson Maine 04488 [Choose Country] …" at bounding box center [270, 138] width 320 height 146
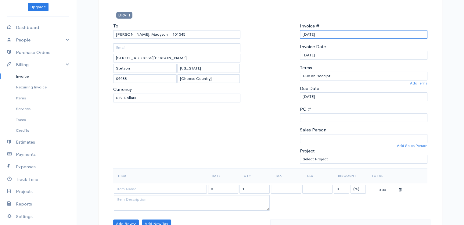
scroll to position [122, 0]
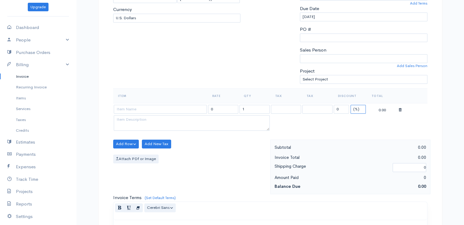
click at [355, 109] on select "(%) Flat" at bounding box center [358, 109] width 15 height 9
click at [351, 105] on select "(%) Flat" at bounding box center [358, 109] width 15 height 9
click at [187, 111] on input at bounding box center [160, 109] width 93 height 9
click at [187, 119] on body "beth woodbrey-johnson Upgrade Dashboard People Clients Vendors Staff Users Purc…" at bounding box center [232, 142] width 464 height 528
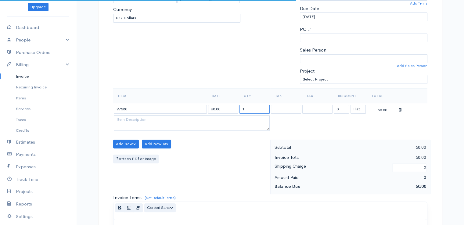
click at [248, 109] on input "1" at bounding box center [255, 109] width 30 height 9
click at [231, 137] on div "Item Rate Qty Tax Tax Discount Total 97530 60.00 2 0 (%) Flat 120.00" at bounding box center [270, 114] width 314 height 51
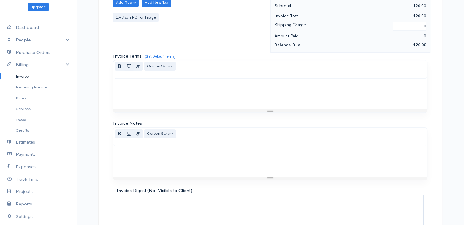
scroll to position [300, 0]
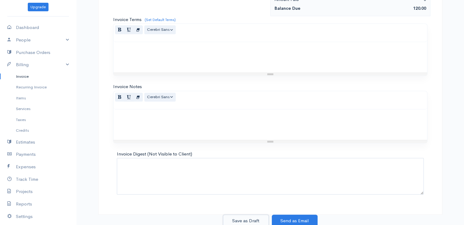
click at [253, 218] on button "Save as Draft" at bounding box center [246, 221] width 46 height 13
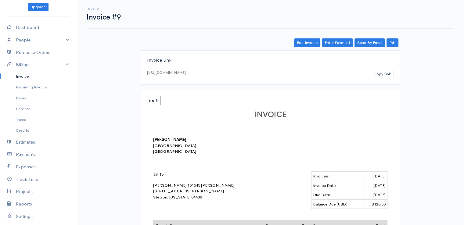
click at [18, 77] on link "Invoice" at bounding box center [38, 76] width 76 height 11
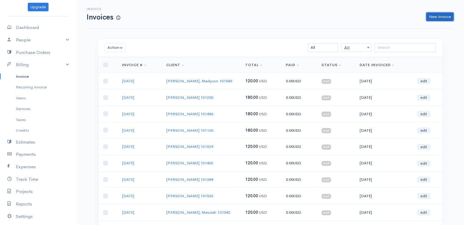
click at [440, 18] on link "New Invoice" at bounding box center [439, 17] width 27 height 9
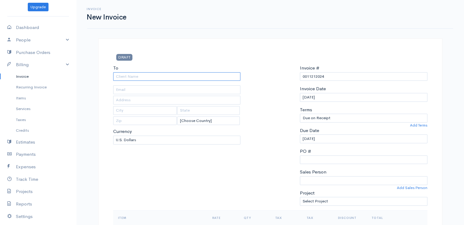
click at [122, 77] on input "To" at bounding box center [177, 76] width 128 height 9
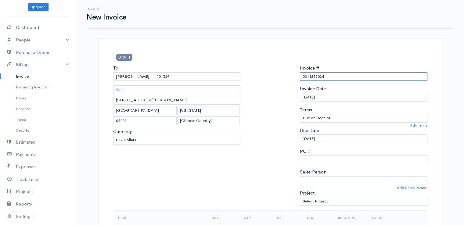
click at [315, 77] on input "0011212024" at bounding box center [364, 76] width 128 height 9
paste input "[DATE]"
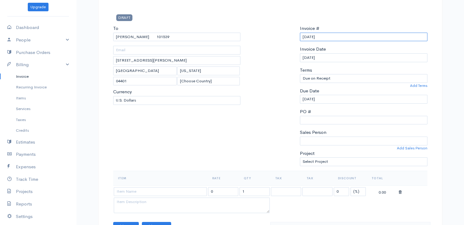
scroll to position [153, 0]
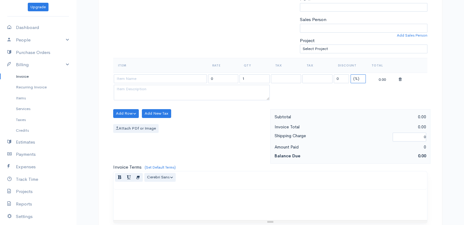
click at [356, 76] on select "(%) Flat" at bounding box center [358, 78] width 15 height 9
click at [351, 74] on select "(%) Flat" at bounding box center [358, 78] width 15 height 9
click at [163, 81] on input at bounding box center [160, 78] width 93 height 9
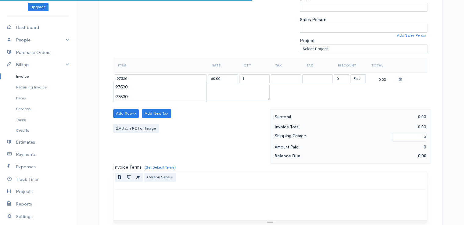
drag, startPoint x: 163, startPoint y: 86, endPoint x: 171, endPoint y: 89, distance: 8.3
click at [163, 89] on body "beth woodbrey-johnson Upgrade Dashboard People Clients Vendors Staff Users Purc…" at bounding box center [232, 111] width 464 height 528
click at [247, 77] on input "1" at bounding box center [255, 78] width 30 height 9
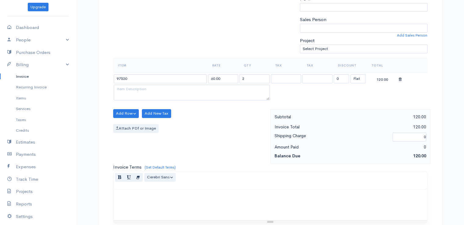
click at [217, 102] on div "Item Rate Qty Tax Tax Discount Total 97530 60.00 2 0 (%) Flat 120.00" at bounding box center [270, 83] width 314 height 51
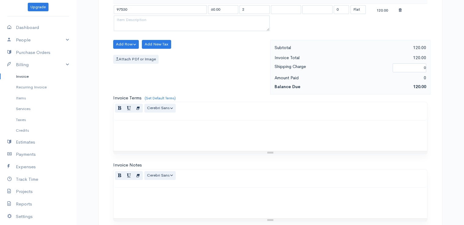
scroll to position [300, 0]
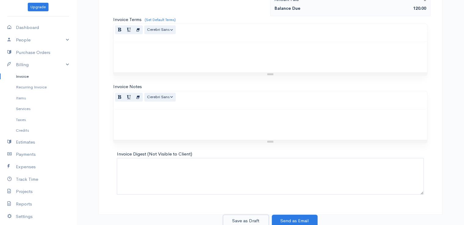
click at [249, 221] on button "Save as Draft" at bounding box center [246, 221] width 46 height 13
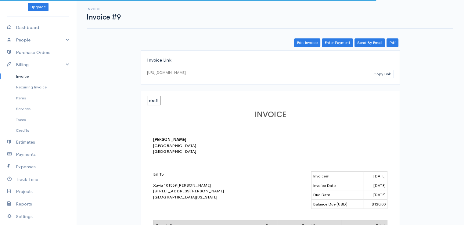
click at [20, 75] on link "Invoice" at bounding box center [38, 76] width 76 height 11
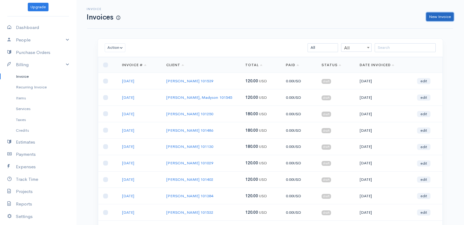
click at [437, 17] on link "New Invoice" at bounding box center [439, 17] width 27 height 9
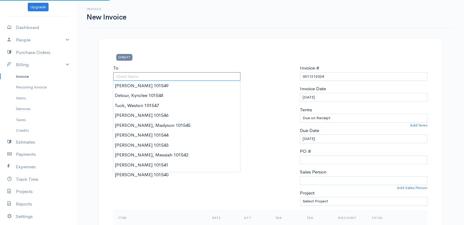
click at [134, 75] on input "To" at bounding box center [177, 76] width 128 height 9
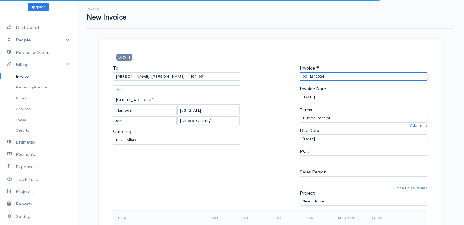
click at [312, 75] on input "0011212024" at bounding box center [364, 76] width 128 height 9
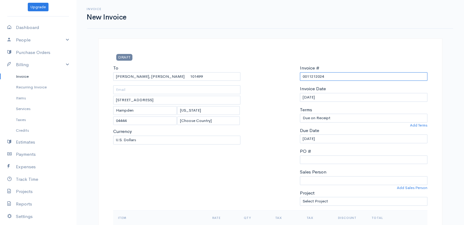
paste input "[DATE]"
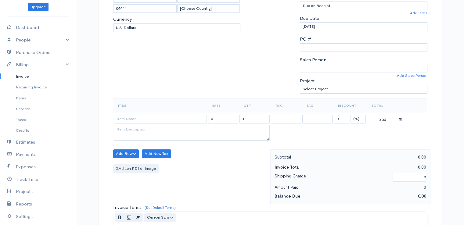
scroll to position [122, 0]
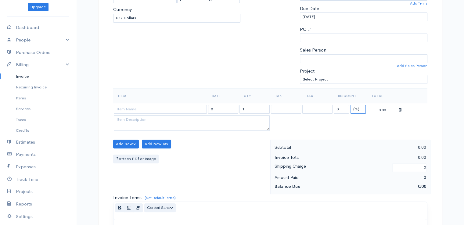
click at [355, 105] on select "(%) Flat" at bounding box center [358, 109] width 15 height 9
click at [351, 105] on select "(%) Flat" at bounding box center [358, 109] width 15 height 9
click at [245, 109] on input "1" at bounding box center [255, 109] width 30 height 9
click at [182, 111] on input at bounding box center [160, 109] width 93 height 9
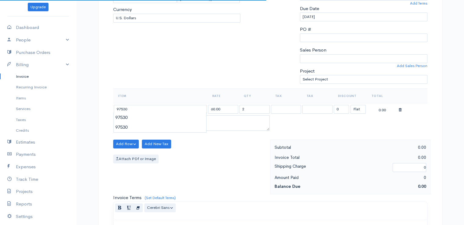
click at [182, 118] on body "beth woodbrey-johnson Upgrade Dashboard People Clients Vendors Staff Users Purc…" at bounding box center [232, 142] width 464 height 528
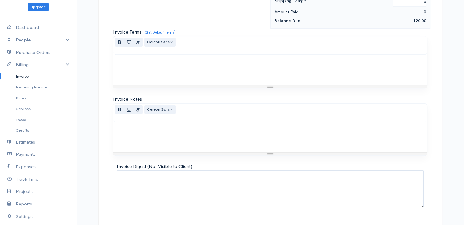
scroll to position [300, 0]
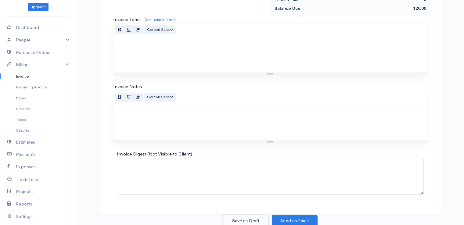
click at [244, 218] on button "Save as Draft" at bounding box center [246, 221] width 46 height 13
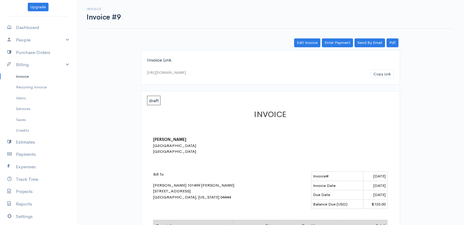
click at [21, 76] on link "Invoice" at bounding box center [38, 76] width 76 height 11
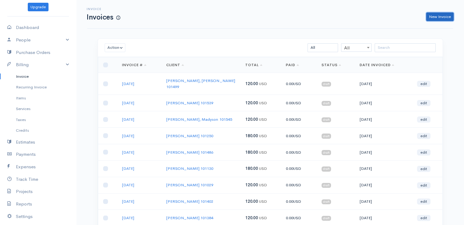
click at [444, 14] on link "New Invoice" at bounding box center [439, 17] width 27 height 9
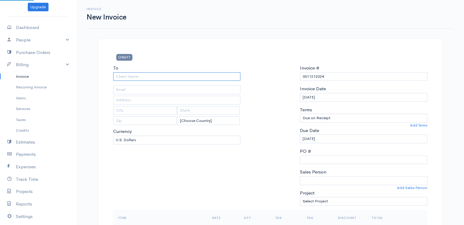
click at [124, 77] on input "To" at bounding box center [177, 76] width 128 height 9
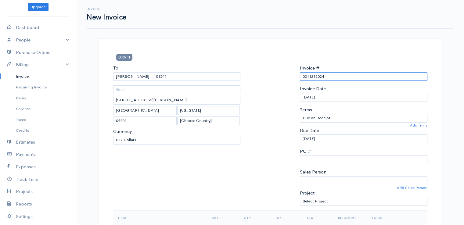
click at [310, 77] on input "0011212024" at bounding box center [364, 76] width 128 height 9
paste input "[DATE]"
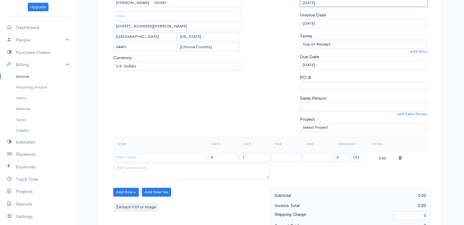
scroll to position [183, 0]
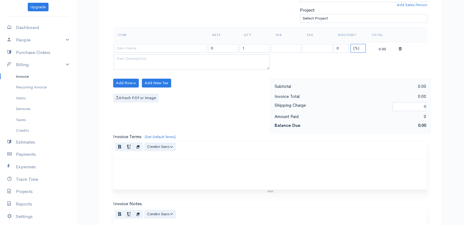
click at [359, 49] on select "(%) Flat" at bounding box center [358, 48] width 15 height 9
click at [351, 44] on select "(%) Flat" at bounding box center [358, 48] width 15 height 9
click at [191, 51] on input at bounding box center [160, 48] width 93 height 9
click at [191, 58] on body "beth woodbrey-johnson Upgrade Dashboard People Clients Vendors Staff Users Purc…" at bounding box center [232, 81] width 464 height 528
click at [248, 47] on input "1" at bounding box center [255, 48] width 30 height 9
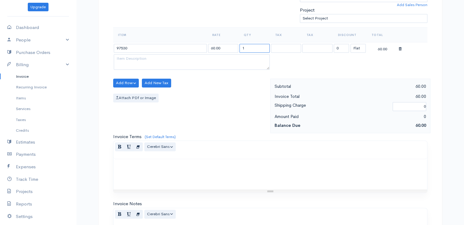
click at [248, 47] on input "1" at bounding box center [255, 48] width 30 height 9
click at [241, 111] on div "Add Row Add Item Row Add Time Row Add New Tax Attach PDf or Image" at bounding box center [190, 106] width 160 height 55
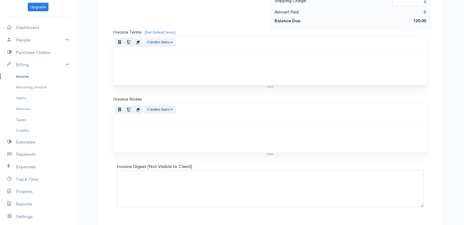
scroll to position [300, 0]
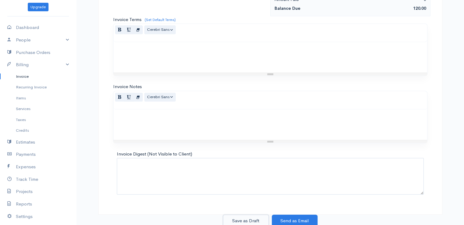
click at [244, 219] on button "Save as Draft" at bounding box center [246, 221] width 46 height 13
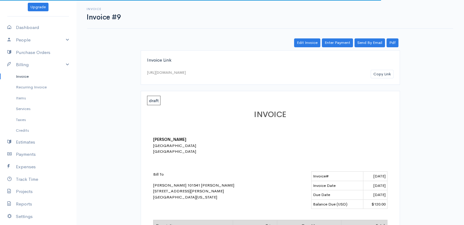
click at [20, 74] on link "Invoice" at bounding box center [38, 76] width 76 height 11
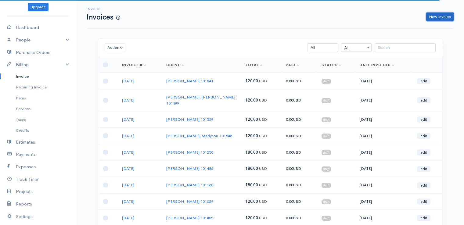
click at [441, 16] on link "New Invoice" at bounding box center [439, 17] width 27 height 9
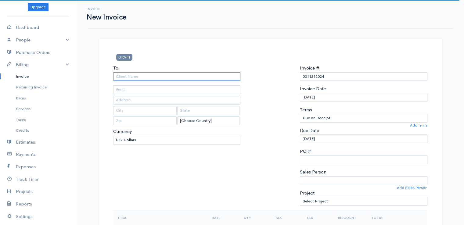
click at [123, 75] on input "To" at bounding box center [177, 76] width 128 height 9
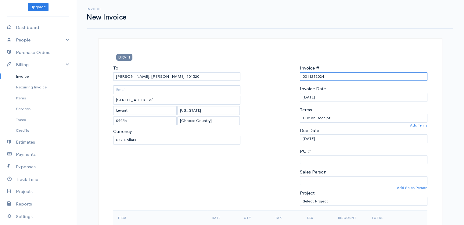
click at [312, 75] on input "0011212024" at bounding box center [364, 76] width 128 height 9
click at [312, 74] on input "0011212024" at bounding box center [364, 76] width 128 height 9
paste input "[DATE]"
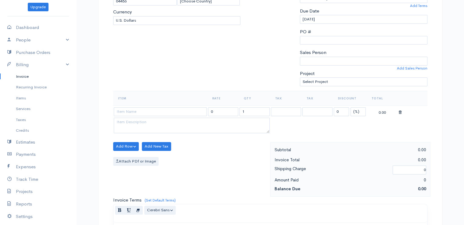
scroll to position [122, 0]
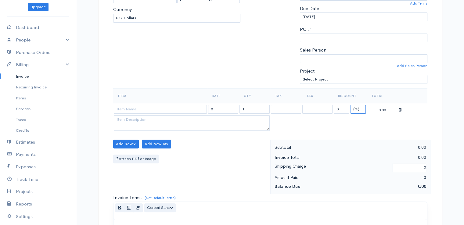
click at [354, 108] on select "(%) Flat" at bounding box center [358, 109] width 15 height 9
click at [351, 105] on select "(%) Flat" at bounding box center [358, 109] width 15 height 9
click at [249, 108] on input "1" at bounding box center [255, 109] width 30 height 9
click at [182, 109] on input at bounding box center [160, 109] width 93 height 9
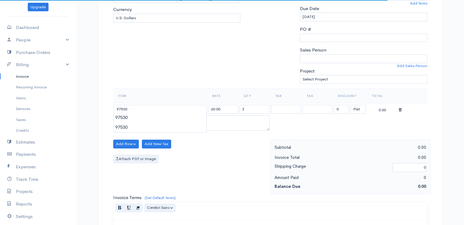
click at [181, 120] on body "beth woodbrey-johnson Upgrade Dashboard People Clients Vendors Staff Users Purc…" at bounding box center [232, 142] width 464 height 528
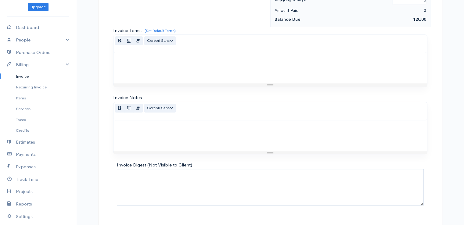
scroll to position [300, 0]
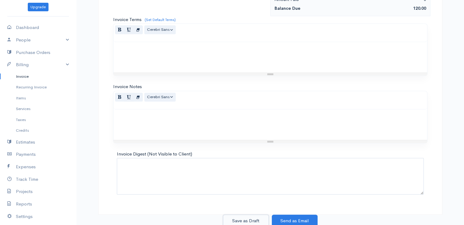
click at [250, 220] on button "Save as Draft" at bounding box center [246, 221] width 46 height 13
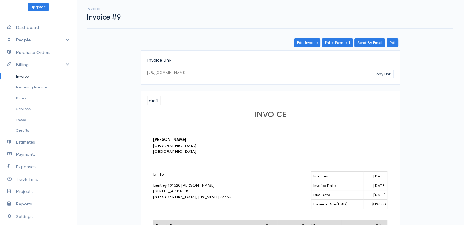
click at [23, 77] on link "Invoice" at bounding box center [38, 76] width 76 height 11
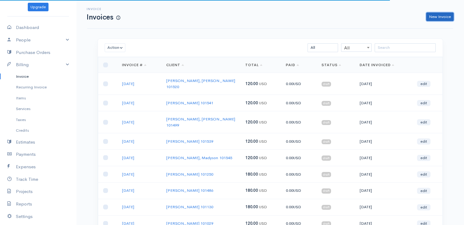
click at [435, 17] on link "New Invoice" at bounding box center [439, 17] width 27 height 9
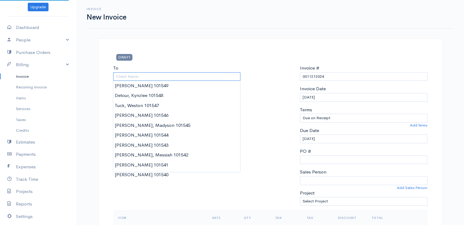
click at [171, 75] on input "To" at bounding box center [177, 76] width 128 height 9
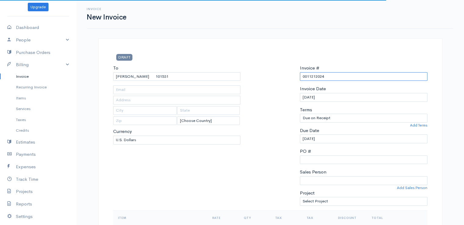
click at [307, 77] on input "0011212024" at bounding box center [364, 76] width 128 height 9
click at [306, 77] on input "0011212024" at bounding box center [364, 76] width 128 height 9
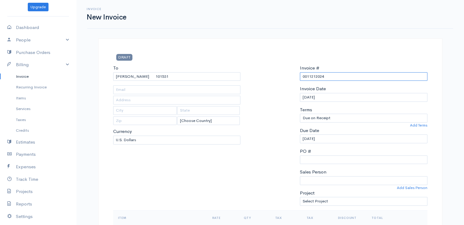
paste input "[DATE]"
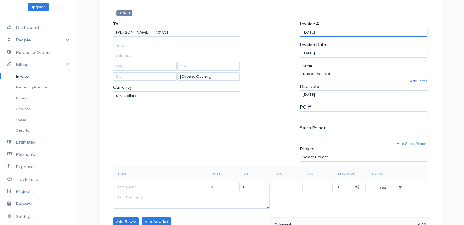
scroll to position [122, 0]
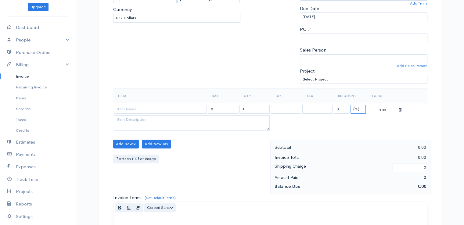
drag, startPoint x: 356, startPoint y: 108, endPoint x: 349, endPoint y: 109, distance: 6.8
click at [356, 108] on select "(%) Flat" at bounding box center [358, 109] width 15 height 9
click at [351, 105] on select "(%) Flat" at bounding box center [358, 109] width 15 height 9
click at [179, 110] on input at bounding box center [160, 109] width 93 height 9
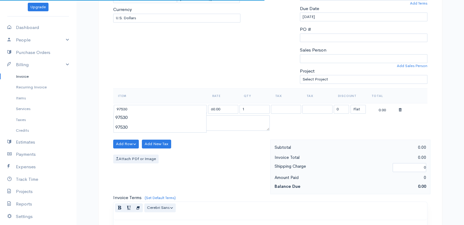
click at [179, 116] on body "beth woodbrey-johnson Upgrade Dashboard People Clients Vendors Staff Users Purc…" at bounding box center [232, 142] width 464 height 528
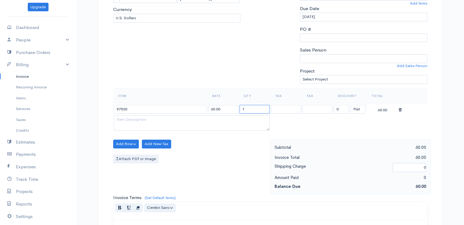
click at [248, 108] on input "1" at bounding box center [255, 109] width 30 height 9
click at [234, 148] on div "Add Row Add Item Row Add Time Row Add New Tax Attach PDf or Image" at bounding box center [190, 167] width 160 height 55
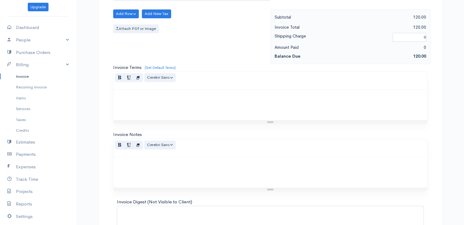
scroll to position [300, 0]
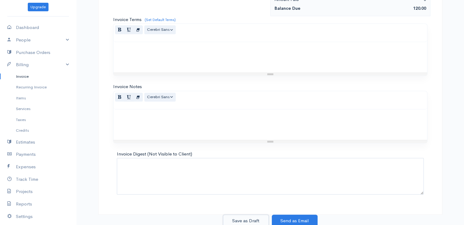
click at [245, 220] on button "Save as Draft" at bounding box center [246, 221] width 46 height 13
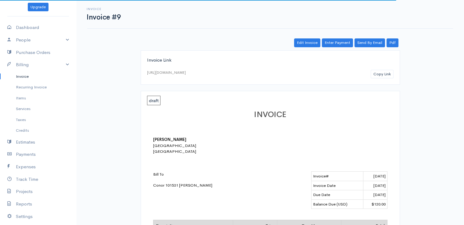
click at [25, 75] on link "Invoice" at bounding box center [38, 76] width 76 height 11
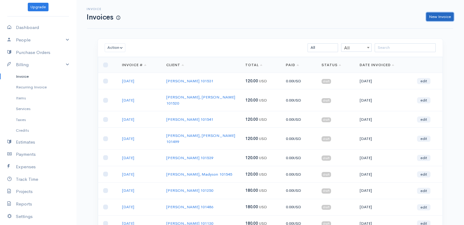
click at [436, 19] on link "New Invoice" at bounding box center [439, 17] width 27 height 9
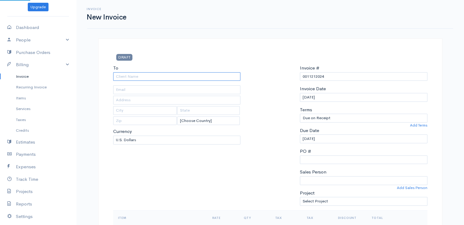
click at [156, 78] on input "To" at bounding box center [177, 76] width 128 height 9
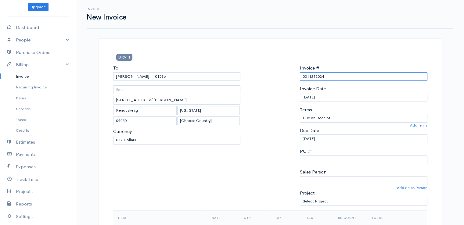
click at [314, 76] on input "0011212024" at bounding box center [364, 76] width 128 height 9
paste input "[DATE]"
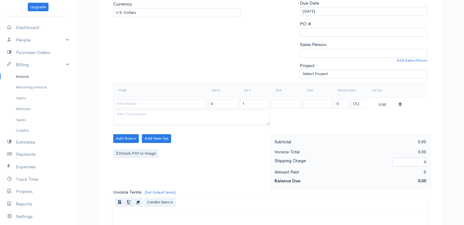
scroll to position [153, 0]
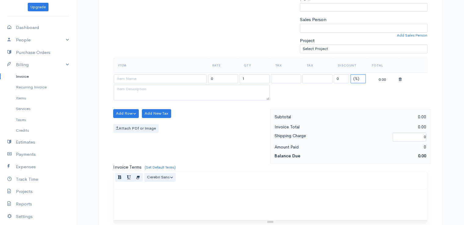
click at [355, 78] on select "(%) Flat" at bounding box center [358, 78] width 15 height 9
click at [351, 74] on select "(%) Flat" at bounding box center [358, 78] width 15 height 9
click at [246, 78] on input "1" at bounding box center [255, 78] width 30 height 9
click at [160, 82] on td at bounding box center [160, 79] width 94 height 12
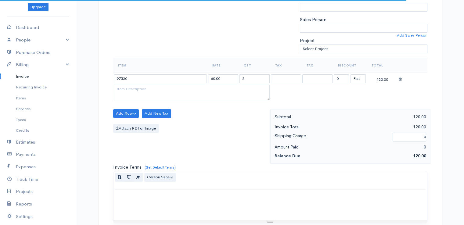
click at [160, 88] on body "beth woodbrey-johnson Upgrade Dashboard People Clients Vendors Staff Users Purc…" at bounding box center [232, 111] width 464 height 528
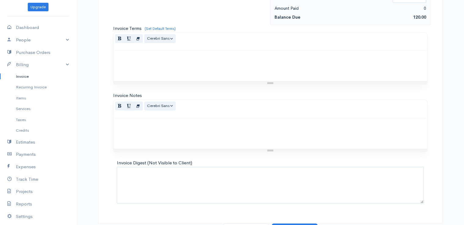
scroll to position [300, 0]
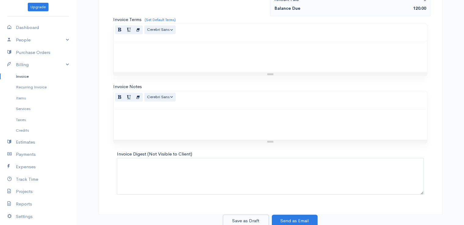
click at [254, 220] on button "Save as Draft" at bounding box center [246, 221] width 46 height 13
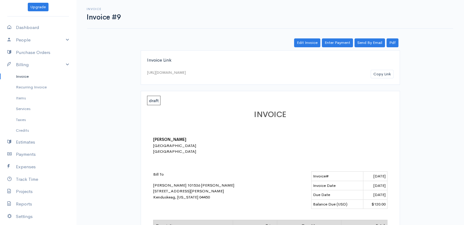
click at [21, 74] on link "Invoice" at bounding box center [38, 76] width 76 height 11
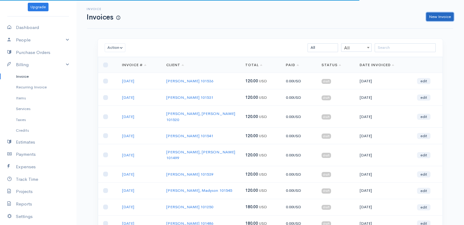
click at [434, 17] on link "New Invoice" at bounding box center [439, 17] width 27 height 9
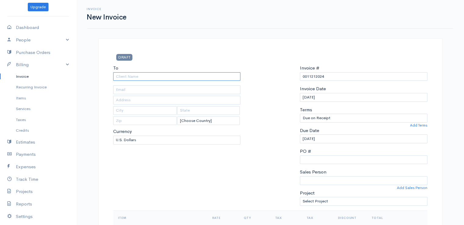
click at [121, 74] on input "To" at bounding box center [177, 76] width 128 height 9
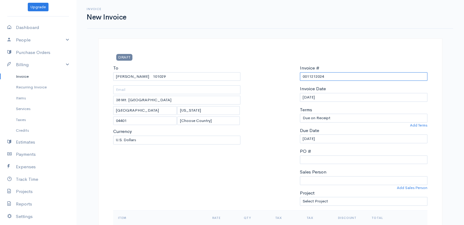
click at [314, 72] on input "0011212024" at bounding box center [364, 76] width 128 height 9
click at [314, 72] on div "Invoice # 0011212024" at bounding box center [364, 73] width 128 height 16
drag, startPoint x: 313, startPoint y: 72, endPoint x: 306, endPoint y: 78, distance: 9.1
click at [306, 78] on input "0011212024" at bounding box center [364, 76] width 128 height 9
click at [307, 76] on input "0011212024" at bounding box center [364, 76] width 128 height 9
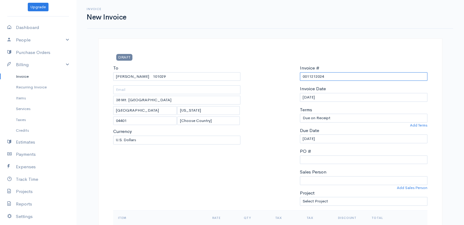
click at [307, 74] on input "0011212024" at bounding box center [364, 76] width 128 height 9
click at [306, 77] on input "0011212024" at bounding box center [364, 76] width 128 height 9
paste input "[DATE]"
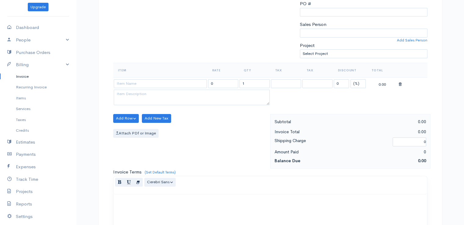
scroll to position [153, 0]
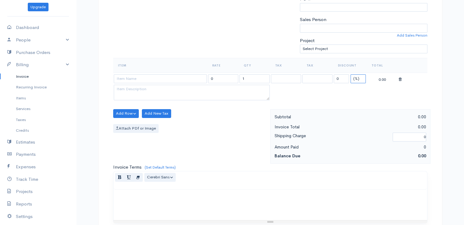
drag, startPoint x: 355, startPoint y: 77, endPoint x: 354, endPoint y: 81, distance: 3.7
click at [355, 77] on select "(%) Flat" at bounding box center [358, 78] width 15 height 9
click at [351, 74] on select "(%) Flat" at bounding box center [358, 78] width 15 height 9
click at [250, 77] on input "1" at bounding box center [255, 78] width 30 height 9
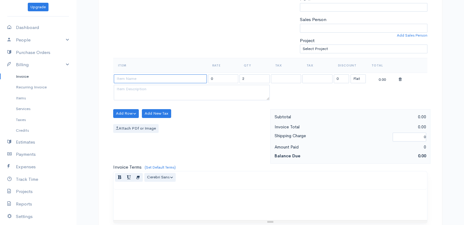
click at [165, 81] on input at bounding box center [160, 78] width 93 height 9
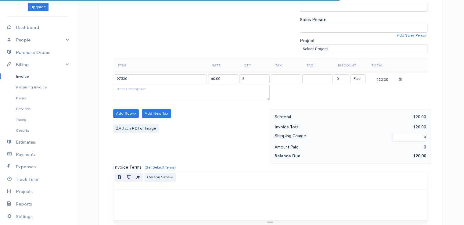
click at [165, 89] on body "beth woodbrey-johnson Upgrade Dashboard People Clients Vendors Staff Users Purc…" at bounding box center [232, 111] width 464 height 528
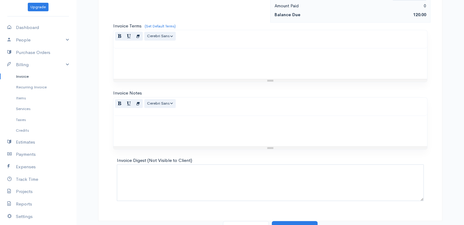
scroll to position [300, 0]
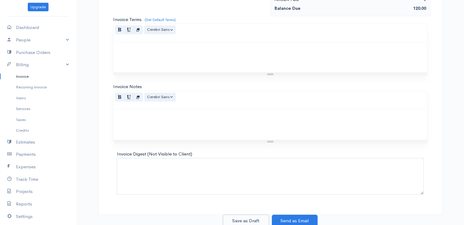
click at [241, 224] on button "Save as Draft" at bounding box center [246, 221] width 46 height 13
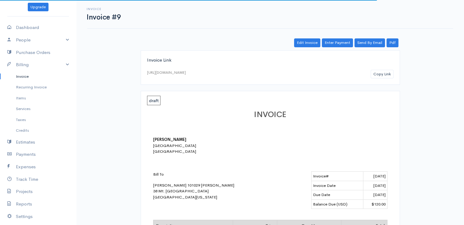
click at [17, 77] on link "Invoice" at bounding box center [38, 76] width 76 height 11
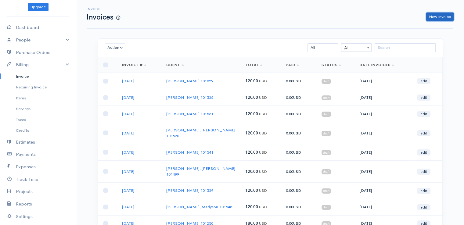
click at [432, 16] on link "New Invoice" at bounding box center [439, 17] width 27 height 9
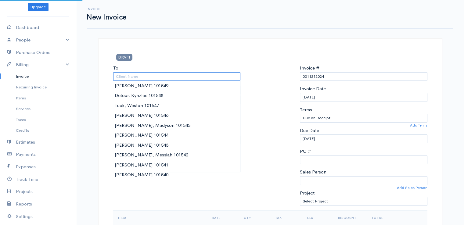
click at [138, 75] on input "To" at bounding box center [177, 76] width 128 height 9
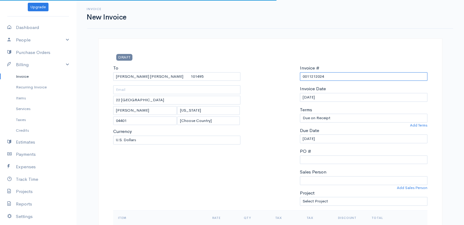
click at [310, 74] on input "0011212024" at bounding box center [364, 76] width 128 height 9
paste input "[DATE]"
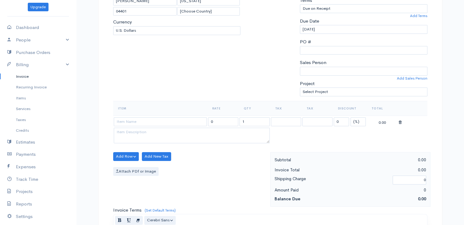
scroll to position [122, 0]
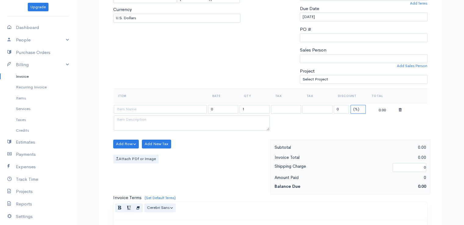
click at [357, 110] on select "(%) Flat" at bounding box center [358, 109] width 15 height 9
click at [351, 105] on select "(%) Flat" at bounding box center [358, 109] width 15 height 9
click at [250, 107] on input "1" at bounding box center [255, 109] width 30 height 9
click at [174, 109] on input at bounding box center [160, 109] width 93 height 9
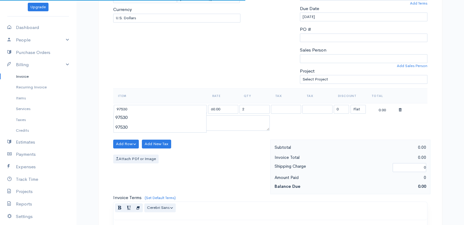
click at [174, 116] on body "beth woodbrey-johnson Upgrade Dashboard People Clients Vendors Staff Users Purc…" at bounding box center [232, 142] width 464 height 528
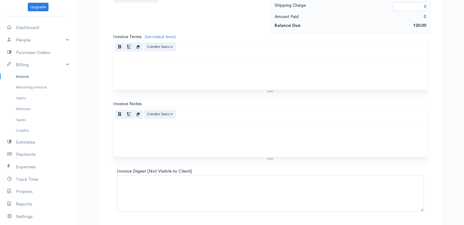
scroll to position [300, 0]
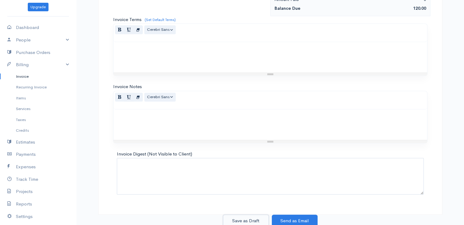
click at [236, 221] on button "Save as Draft" at bounding box center [246, 221] width 46 height 13
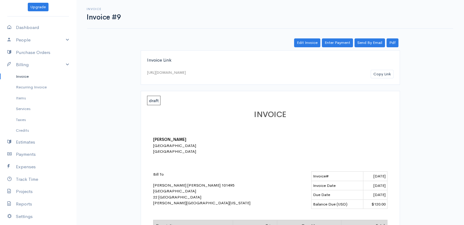
drag, startPoint x: 21, startPoint y: 77, endPoint x: 58, endPoint y: 74, distance: 36.7
click at [21, 77] on link "Invoice" at bounding box center [38, 76] width 76 height 11
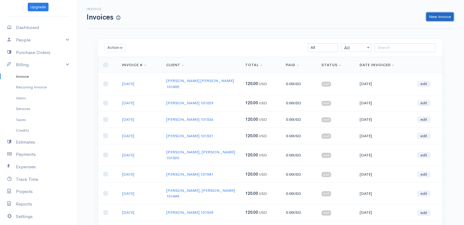
click at [433, 14] on link "New Invoice" at bounding box center [439, 17] width 27 height 9
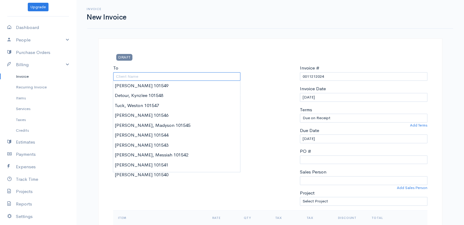
click at [139, 74] on input "To" at bounding box center [177, 76] width 128 height 9
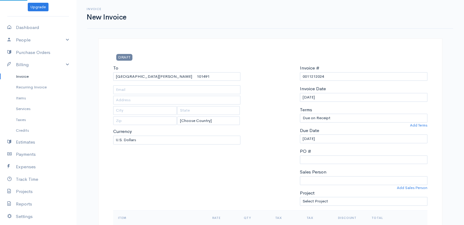
drag, startPoint x: 139, startPoint y: 94, endPoint x: 150, endPoint y: 90, distance: 12.2
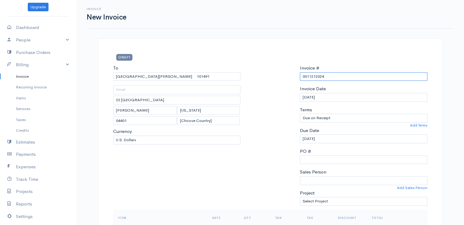
click at [314, 77] on input "0011212024" at bounding box center [364, 76] width 128 height 9
click at [314, 76] on input "0011212024" at bounding box center [364, 76] width 128 height 9
paste input "[DATE]"
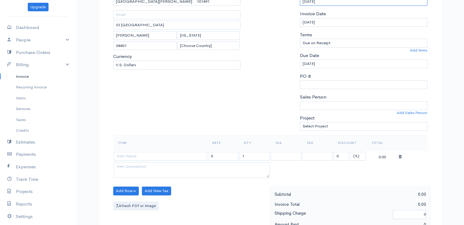
scroll to position [153, 0]
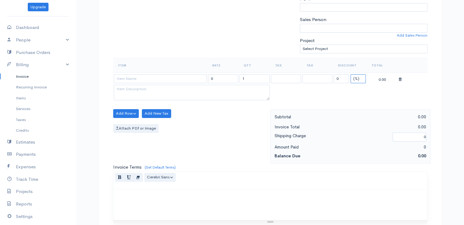
click at [356, 79] on select "(%) Flat" at bounding box center [358, 78] width 15 height 9
click at [351, 74] on select "(%) Flat" at bounding box center [358, 78] width 15 height 9
click at [168, 78] on input at bounding box center [160, 78] width 93 height 9
drag, startPoint x: 167, startPoint y: 86, endPoint x: 171, endPoint y: 85, distance: 4.1
click at [167, 85] on body "beth woodbrey-johnson Upgrade Dashboard People Clients Vendors Staff Users Purc…" at bounding box center [232, 111] width 464 height 528
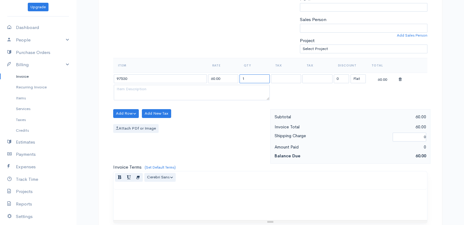
click at [246, 78] on input "1" at bounding box center [255, 78] width 30 height 9
click at [245, 124] on div "Attach PDf or Image" at bounding box center [190, 128] width 154 height 9
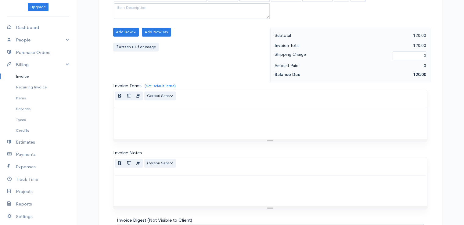
scroll to position [300, 0]
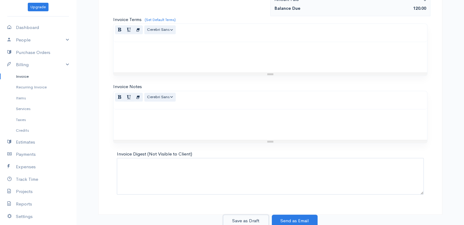
click at [249, 215] on button "Save as Draft" at bounding box center [246, 221] width 46 height 13
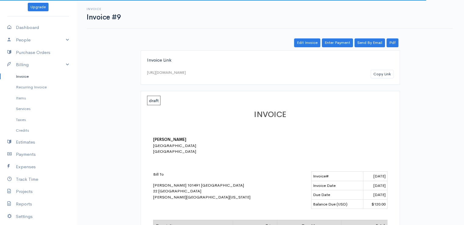
drag, startPoint x: 19, startPoint y: 76, endPoint x: 29, endPoint y: 72, distance: 11.1
click at [19, 76] on link "Invoice" at bounding box center [38, 76] width 76 height 11
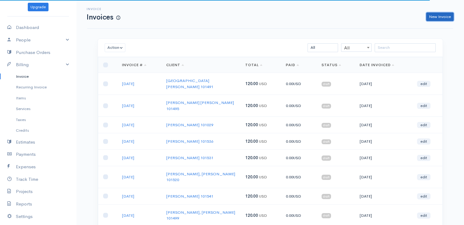
click at [444, 17] on link "New Invoice" at bounding box center [439, 17] width 27 height 9
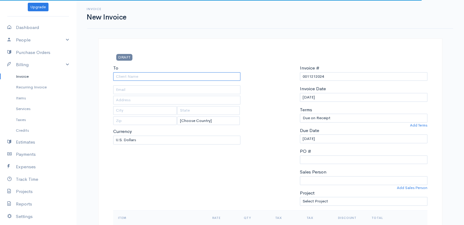
click at [124, 76] on input "To" at bounding box center [177, 76] width 128 height 9
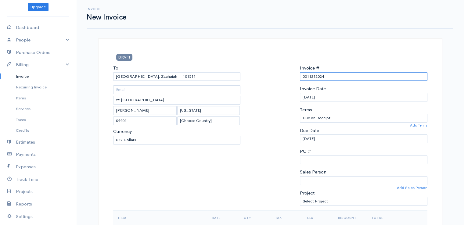
click at [313, 76] on input "0011212024" at bounding box center [364, 76] width 128 height 9
click at [313, 75] on input "0011212024" at bounding box center [364, 76] width 128 height 9
paste input "[DATE]"
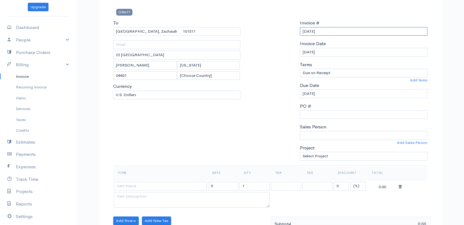
scroll to position [122, 0]
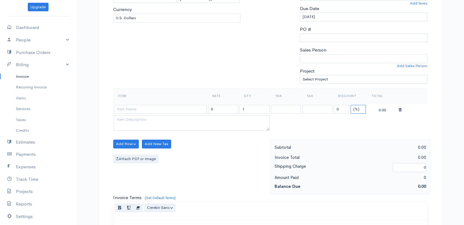
click at [357, 109] on select "(%) Flat" at bounding box center [358, 109] width 15 height 9
click at [351, 105] on select "(%) Flat" at bounding box center [358, 109] width 15 height 9
click at [249, 109] on input "1" at bounding box center [255, 109] width 30 height 9
click at [179, 110] on input at bounding box center [160, 109] width 93 height 9
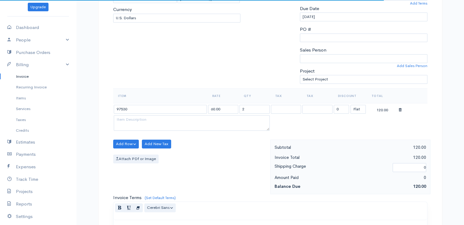
click at [180, 120] on body "beth woodbrey-johnson Upgrade Dashboard People Clients Vendors Staff Users Purc…" at bounding box center [232, 142] width 464 height 528
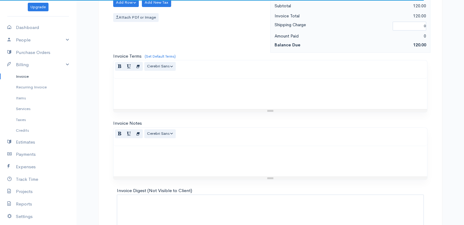
scroll to position [300, 0]
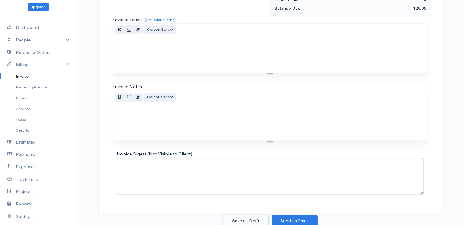
click at [244, 218] on button "Save as Draft" at bounding box center [246, 221] width 46 height 13
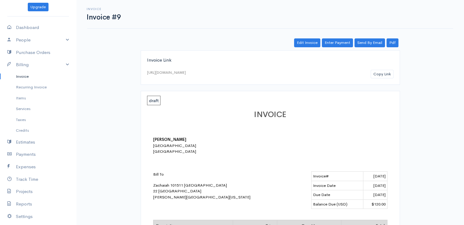
click at [18, 74] on link "Invoice" at bounding box center [38, 76] width 76 height 11
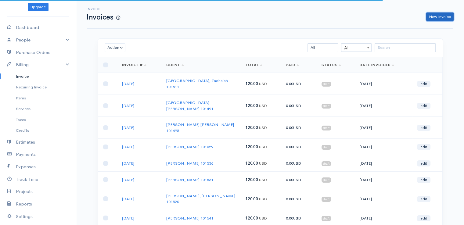
click at [442, 15] on link "New Invoice" at bounding box center [439, 17] width 27 height 9
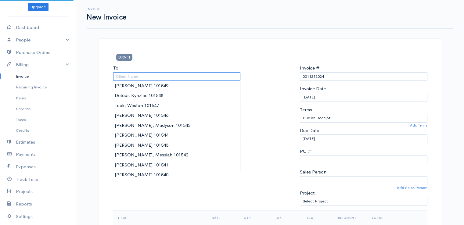
click at [179, 80] on input "To" at bounding box center [177, 76] width 128 height 9
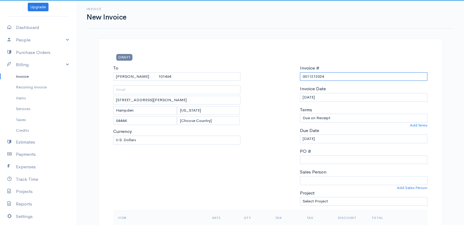
click at [313, 74] on input "0011212024" at bounding box center [364, 76] width 128 height 9
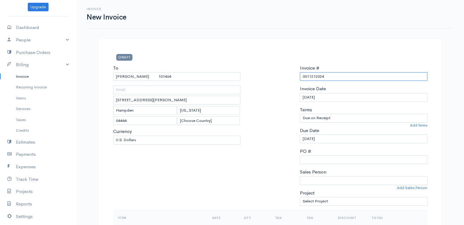
click at [314, 74] on input "0011212024" at bounding box center [364, 76] width 128 height 9
paste input "[DATE]"
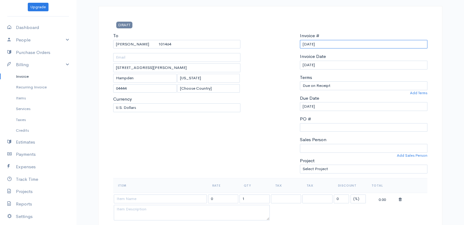
scroll to position [122, 0]
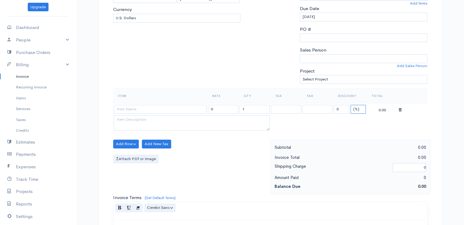
click at [356, 109] on select "(%) Flat" at bounding box center [358, 109] width 15 height 9
click at [351, 105] on select "(%) Flat" at bounding box center [358, 109] width 15 height 9
click at [259, 110] on input "1" at bounding box center [255, 109] width 30 height 9
click at [187, 111] on input at bounding box center [160, 109] width 93 height 9
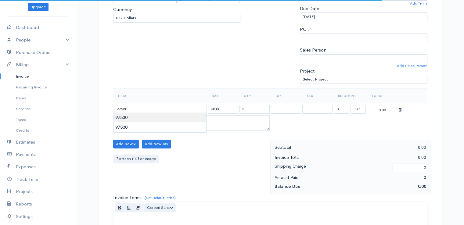
click at [188, 118] on body "beth woodbrey-johnson Upgrade Dashboard People Clients Vendors Staff Users Purc…" at bounding box center [232, 142] width 464 height 528
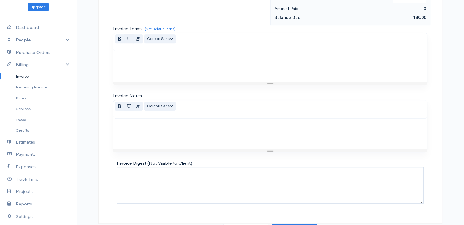
scroll to position [300, 0]
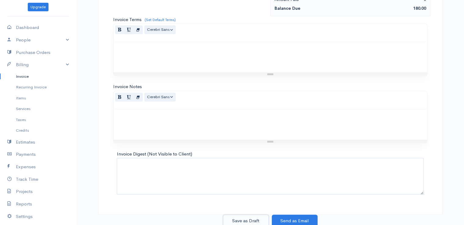
click at [250, 220] on button "Save as Draft" at bounding box center [246, 221] width 46 height 13
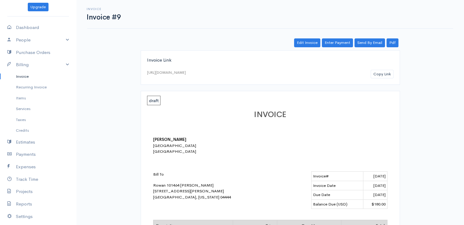
drag, startPoint x: 31, startPoint y: 76, endPoint x: 95, endPoint y: 74, distance: 64.7
click at [31, 76] on link "Invoice" at bounding box center [38, 76] width 76 height 11
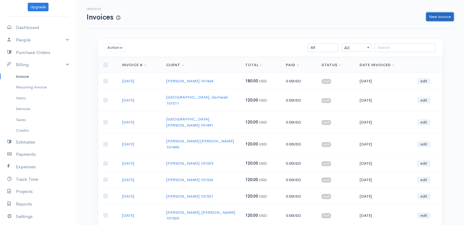
click at [443, 15] on link "New Invoice" at bounding box center [439, 17] width 27 height 9
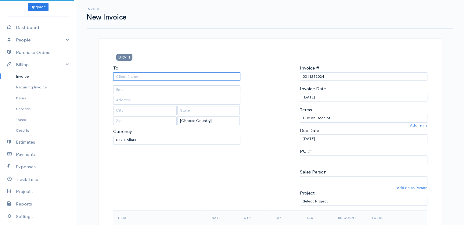
click at [132, 74] on input "To" at bounding box center [177, 76] width 128 height 9
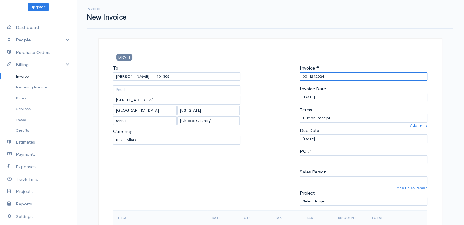
click at [320, 74] on input "0011212024" at bounding box center [364, 76] width 128 height 9
paste input "[DATE]"
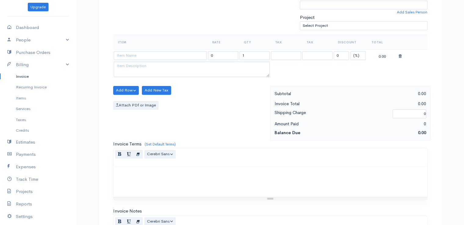
scroll to position [183, 0]
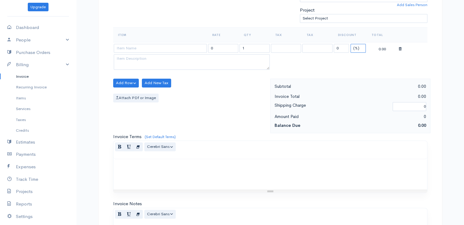
click at [355, 48] on select "(%) Flat" at bounding box center [358, 48] width 15 height 9
click at [351, 44] on select "(%) Flat" at bounding box center [358, 48] width 15 height 9
click at [338, 48] on input "0" at bounding box center [341, 48] width 15 height 9
click at [301, 60] on table "Item Rate Qty Tax Tax Discount Total 0 1 120 (%) Flat -120.00" at bounding box center [270, 49] width 314 height 44
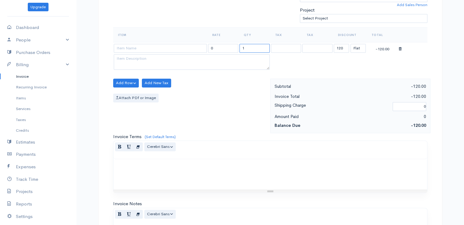
click at [245, 46] on input "1" at bounding box center [255, 48] width 30 height 9
click at [158, 48] on input at bounding box center [160, 48] width 93 height 9
click at [157, 58] on body "beth woodbrey-johnson Upgrade Dashboard People Clients Vendors Staff Users Purc…" at bounding box center [232, 81] width 464 height 528
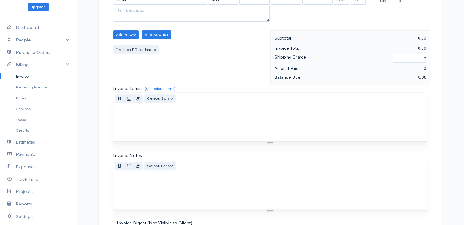
scroll to position [300, 0]
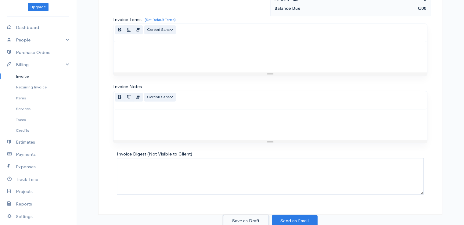
click at [254, 221] on button "Save as Draft" at bounding box center [246, 221] width 46 height 13
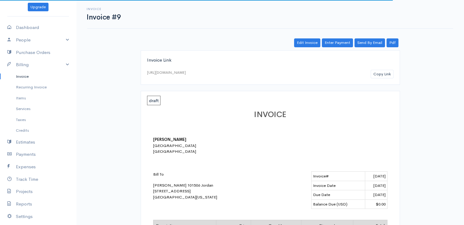
click at [24, 76] on link "Invoice" at bounding box center [38, 76] width 76 height 11
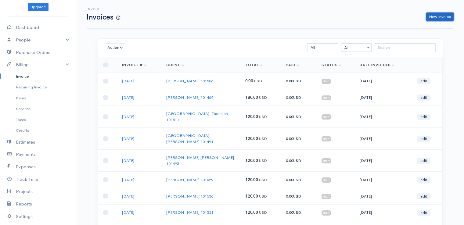
click at [432, 16] on link "New Invoice" at bounding box center [439, 17] width 27 height 9
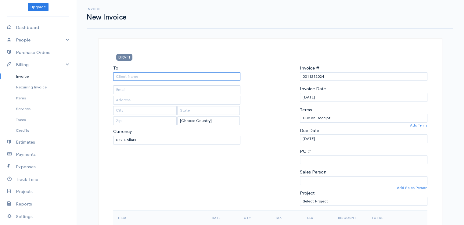
click at [161, 76] on input "To" at bounding box center [177, 76] width 128 height 9
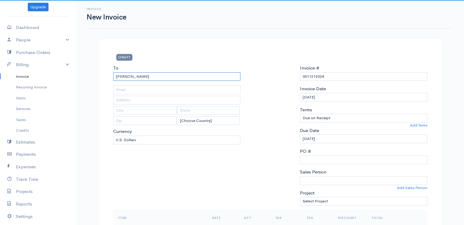
click at [127, 77] on input "EVERRETT" at bounding box center [177, 76] width 128 height 9
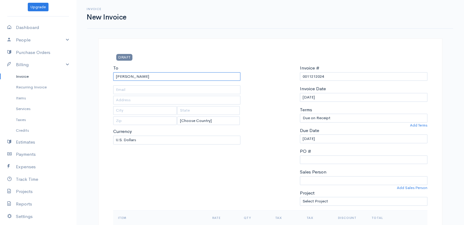
click at [127, 77] on input "EVERRETT" at bounding box center [177, 76] width 128 height 9
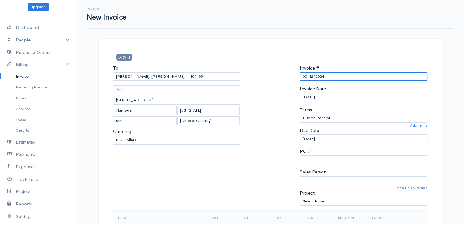
click
paste input "[DATE]"
drag, startPoint x: 322, startPoint y: 76, endPoint x: 295, endPoint y: 76, distance: 26.9
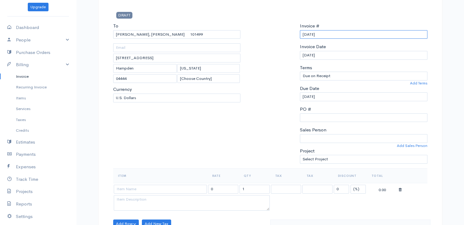
scroll to position [122, 0]
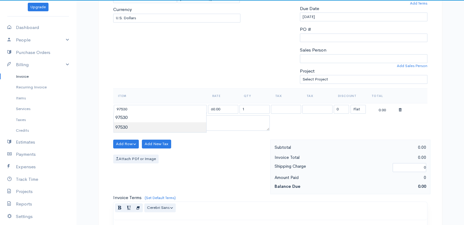
drag, startPoint x: 174, startPoint y: 123, endPoint x: 194, endPoint y: 120, distance: 20.0
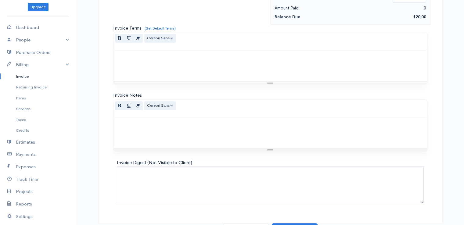
scroll to position [300, 0]
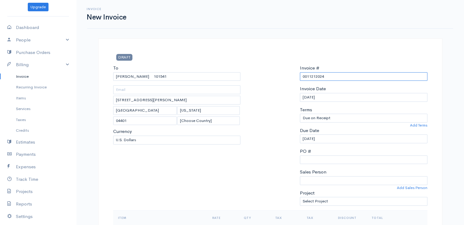
paste input "[DATE]"
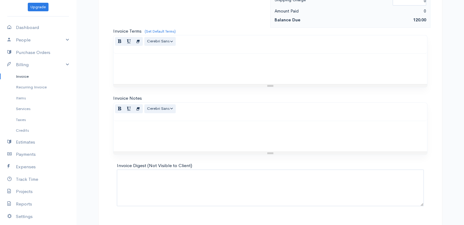
scroll to position [300, 0]
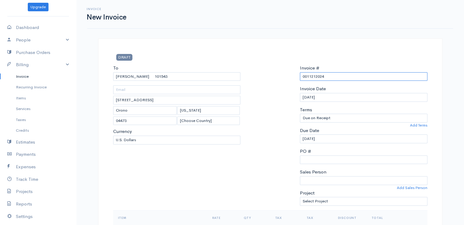
paste input "[DATE]"
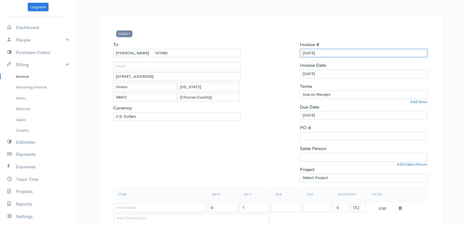
scroll to position [122, 0]
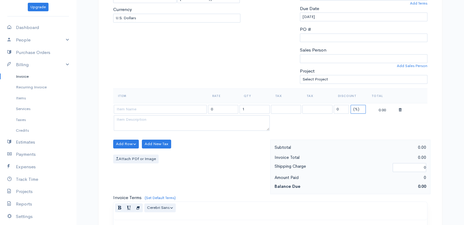
drag, startPoint x: 355, startPoint y: 107, endPoint x: 355, endPoint y: 111, distance: 4.3
drag, startPoint x: 176, startPoint y: 110, endPoint x: 176, endPoint y: 120, distance: 10.1
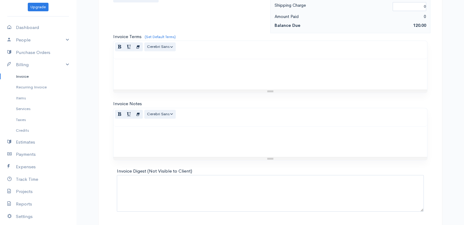
scroll to position [300, 0]
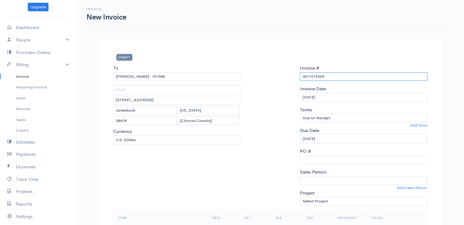
paste input "[DATE]"
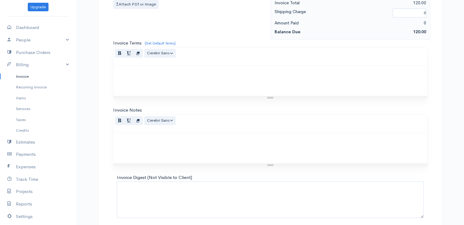
scroll to position [300, 0]
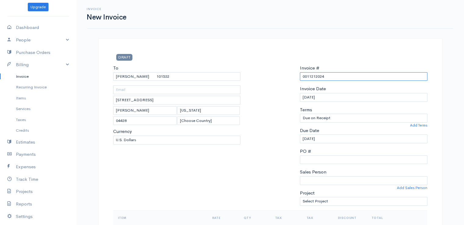
paste input "[DATE]"
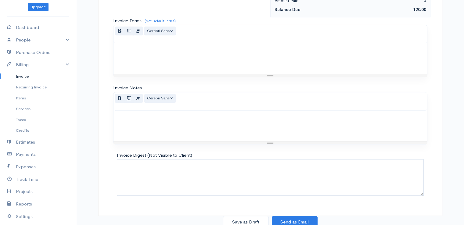
scroll to position [300, 0]
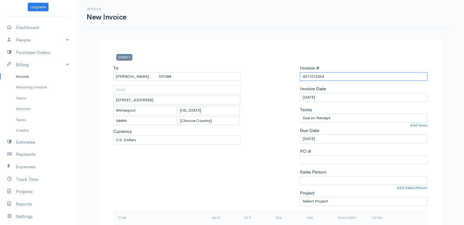
paste input "[DATE]"
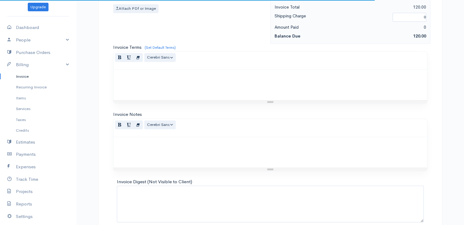
scroll to position [300, 0]
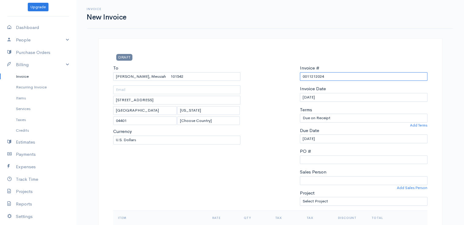
drag, startPoint x: 311, startPoint y: 76, endPoint x: 302, endPoint y: 76, distance: 8.6
paste input "[DATE]"
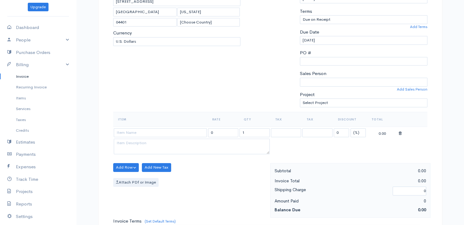
scroll to position [153, 0]
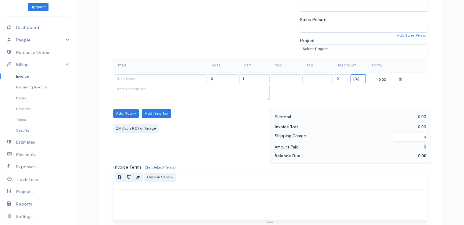
drag, startPoint x: 354, startPoint y: 76, endPoint x: 354, endPoint y: 81, distance: 5.2
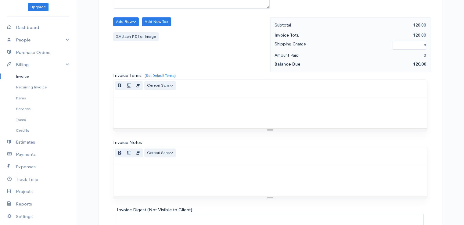
scroll to position [300, 0]
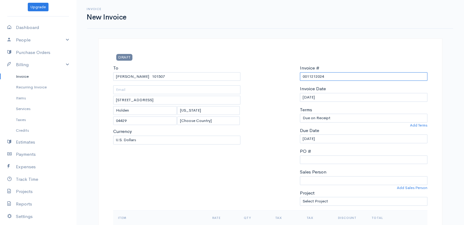
drag, startPoint x: 306, startPoint y: 75, endPoint x: 309, endPoint y: 75, distance: 3.1
paste input "[DATE]"
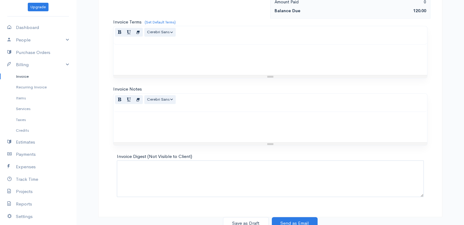
scroll to position [300, 0]
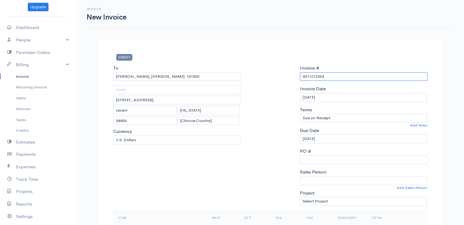
paste input "[DATE]"
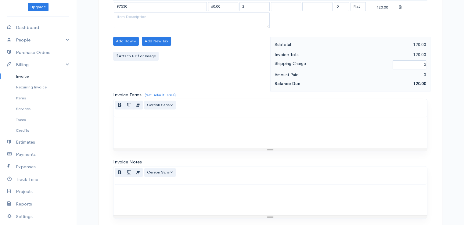
scroll to position [300, 0]
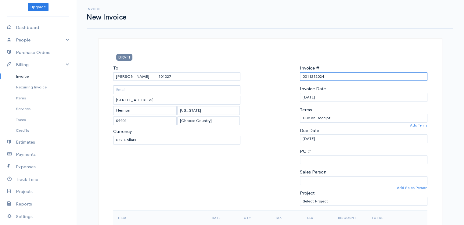
paste input "[DATE]"
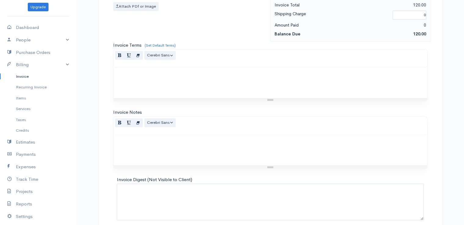
scroll to position [300, 0]
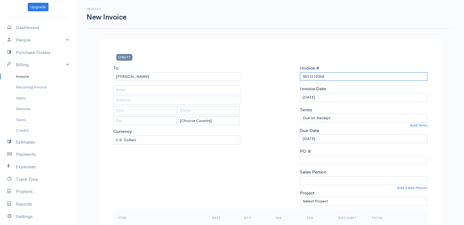
paste input "[DATE]"
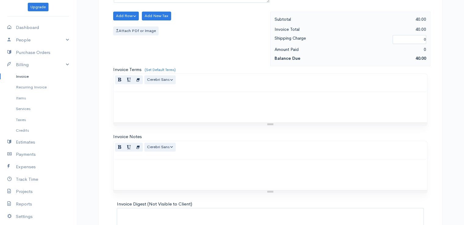
scroll to position [300, 0]
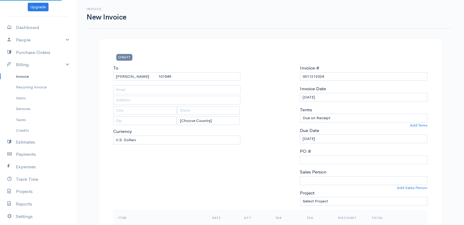
drag, startPoint x: 151, startPoint y: 87, endPoint x: 166, endPoint y: 84, distance: 15.3
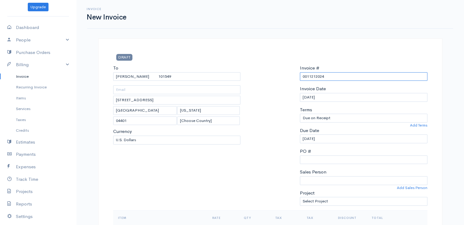
paste input "[DATE]"
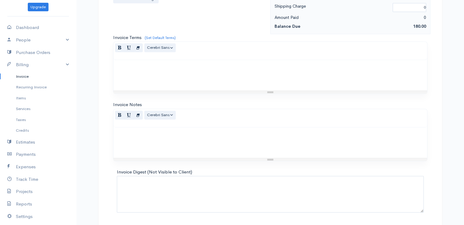
scroll to position [300, 0]
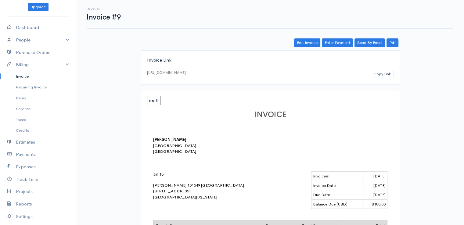
drag, startPoint x: 18, startPoint y: 74, endPoint x: 23, endPoint y: 74, distance: 4.6
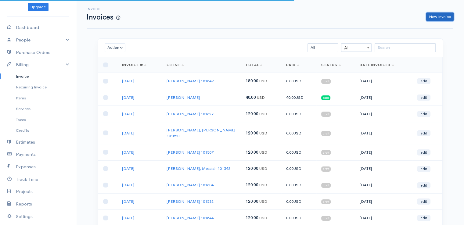
drag, startPoint x: 440, startPoint y: 16, endPoint x: 414, endPoint y: 24, distance: 26.5
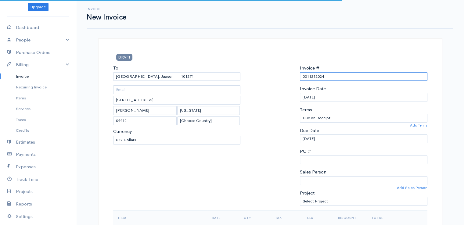
drag, startPoint x: 314, startPoint y: 77, endPoint x: 319, endPoint y: 85, distance: 9.3
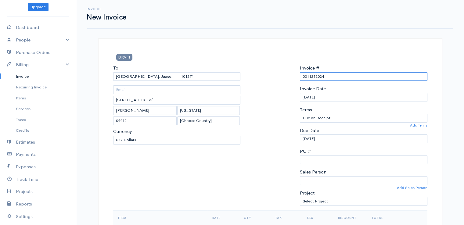
paste input "[DATE]"
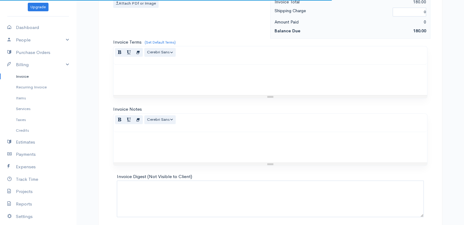
scroll to position [300, 0]
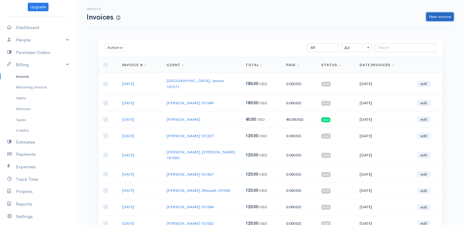
drag, startPoint x: 446, startPoint y: 20, endPoint x: 447, endPoint y: 30, distance: 9.2
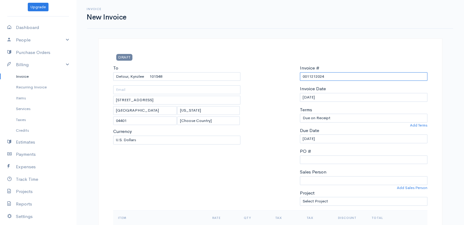
paste input "[DATE]"
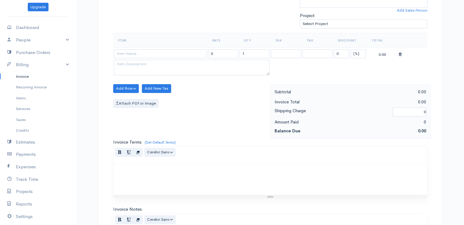
scroll to position [183, 0]
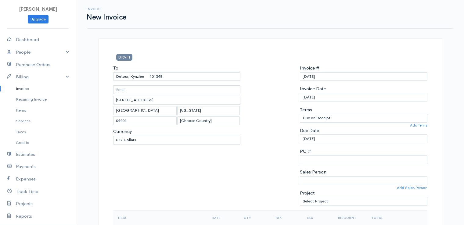
select select "[GEOGRAPHIC_DATA]"
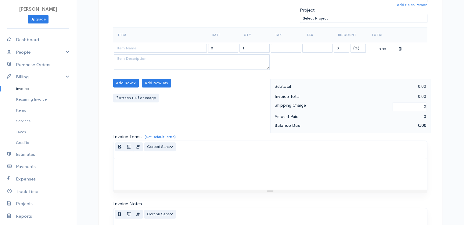
scroll to position [12, 0]
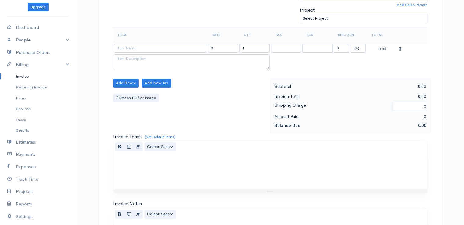
select select "2"
click at [351, 44] on select "(%) Flat" at bounding box center [358, 48] width 15 height 9
click at [244, 45] on input "1" at bounding box center [255, 48] width 30 height 9
type input "3"
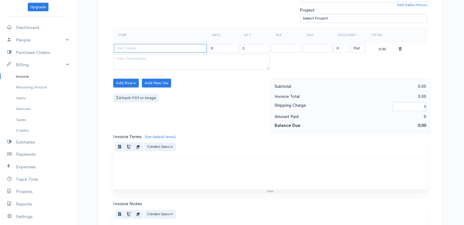
click at [158, 44] on input at bounding box center [160, 48] width 93 height 9
type input "97530"
type input "60.00"
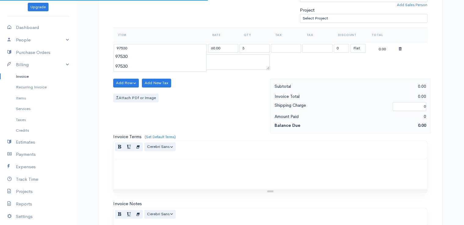
click at [160, 60] on body "[PERSON_NAME] Upgrade Dashboard People Clients Vendors Staff Users Purchase Ord…" at bounding box center [232, 81] width 464 height 528
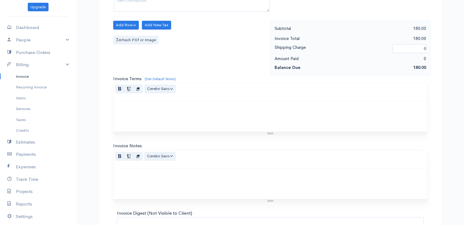
scroll to position [300, 0]
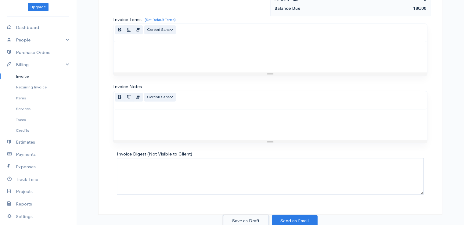
click at [245, 219] on button "Save as Draft" at bounding box center [246, 221] width 46 height 13
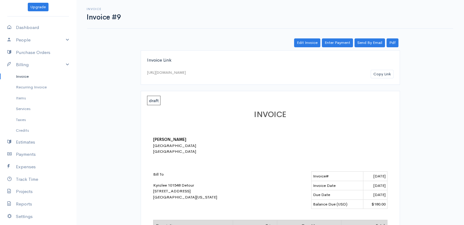
click at [23, 76] on link "Invoice" at bounding box center [38, 76] width 76 height 11
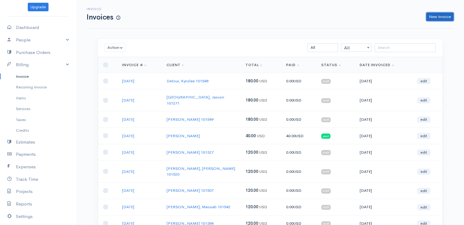
click at [435, 17] on link "New Invoice" at bounding box center [439, 17] width 27 height 9
select select "[GEOGRAPHIC_DATA]"
